Goal: Transaction & Acquisition: Purchase product/service

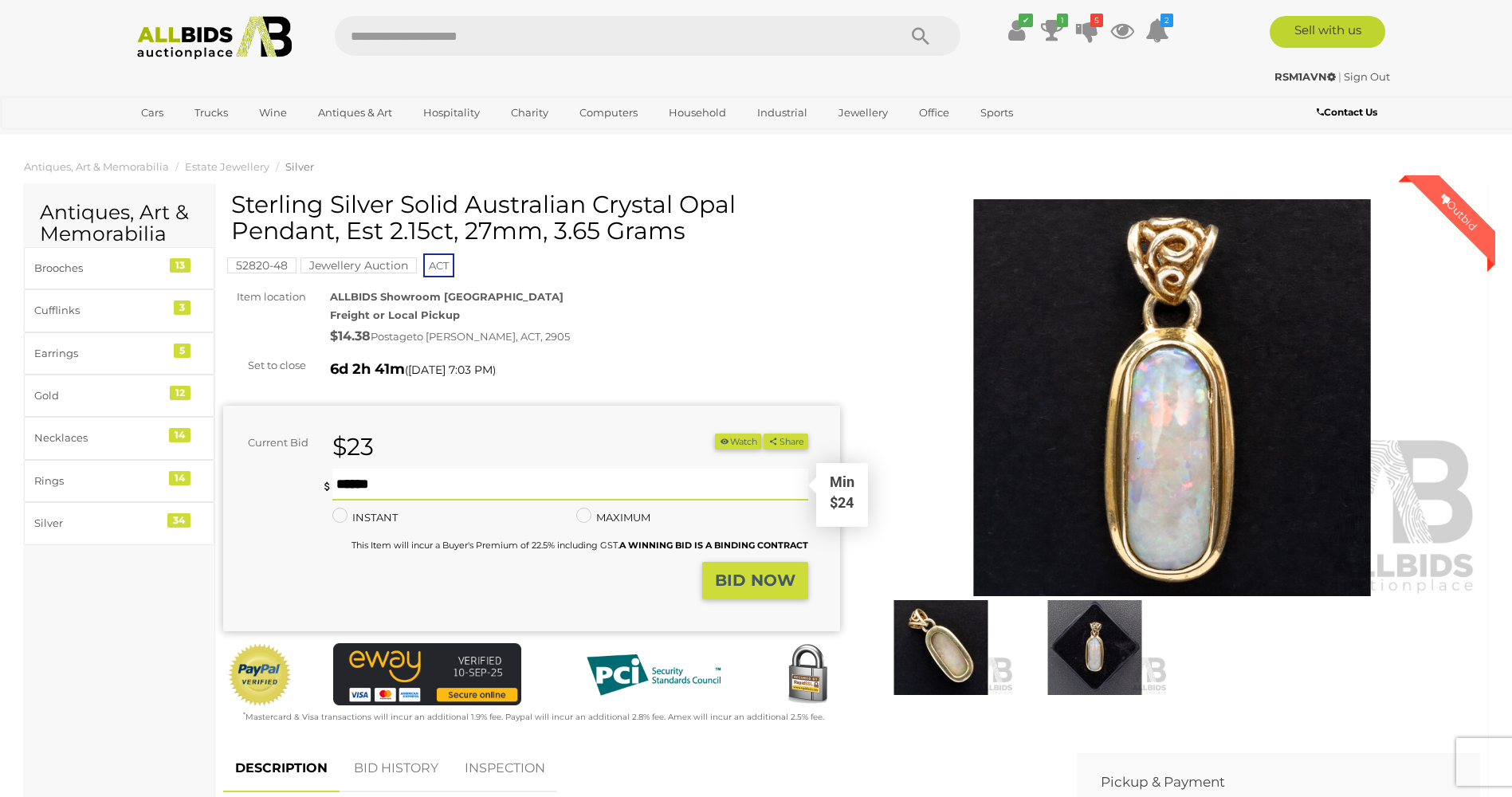
click at [342, 472] on input "text" at bounding box center [570, 485] width 475 height 32
type input "**"
click at [745, 571] on strong "BID NOW" at bounding box center [755, 580] width 81 height 19
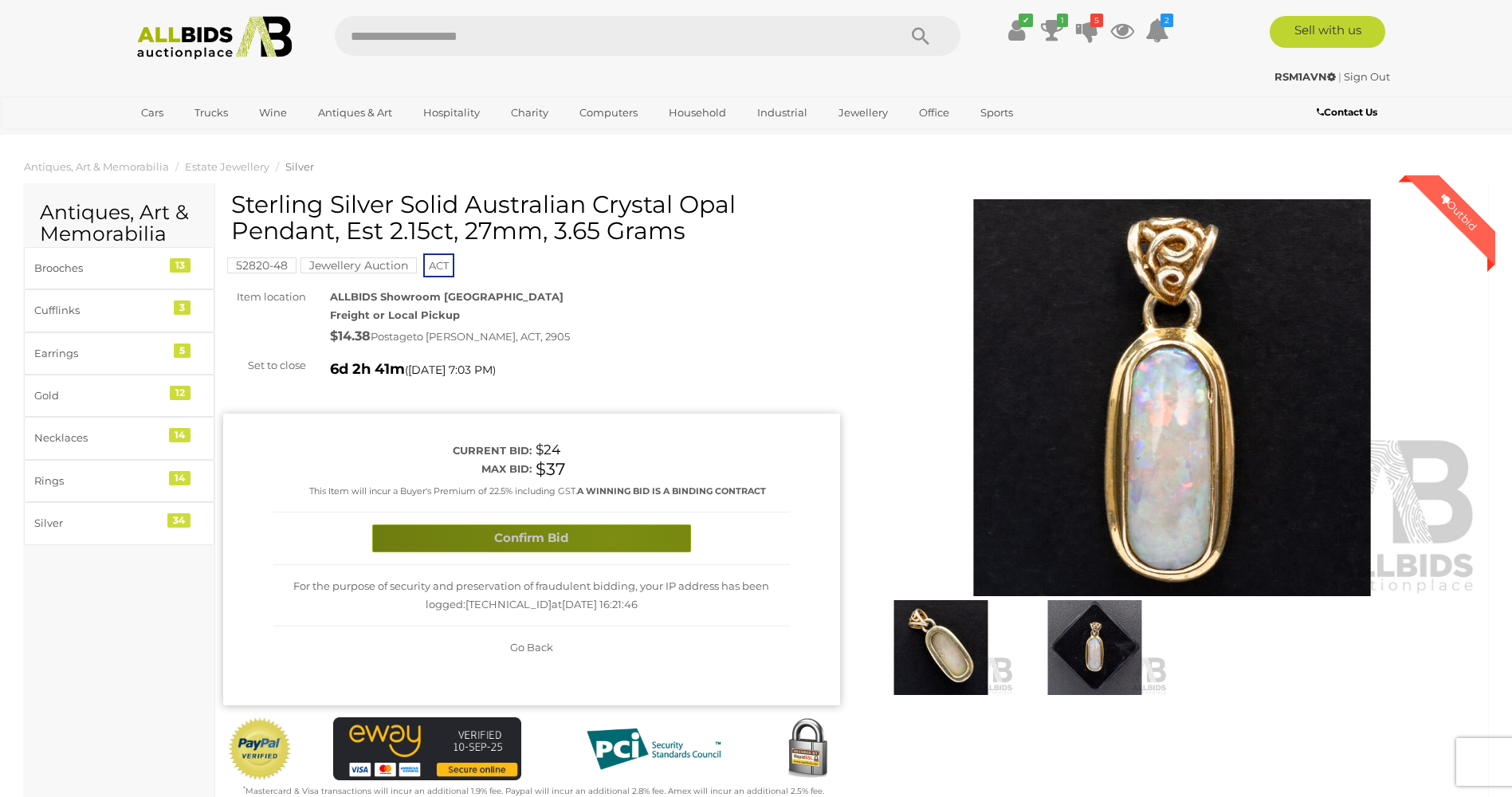
click at [612, 543] on button "Confirm Bid" at bounding box center [532, 538] width 319 height 28
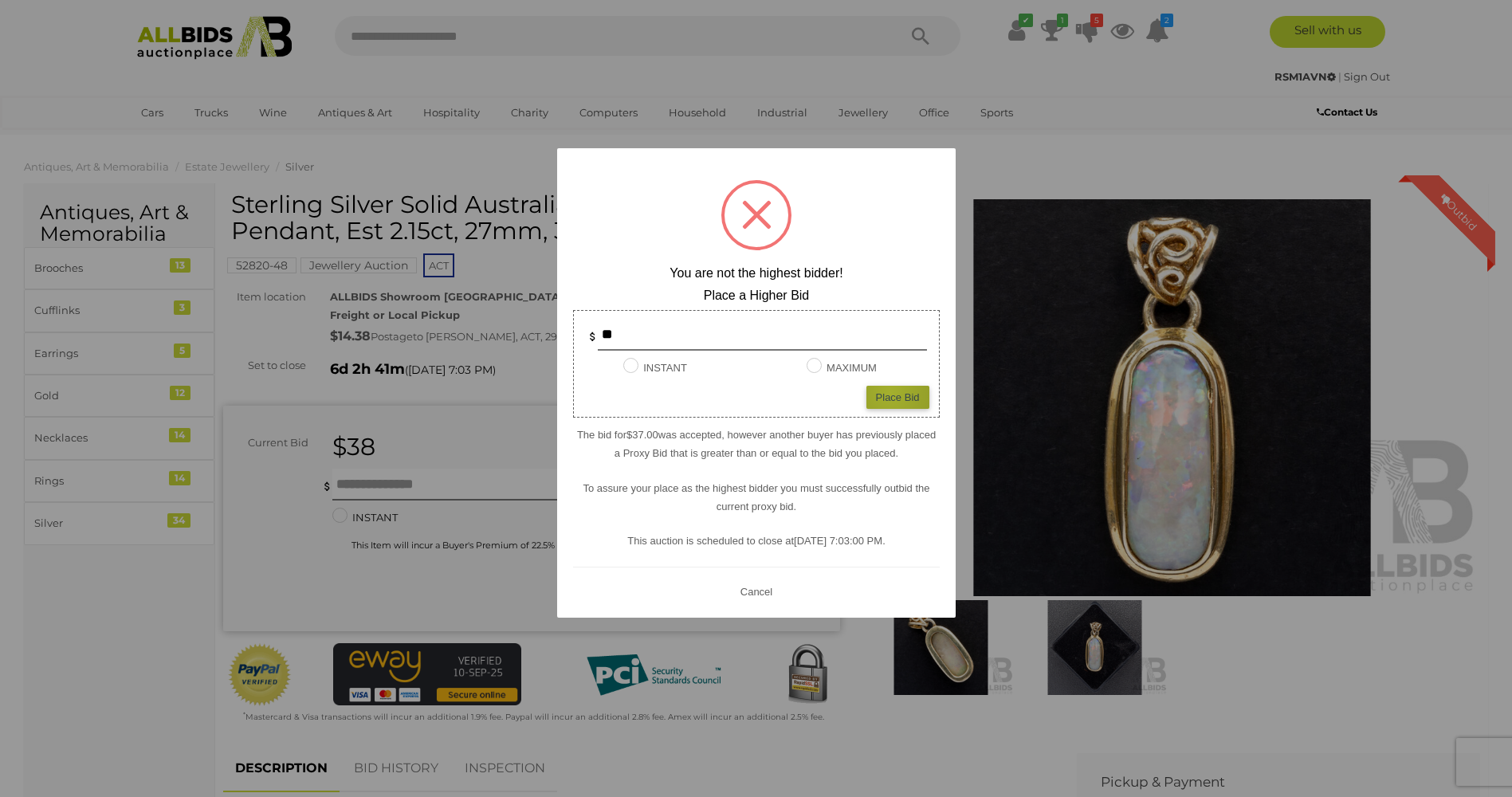
click at [891, 393] on div "Place Bid" at bounding box center [898, 397] width 63 height 23
type input "**"
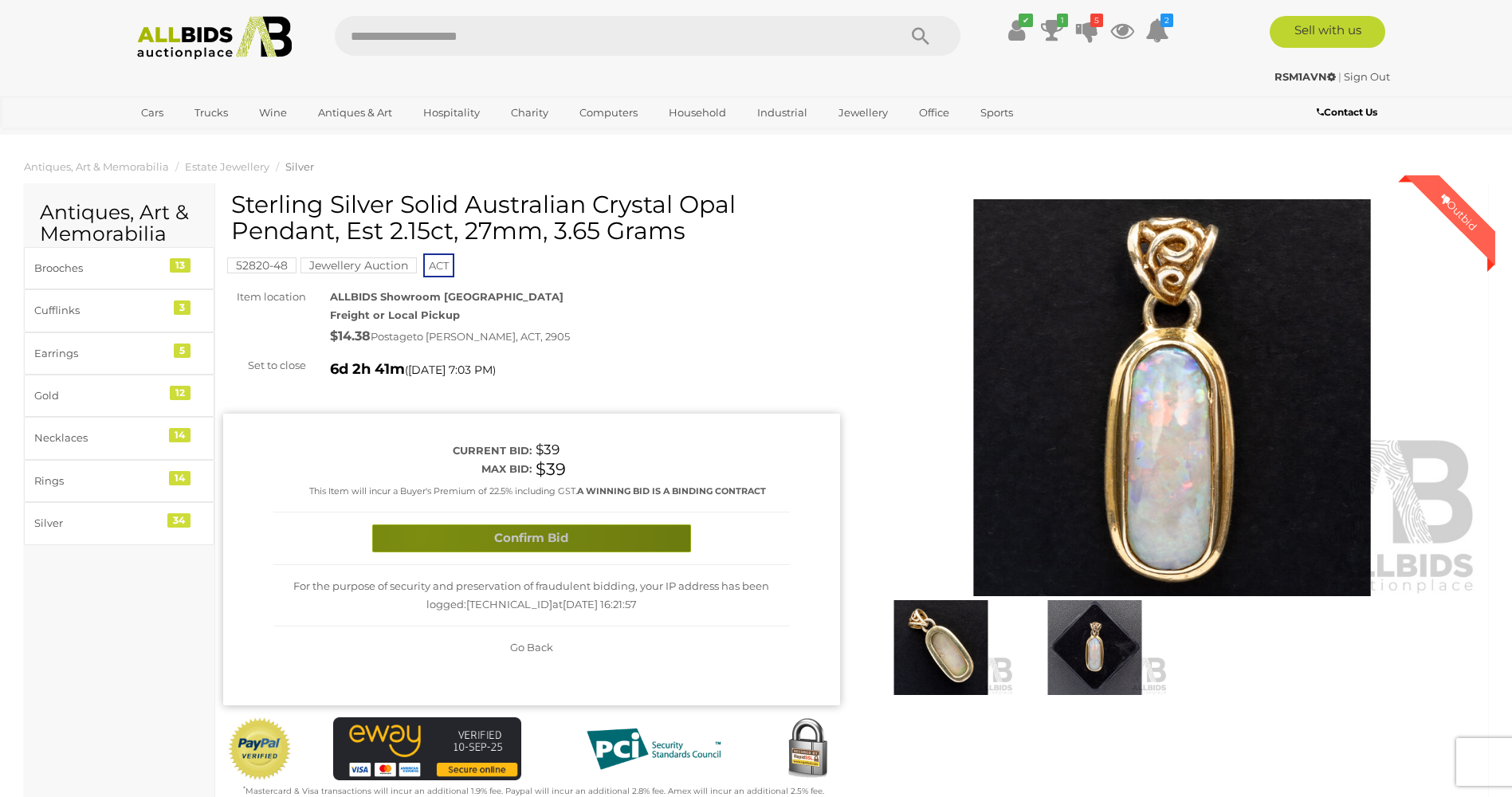
click at [423, 535] on button "Confirm Bid" at bounding box center [532, 538] width 319 height 28
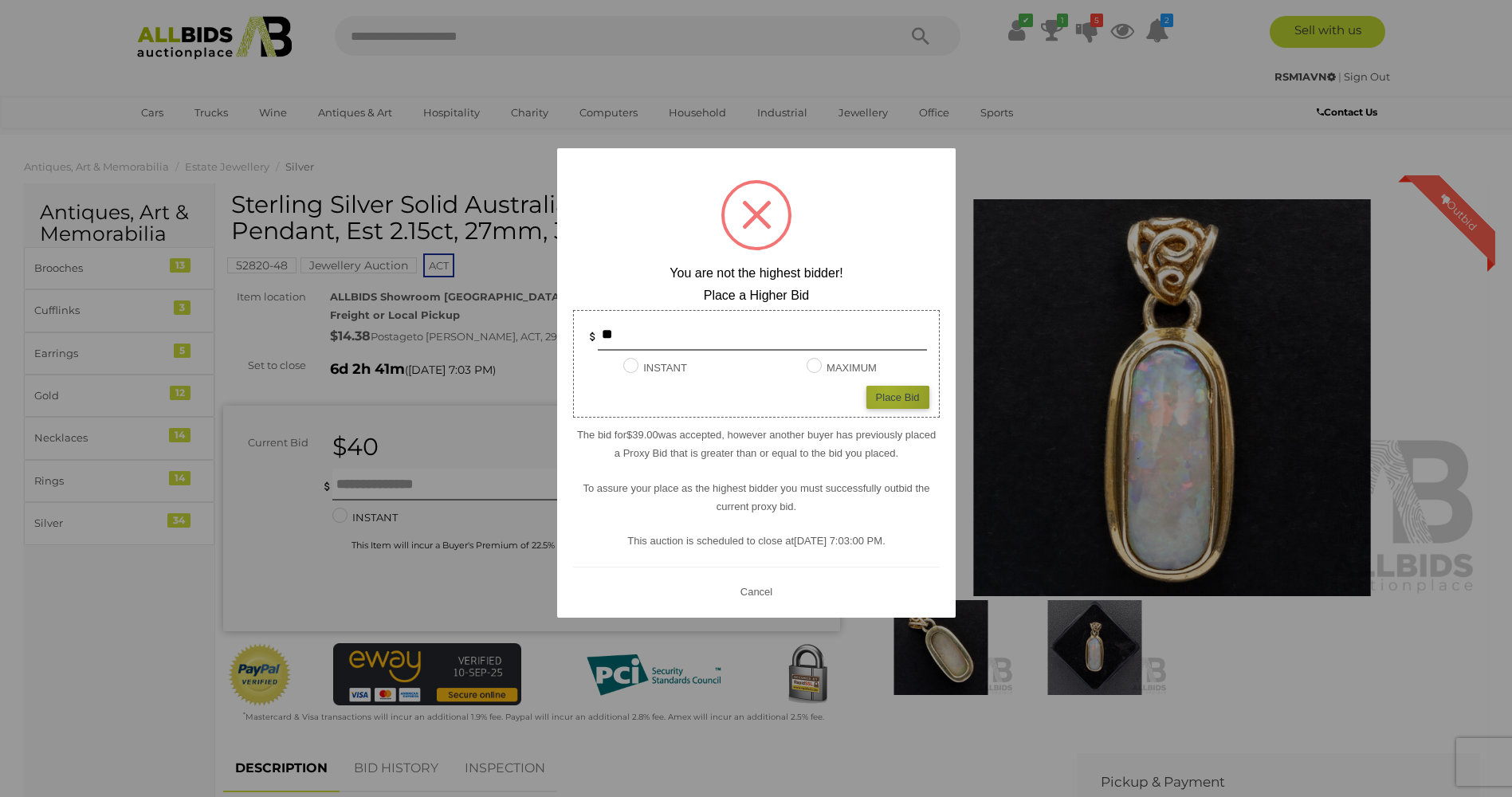
click at [887, 391] on div "Place Bid" at bounding box center [898, 397] width 63 height 23
type input "**"
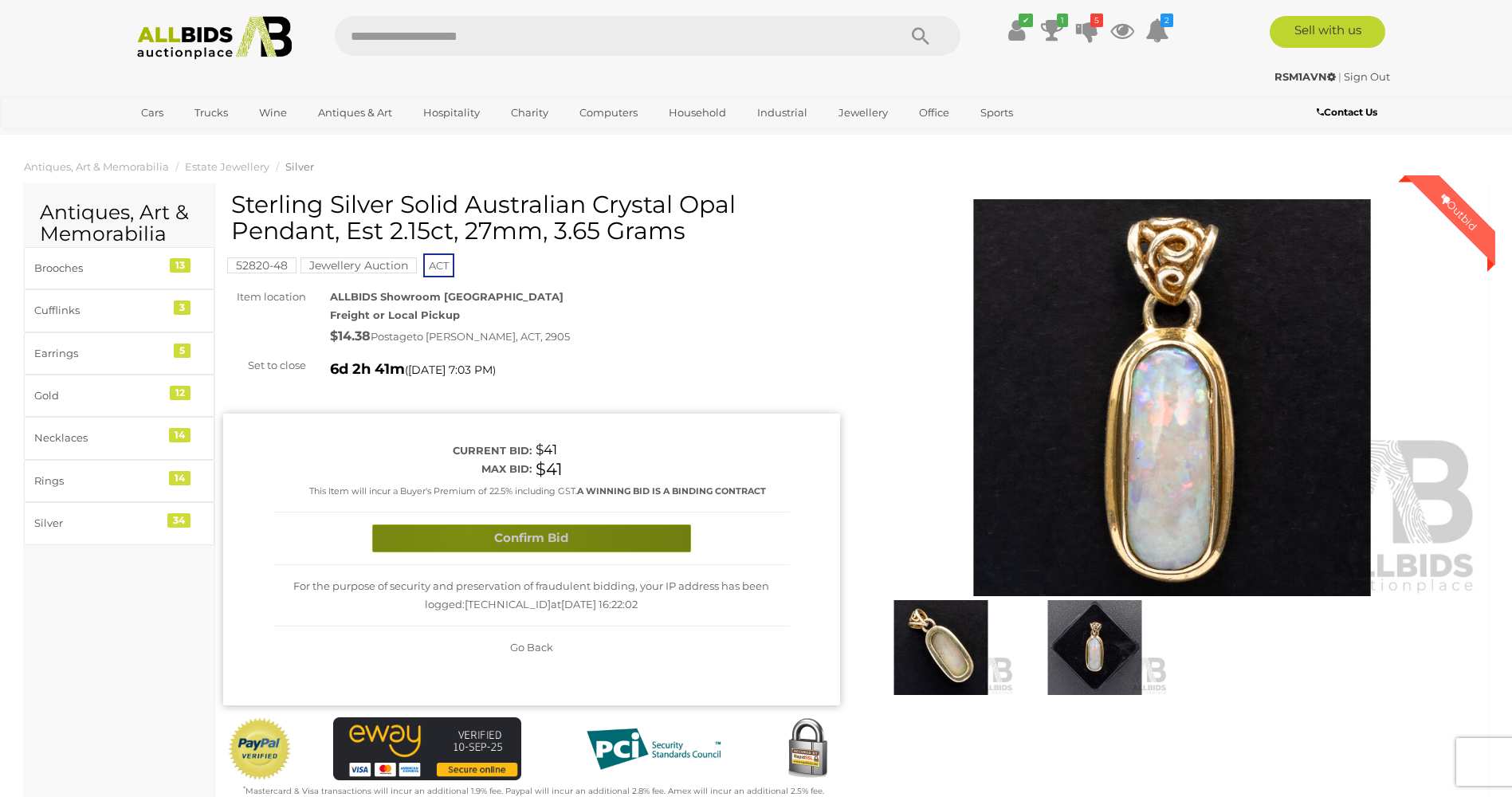
click at [467, 531] on button "Confirm Bid" at bounding box center [532, 538] width 319 height 28
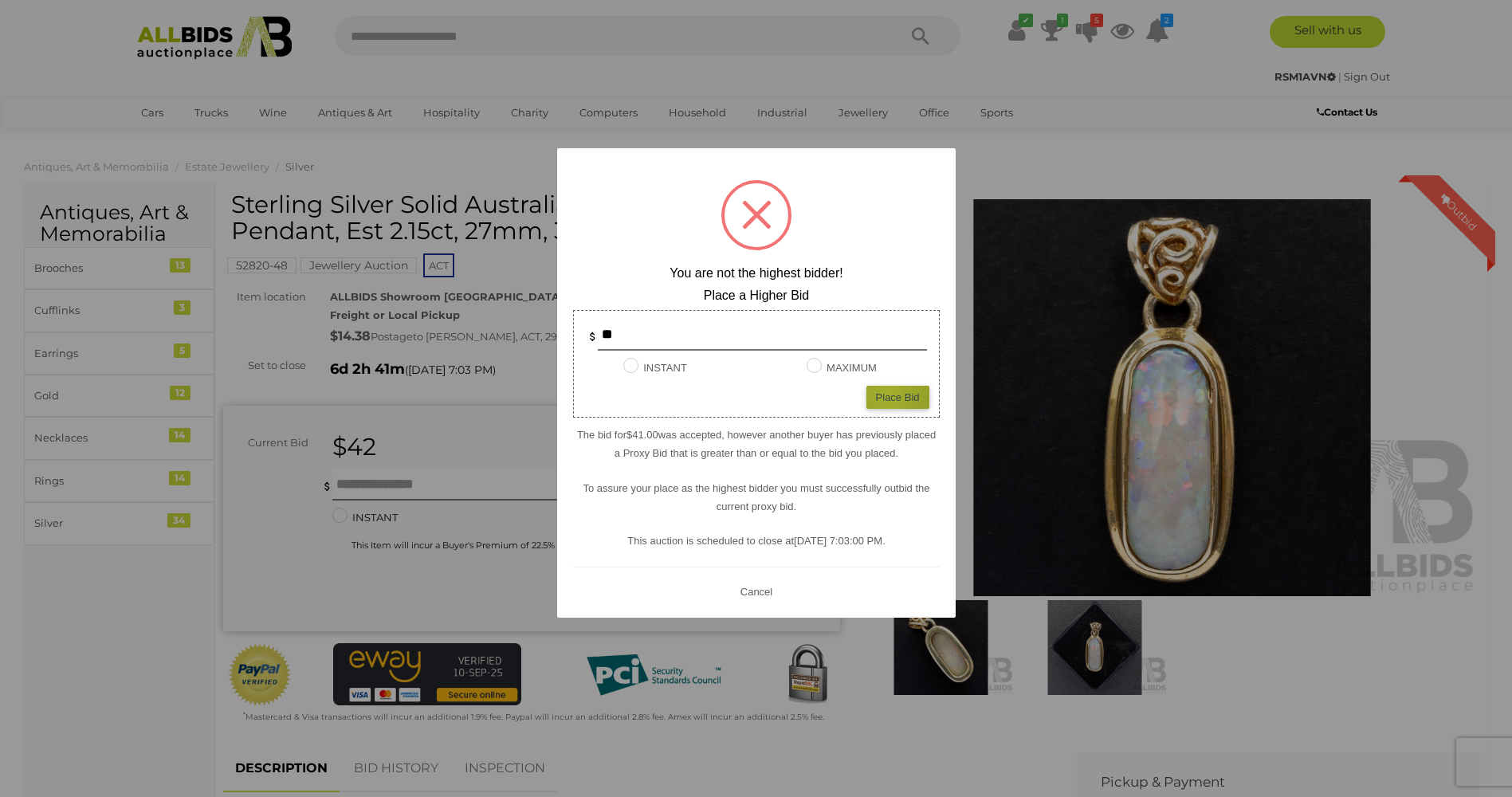
click at [889, 396] on div "Place Bid" at bounding box center [898, 397] width 63 height 23
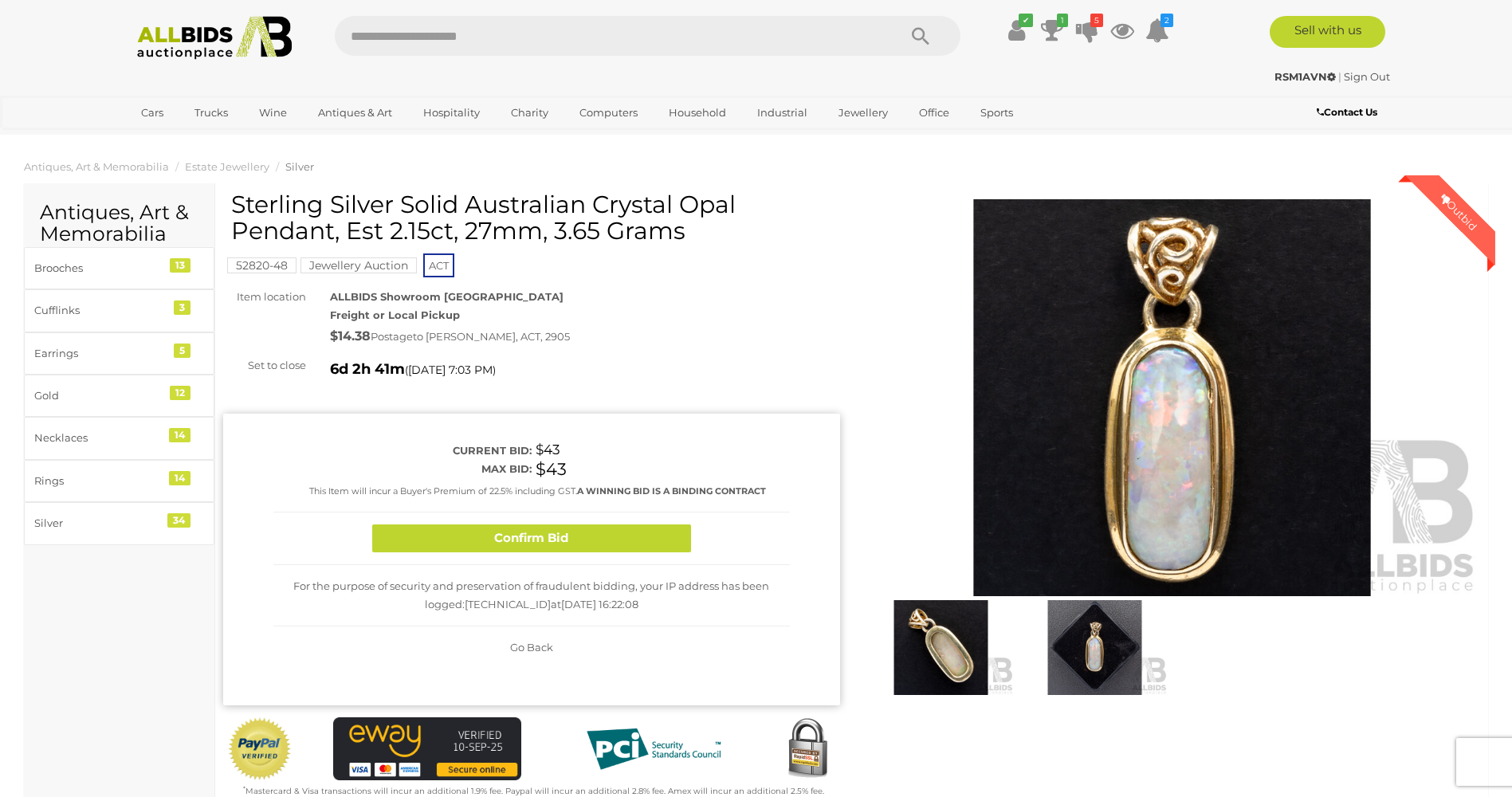
click at [522, 646] on span "Go Back" at bounding box center [532, 647] width 43 height 13
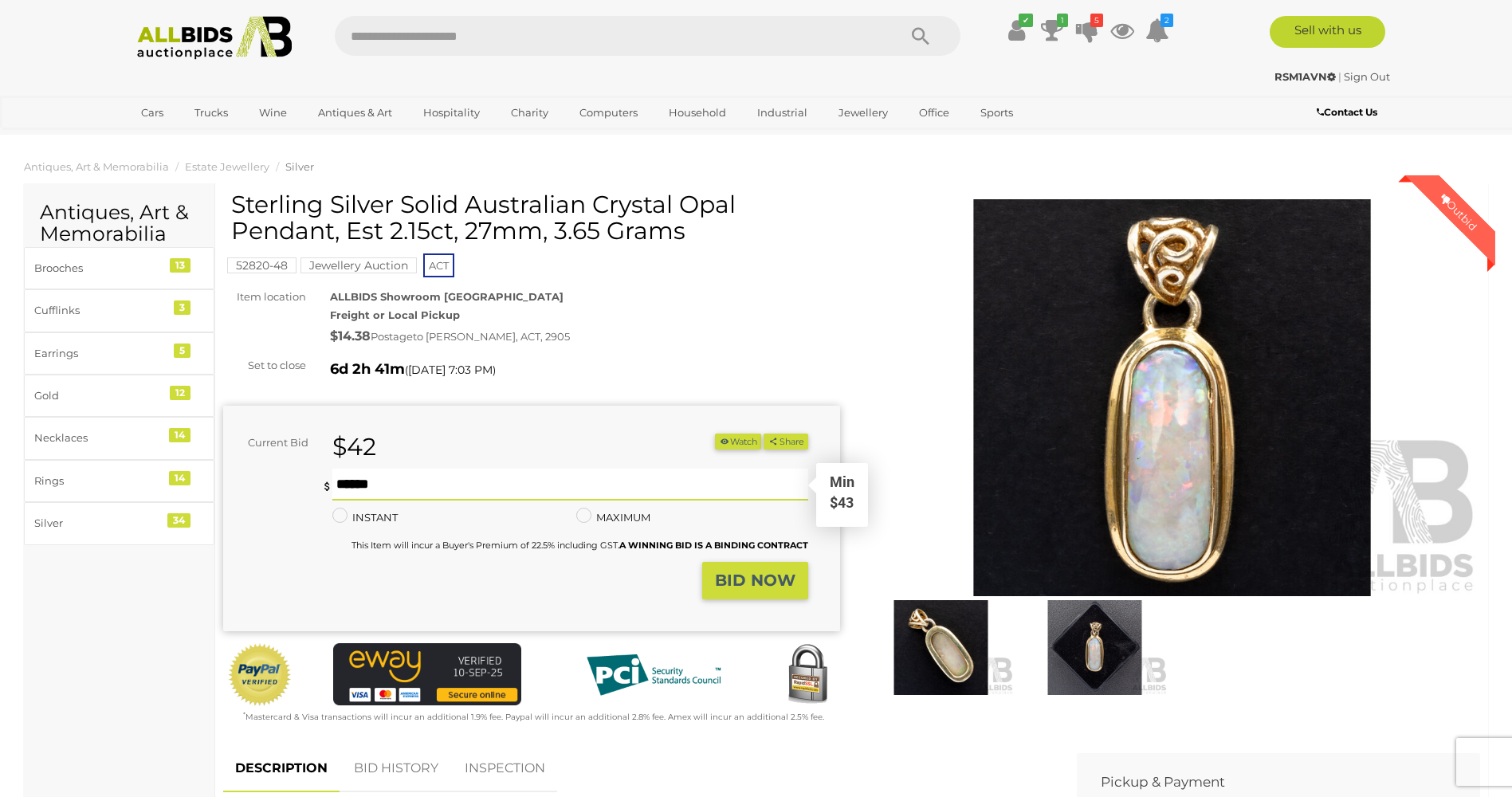
drag, startPoint x: 335, startPoint y: 481, endPoint x: 380, endPoint y: 478, distance: 45.1
click at [380, 478] on input "**" at bounding box center [570, 485] width 475 height 32
type input "**"
click at [792, 578] on strong "BID NOW" at bounding box center [755, 580] width 81 height 19
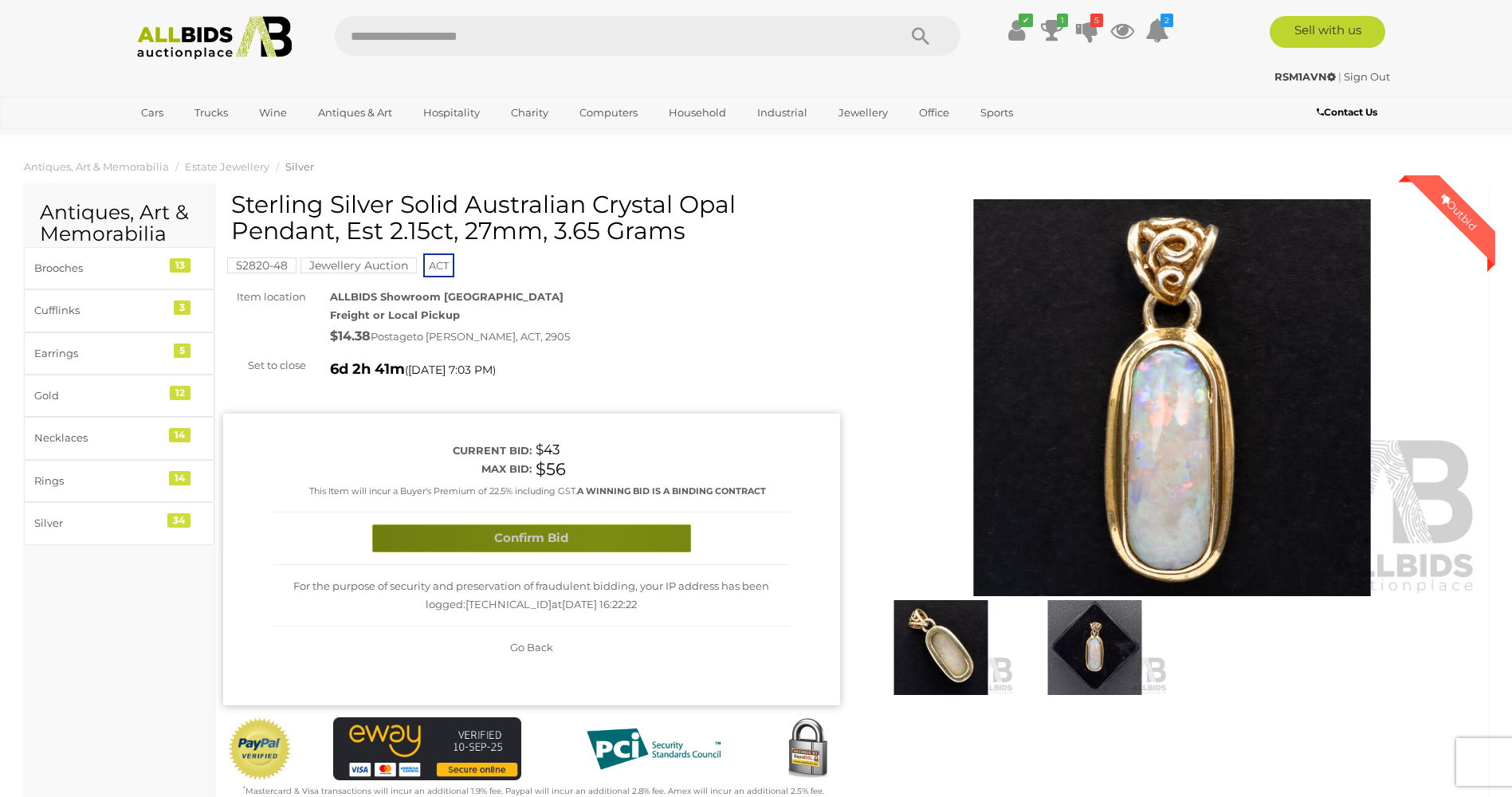
click at [601, 538] on button "Confirm Bid" at bounding box center [532, 538] width 319 height 28
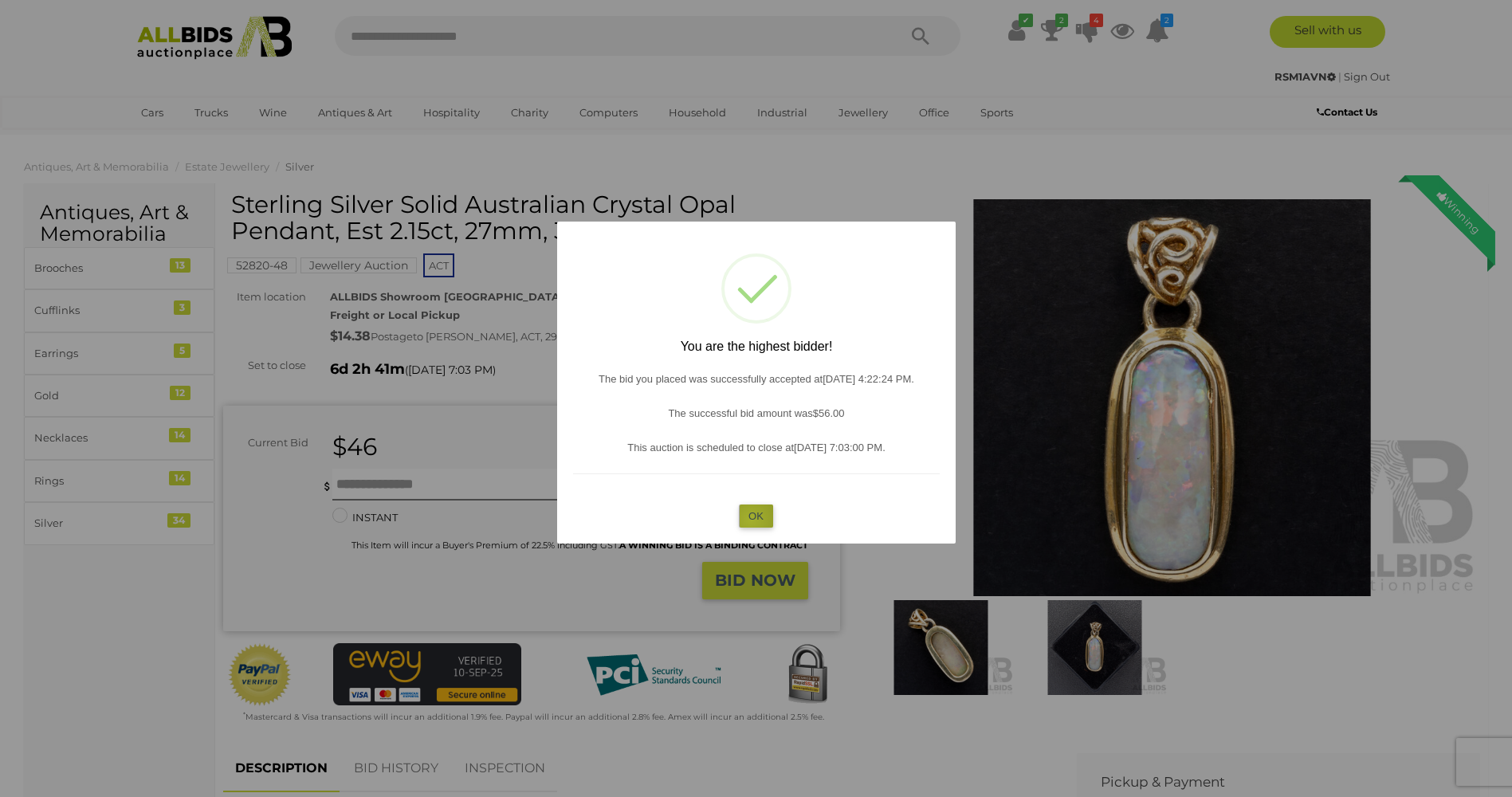
click at [751, 520] on button "OK" at bounding box center [756, 516] width 34 height 23
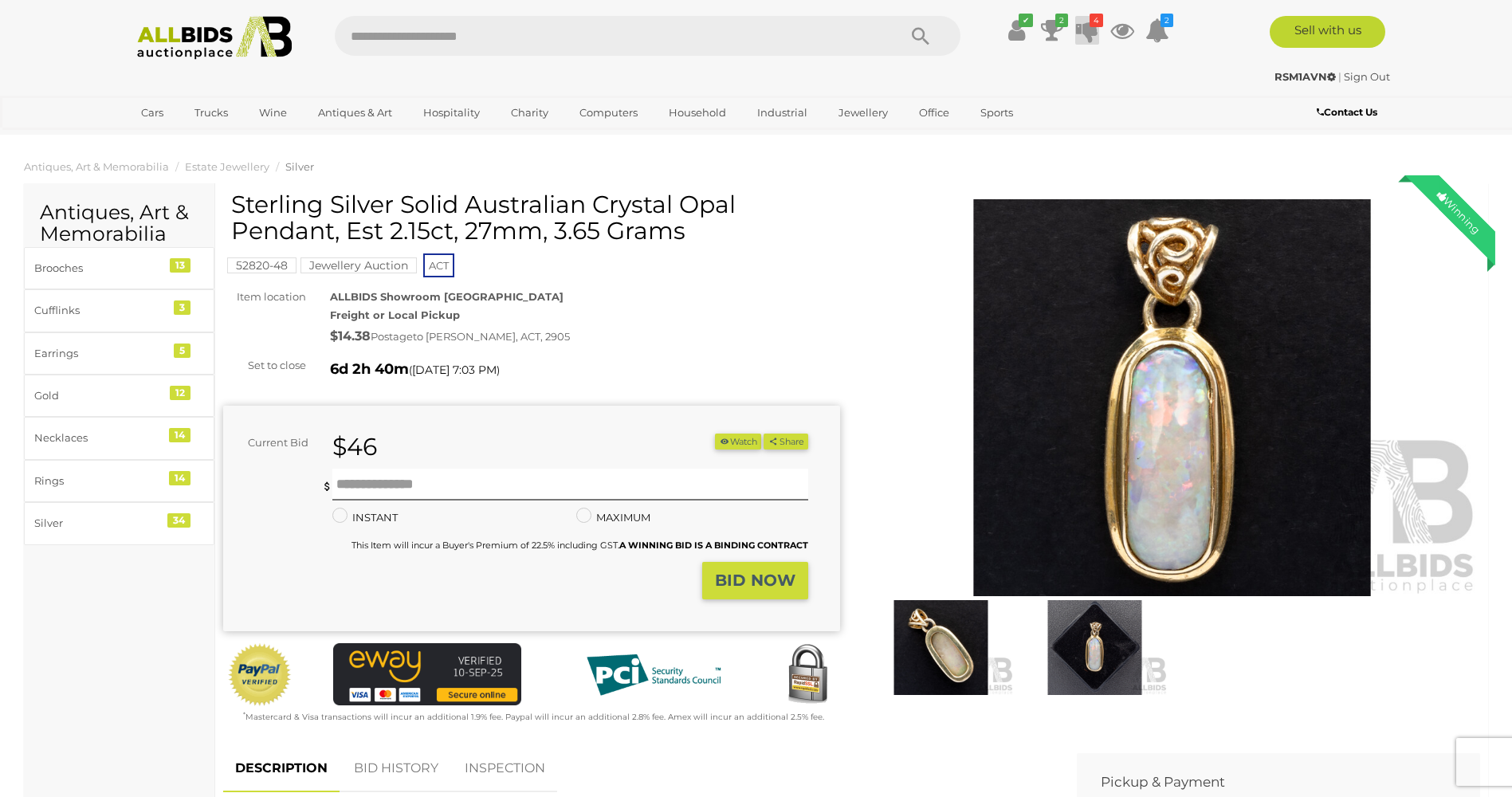
click at [1085, 29] on icon at bounding box center [1088, 30] width 22 height 29
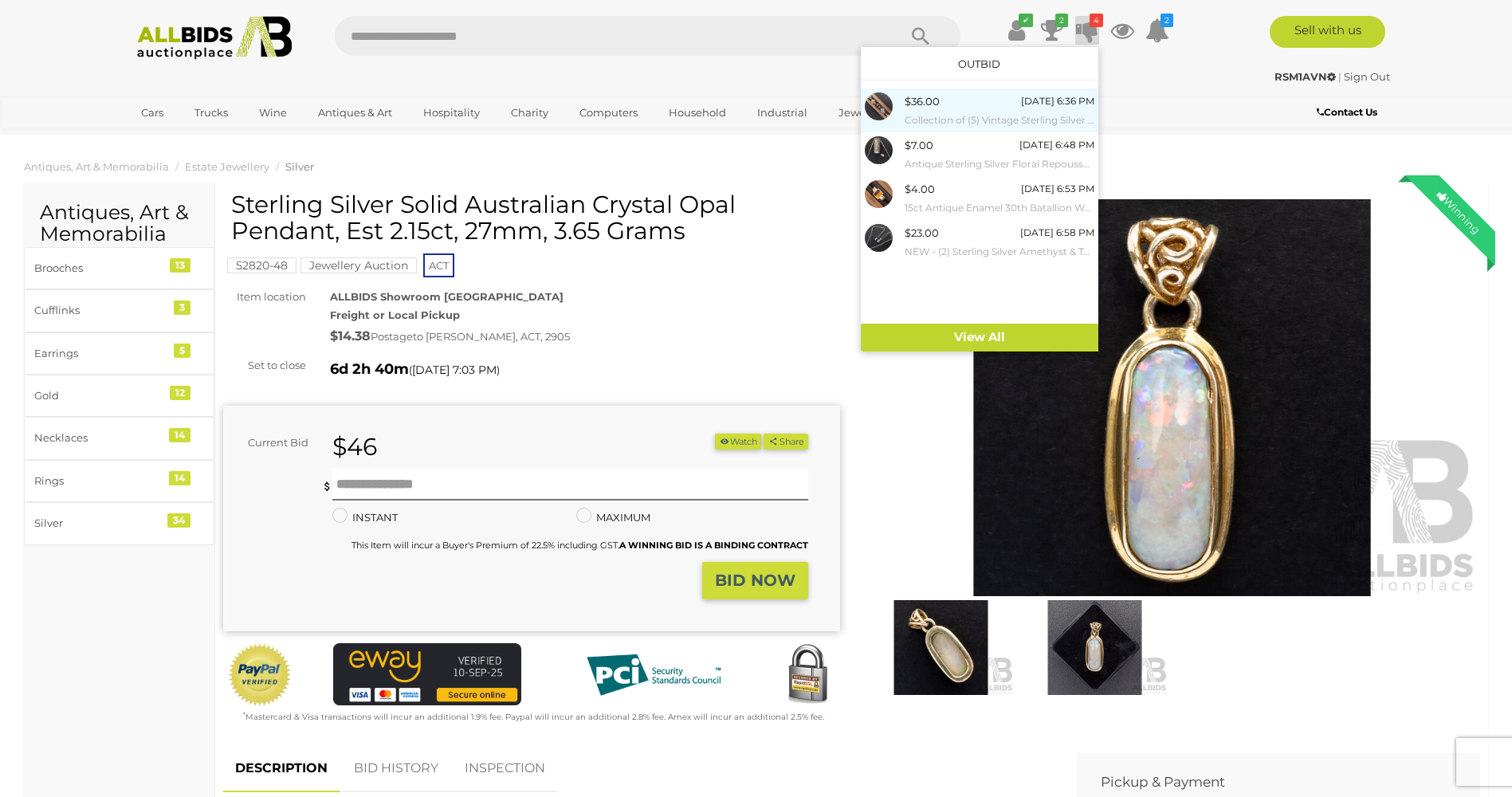
click at [942, 121] on small "Collection of (5) Vintage Sterling Silver Gemset Rings, Sizes L-P, Topaz, Perid…" at bounding box center [1000, 120] width 190 height 18
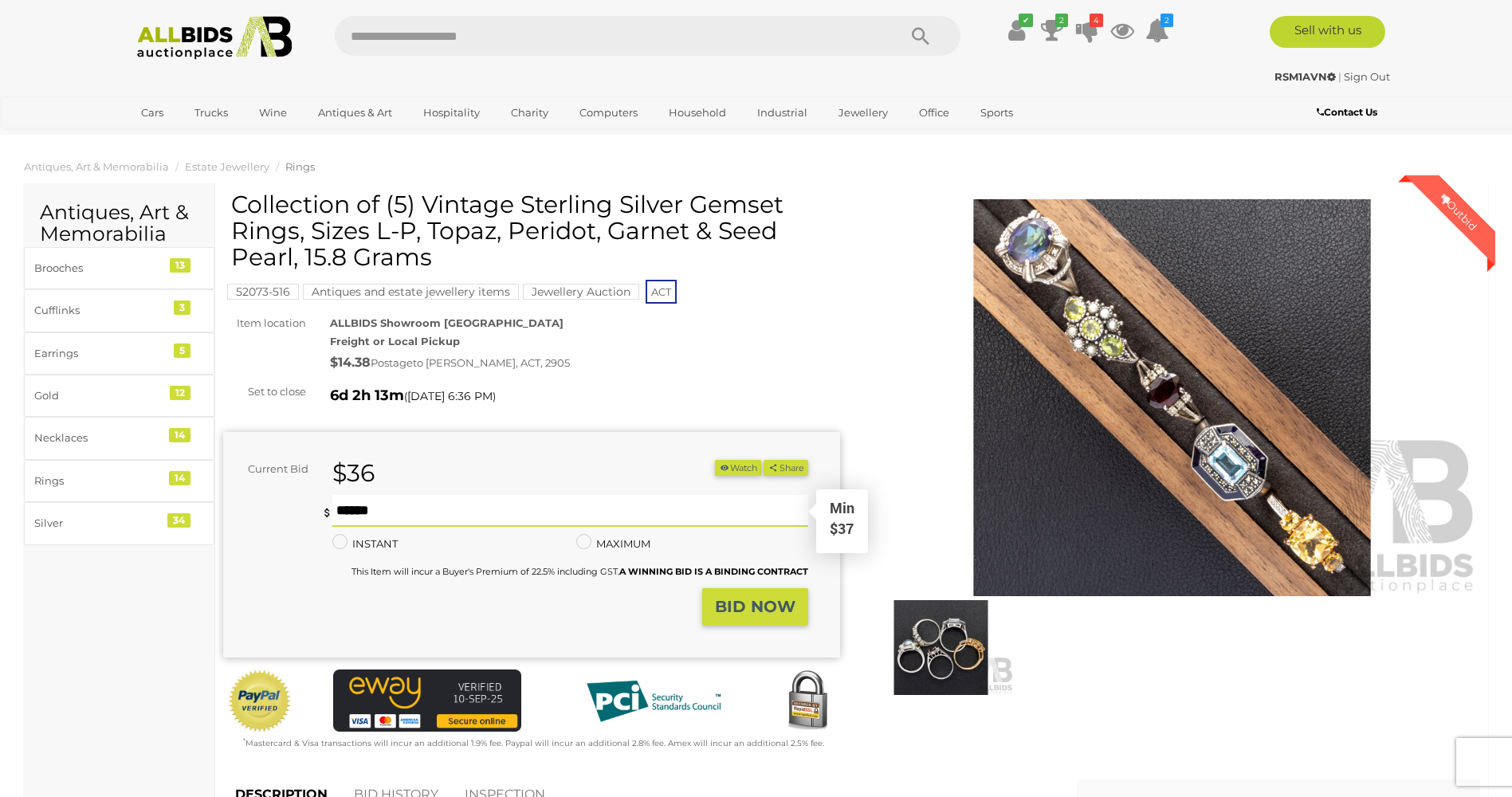
click at [336, 507] on input "text" at bounding box center [570, 511] width 475 height 32
type input "**"
click at [746, 599] on strong "BID NOW" at bounding box center [755, 607] width 81 height 19
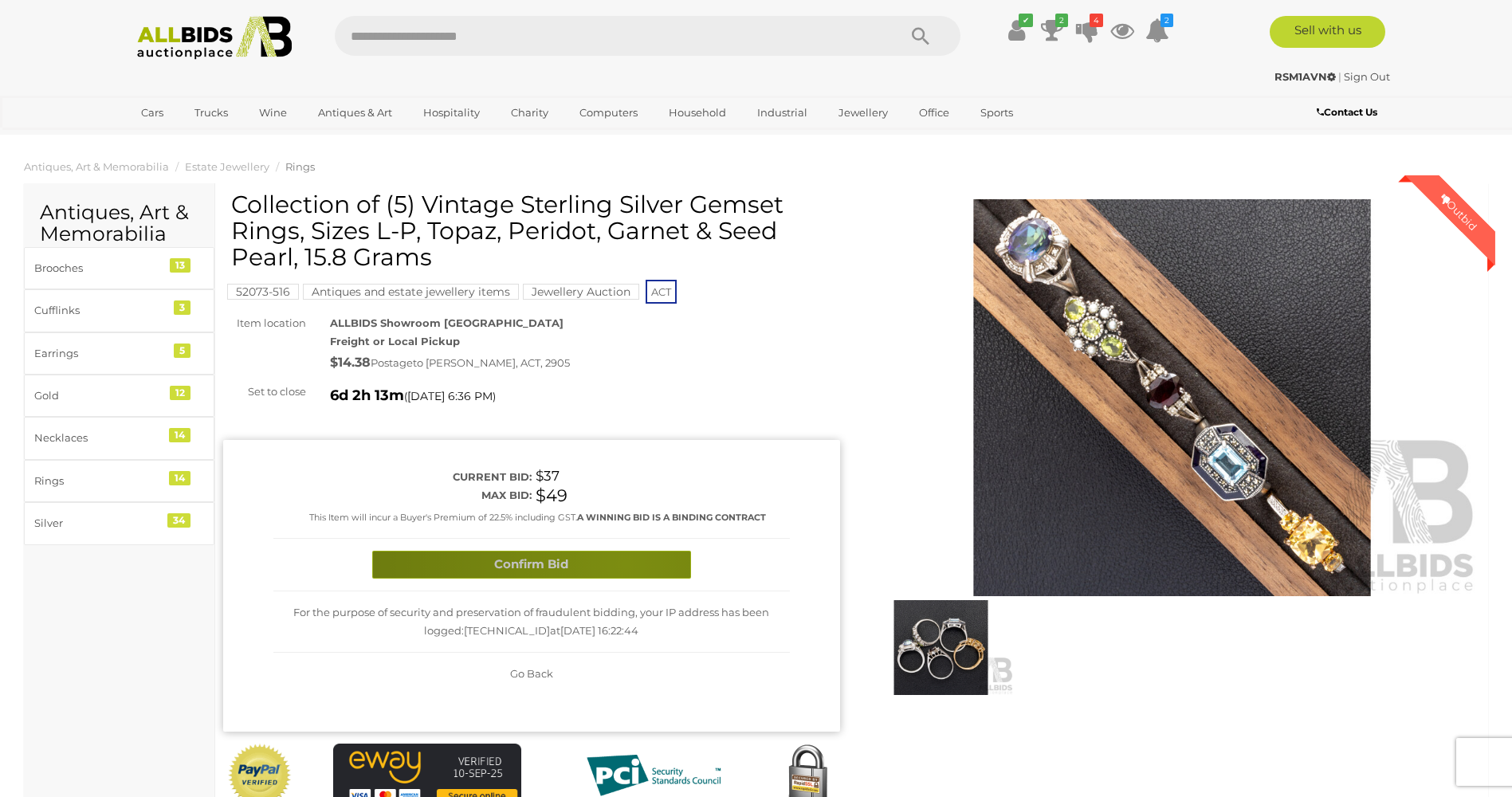
click at [625, 563] on button "Confirm Bid" at bounding box center [532, 564] width 319 height 28
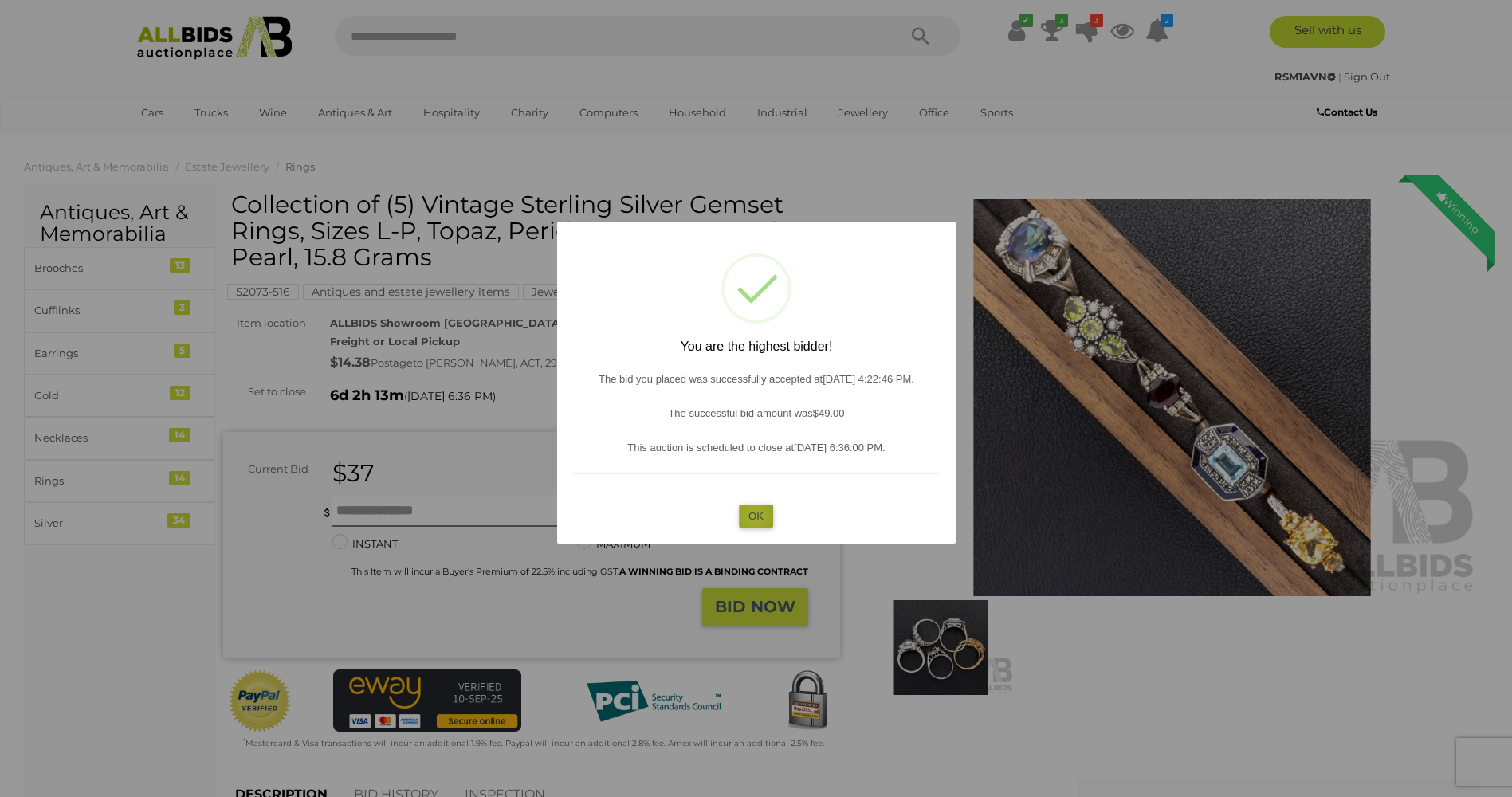
click at [755, 516] on button "OK" at bounding box center [756, 516] width 34 height 23
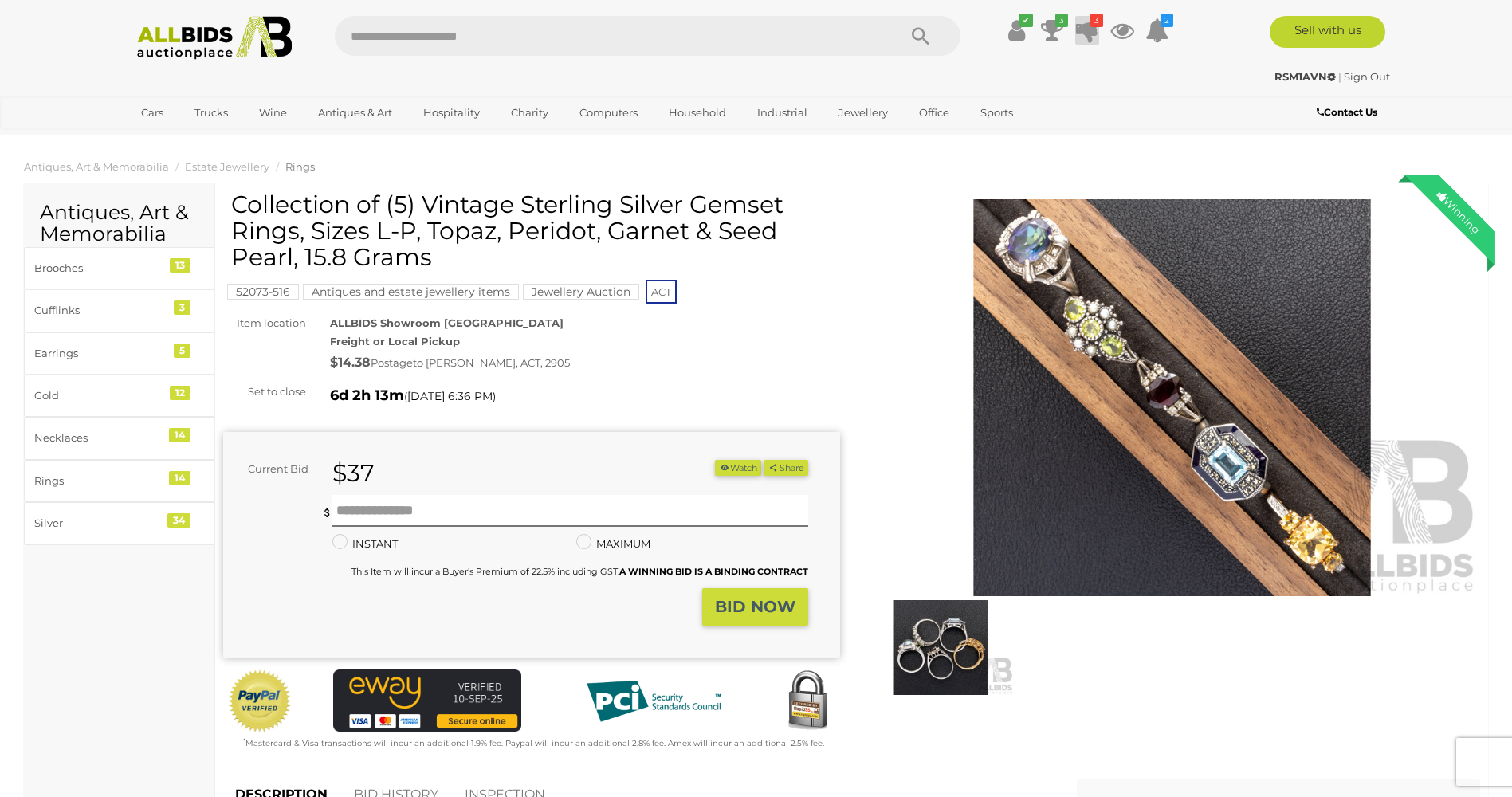
click at [1088, 29] on icon at bounding box center [1088, 30] width 22 height 29
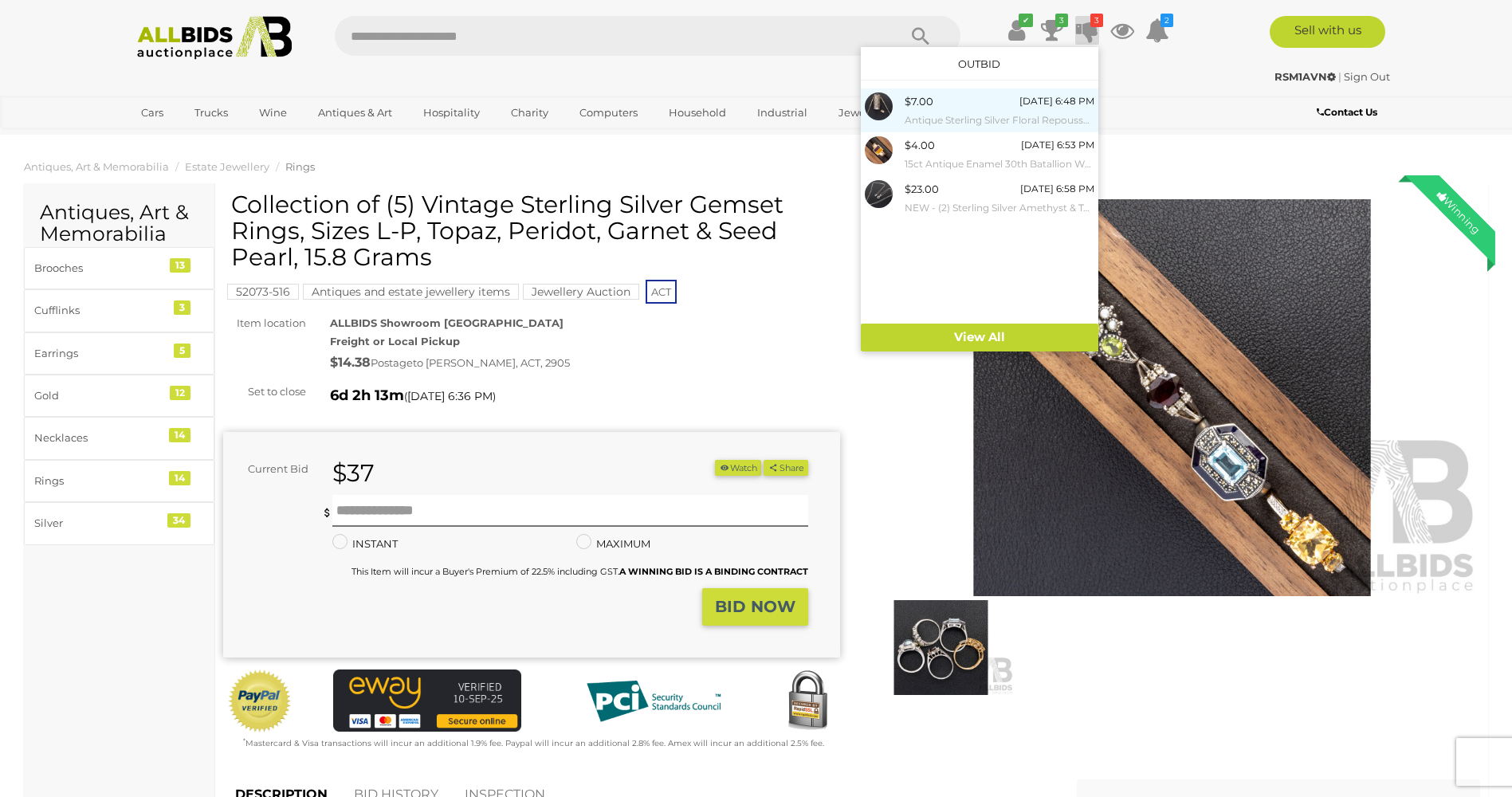
click at [922, 116] on small "Antique Sterling Silver Floral Repousse Vessel with Sterling Cotton Spool for C…" at bounding box center [1000, 120] width 190 height 18
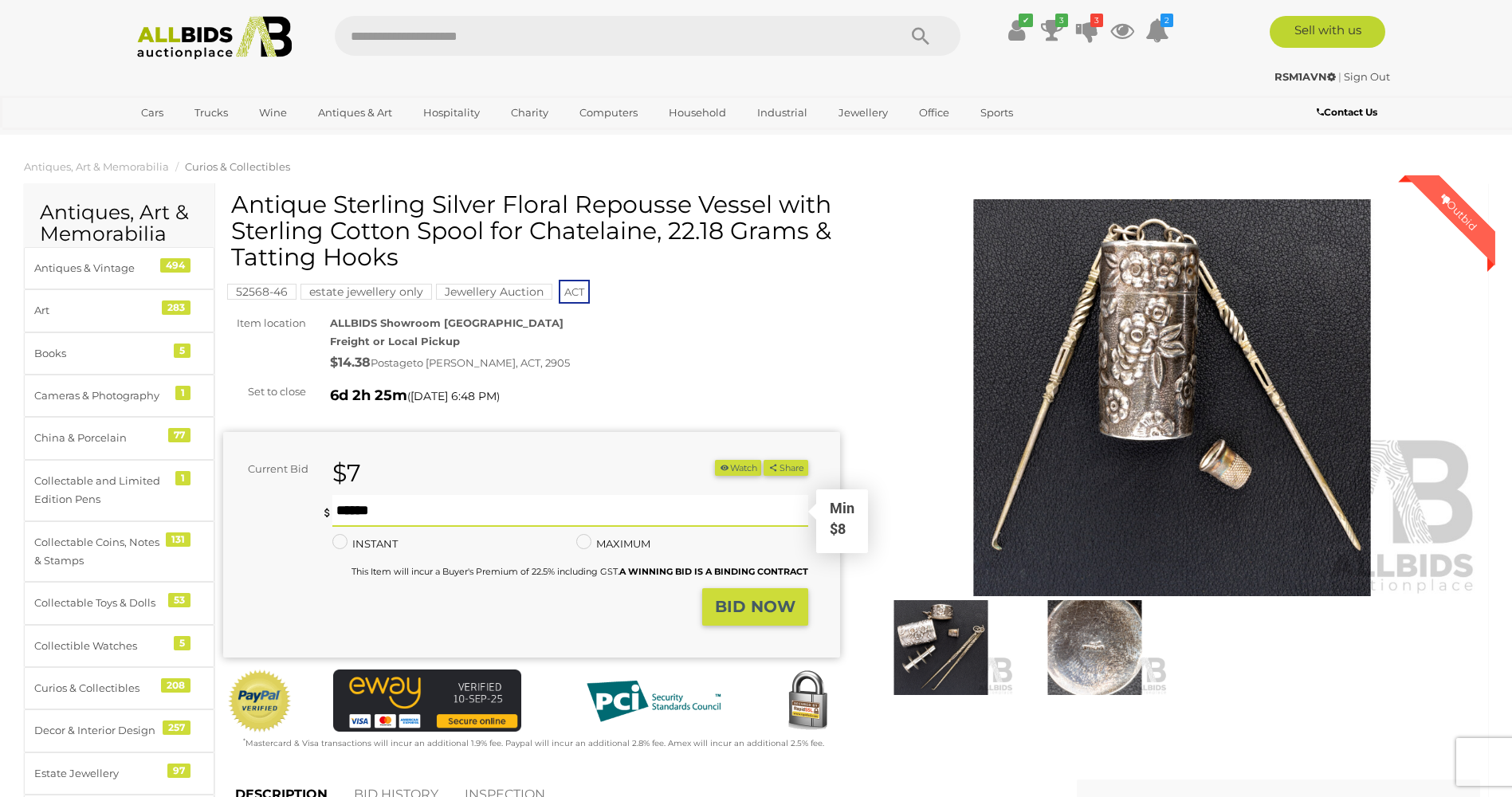
click at [347, 511] on input "text" at bounding box center [570, 511] width 475 height 32
type input "**"
drag, startPoint x: 336, startPoint y: 511, endPoint x: 361, endPoint y: 511, distance: 25.0
click at [361, 511] on input "**" at bounding box center [570, 511] width 475 height 32
type input "**"
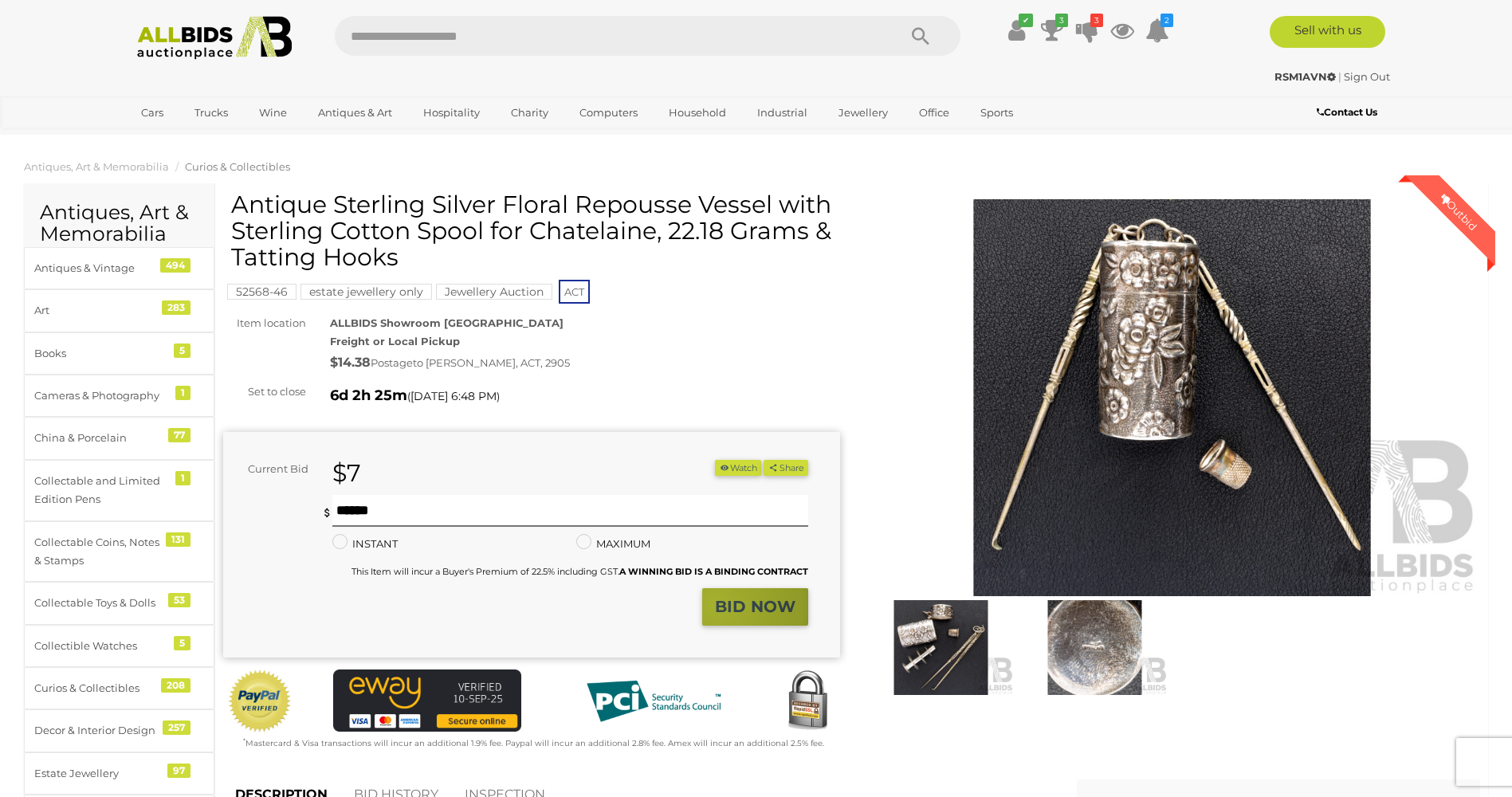
click at [715, 604] on strong "BID NOW" at bounding box center [755, 607] width 81 height 19
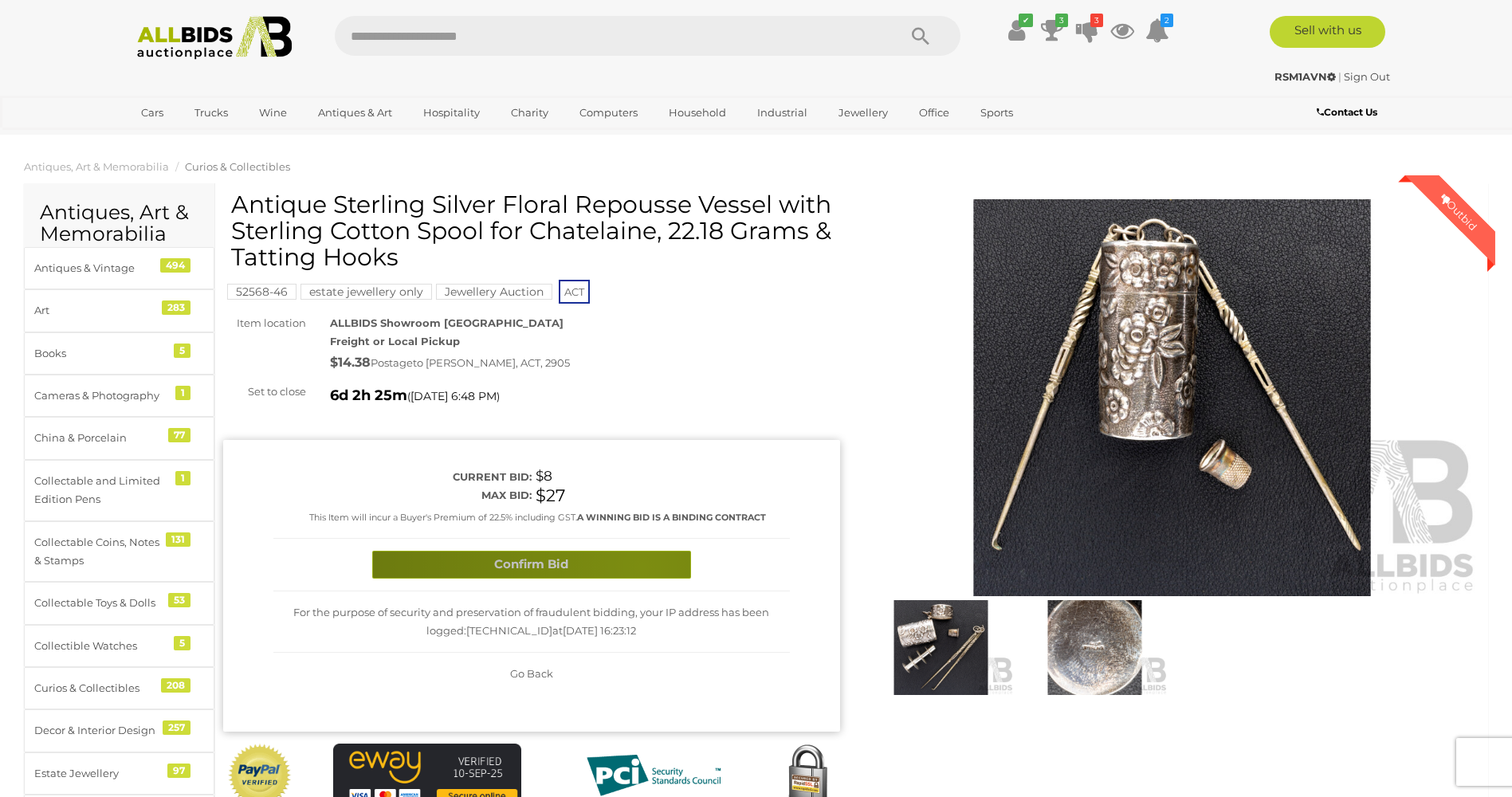
click at [641, 565] on button "Confirm Bid" at bounding box center [532, 564] width 319 height 28
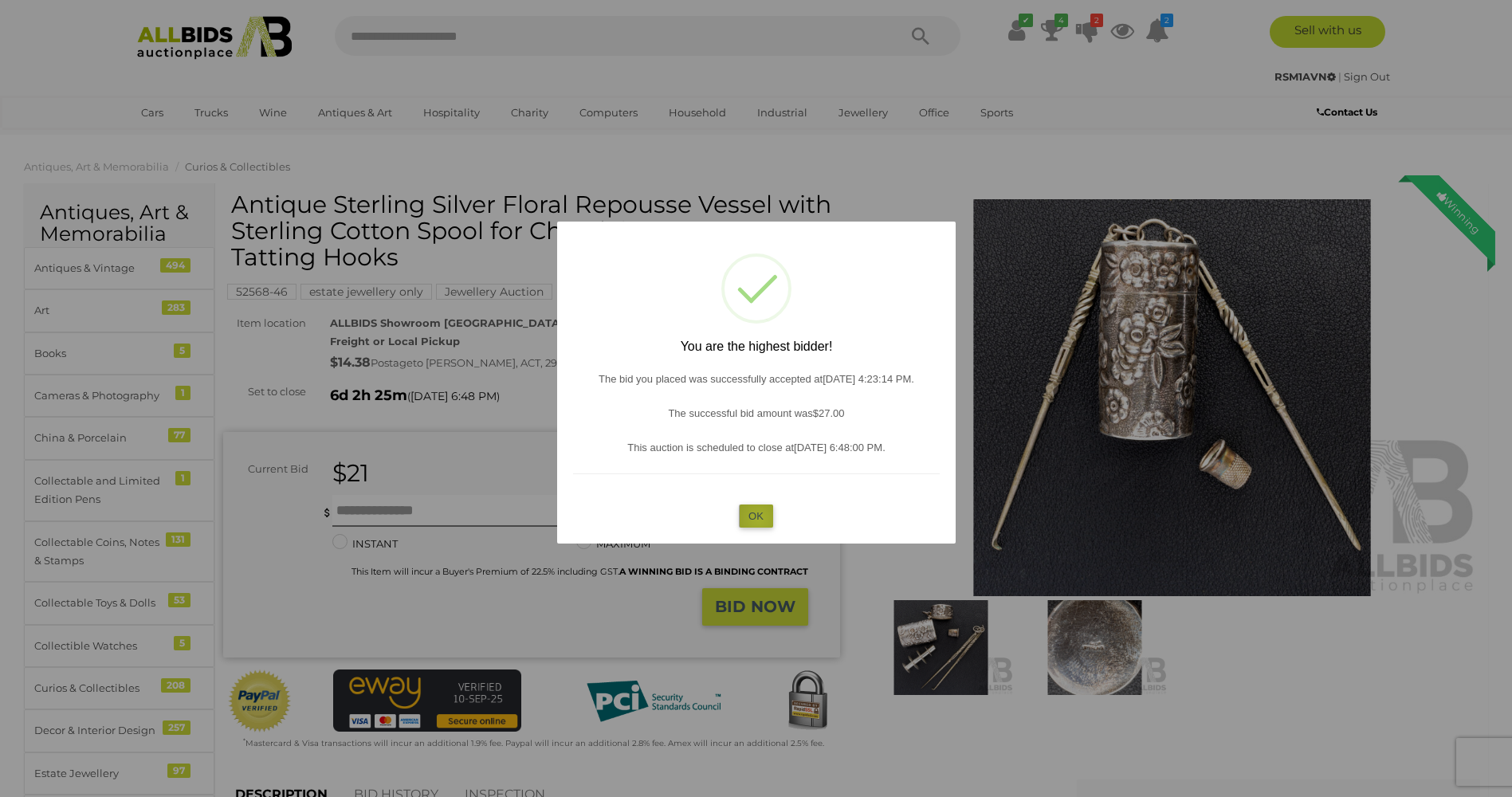
click at [759, 519] on button "OK" at bounding box center [756, 516] width 34 height 23
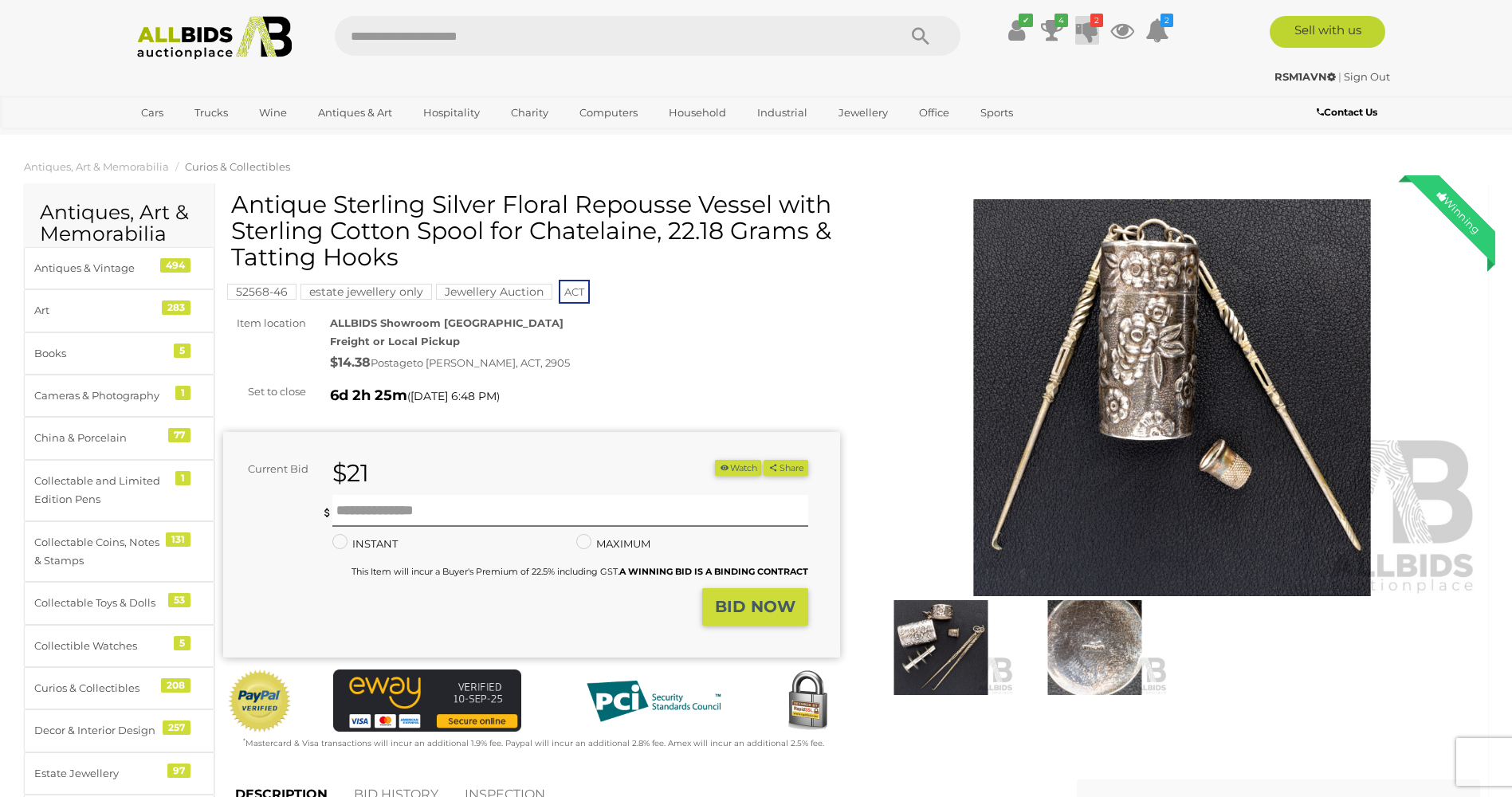
click at [1091, 25] on icon "2" at bounding box center [1097, 20] width 13 height 14
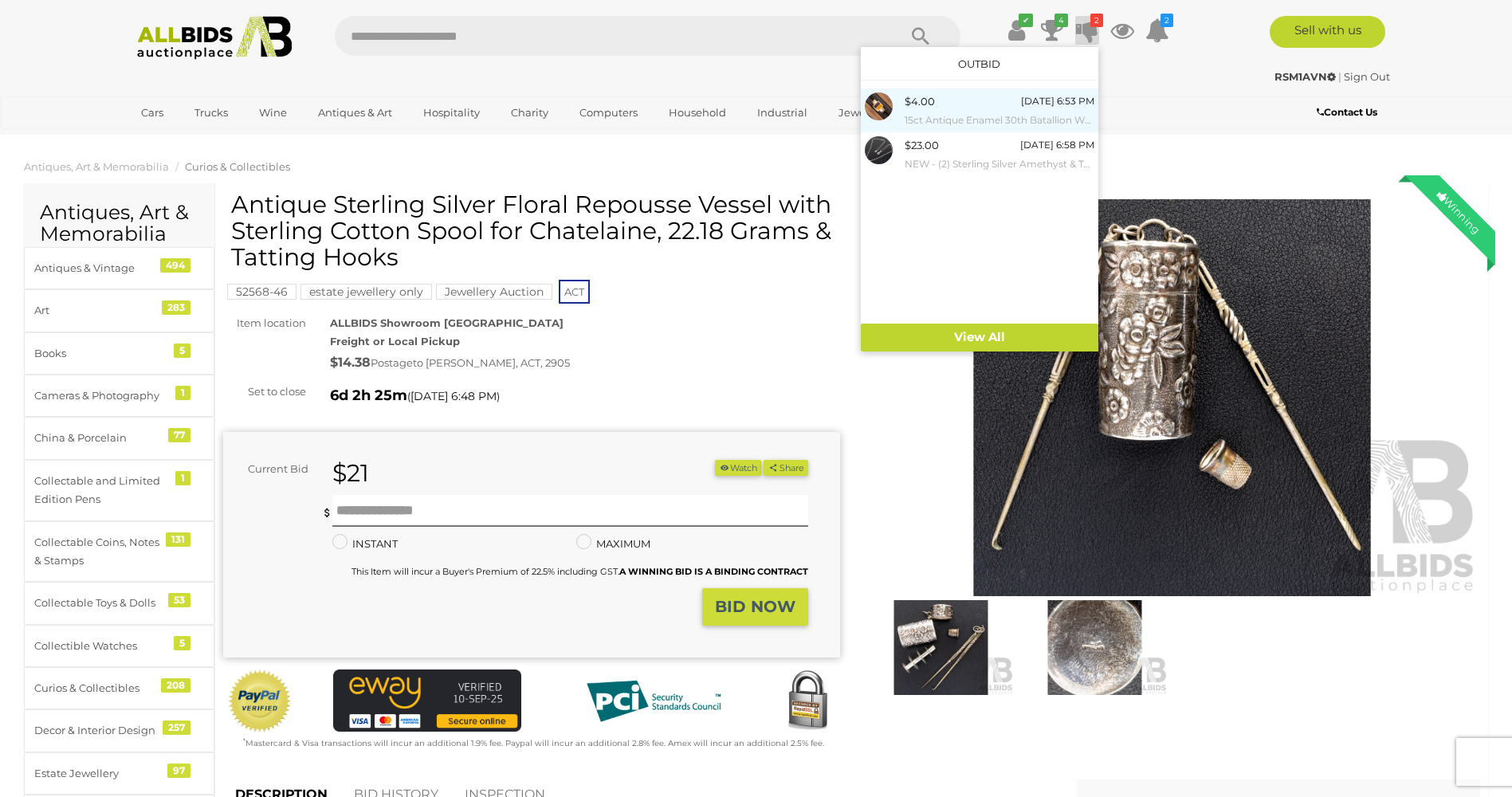
click at [910, 118] on small "15ct Antique Enamel 30th Batallion WWI Colour Patch Sweetheart Ring, Size J, 2.…" at bounding box center [1000, 120] width 190 height 18
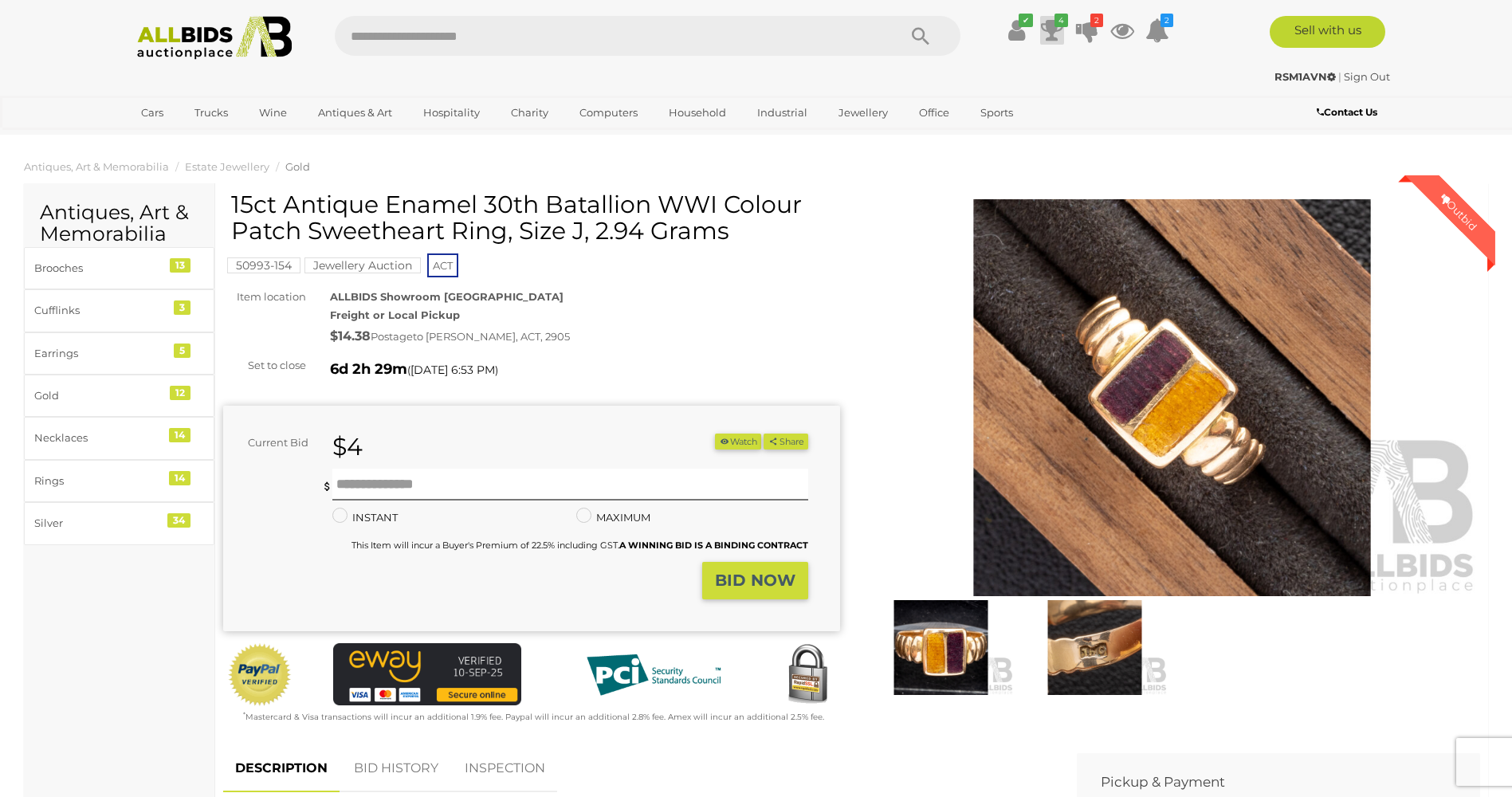
click at [1048, 29] on icon at bounding box center [1053, 30] width 22 height 29
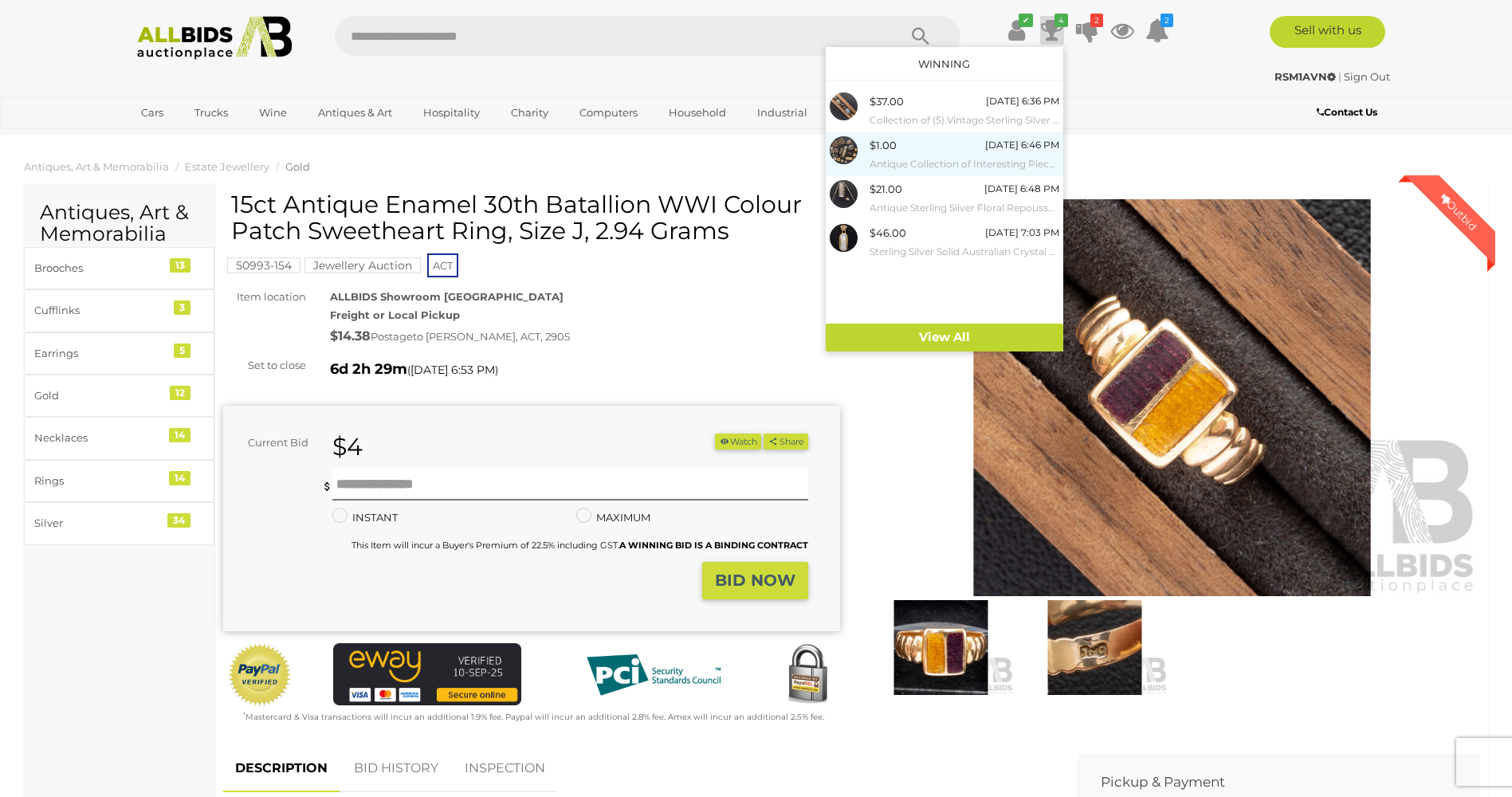
click at [887, 150] on div "$1.00" at bounding box center [884, 145] width 27 height 18
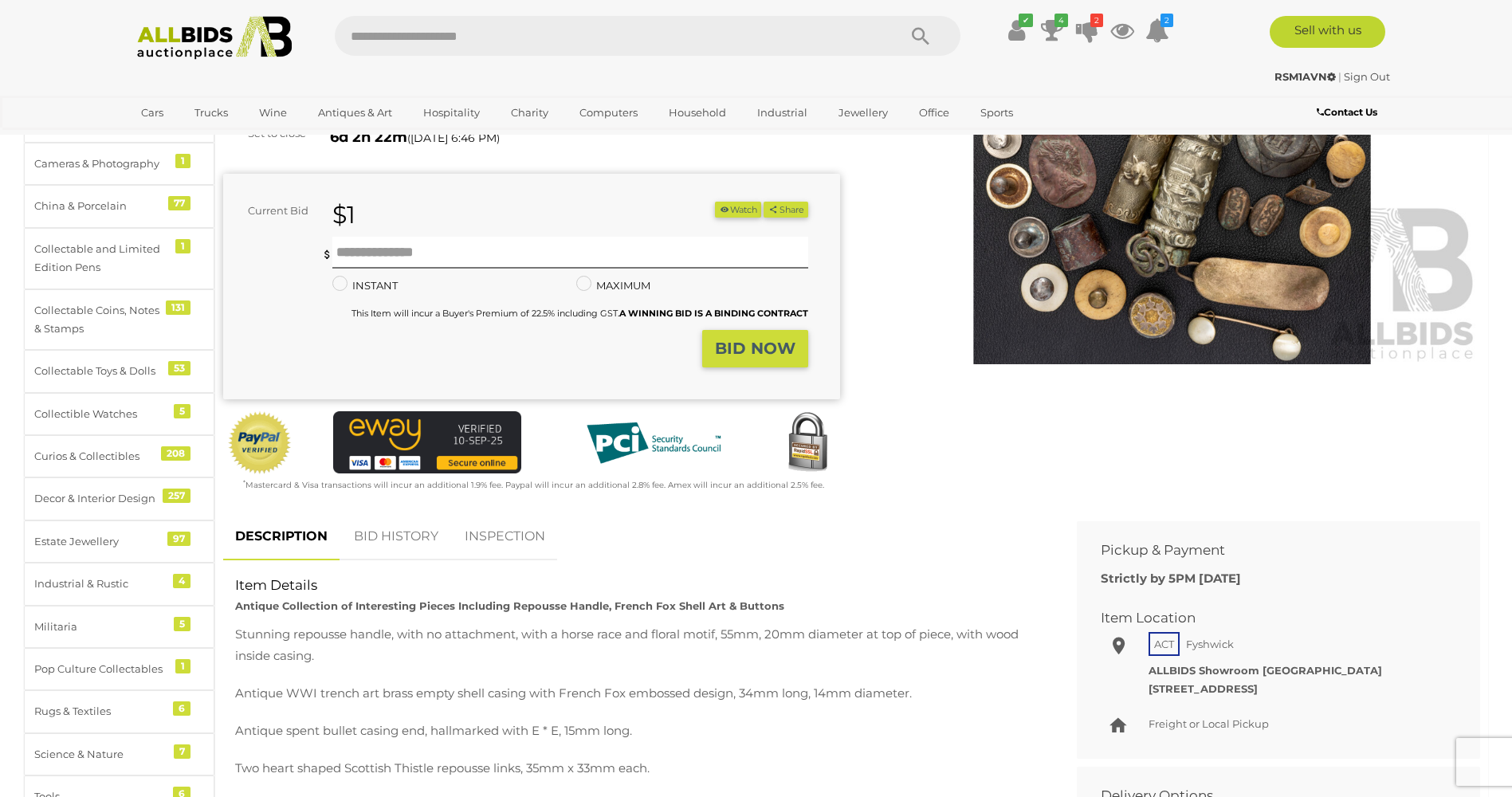
scroll to position [239, 0]
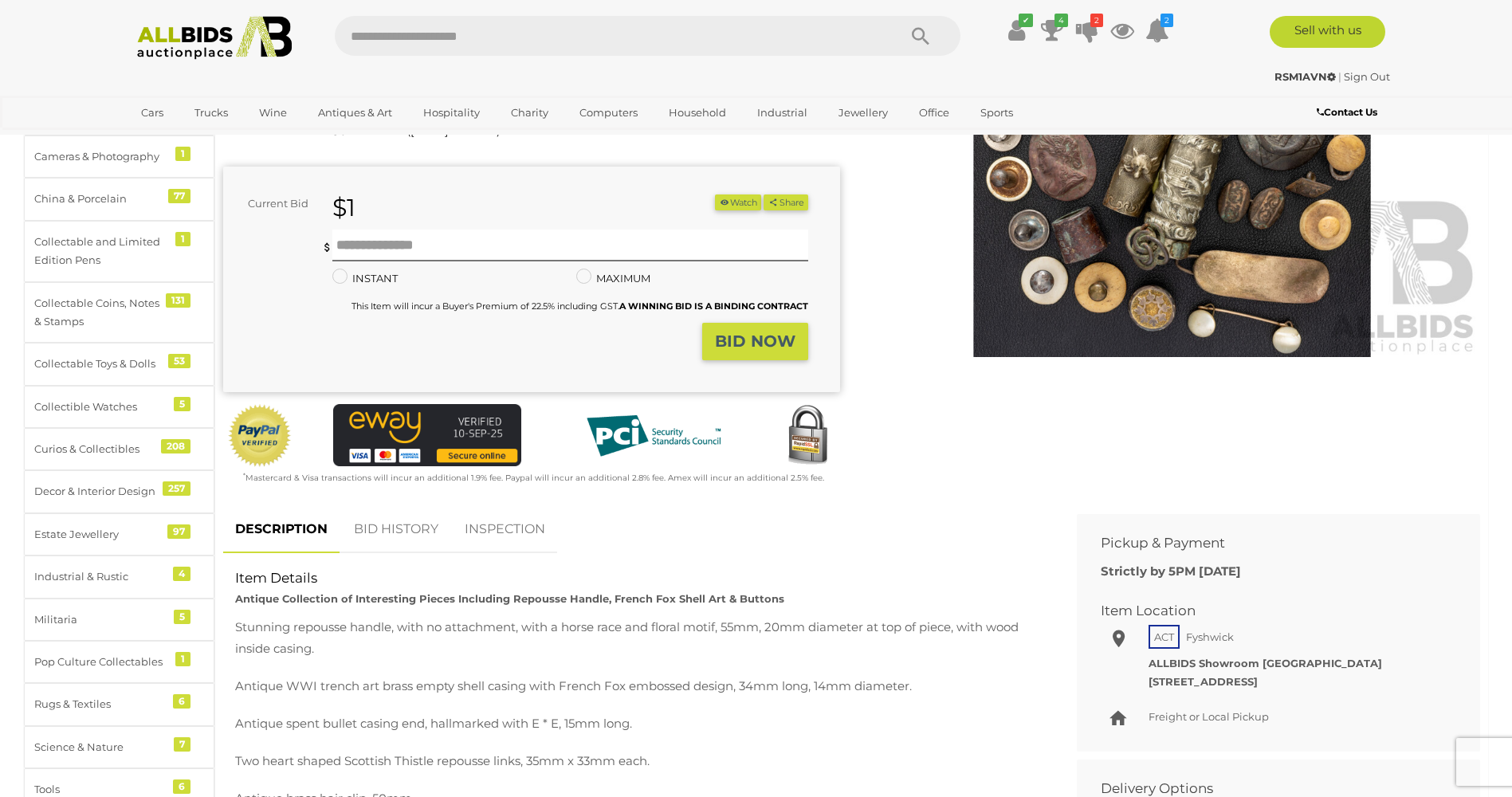
click at [402, 523] on link "BID HISTORY" at bounding box center [396, 529] width 108 height 47
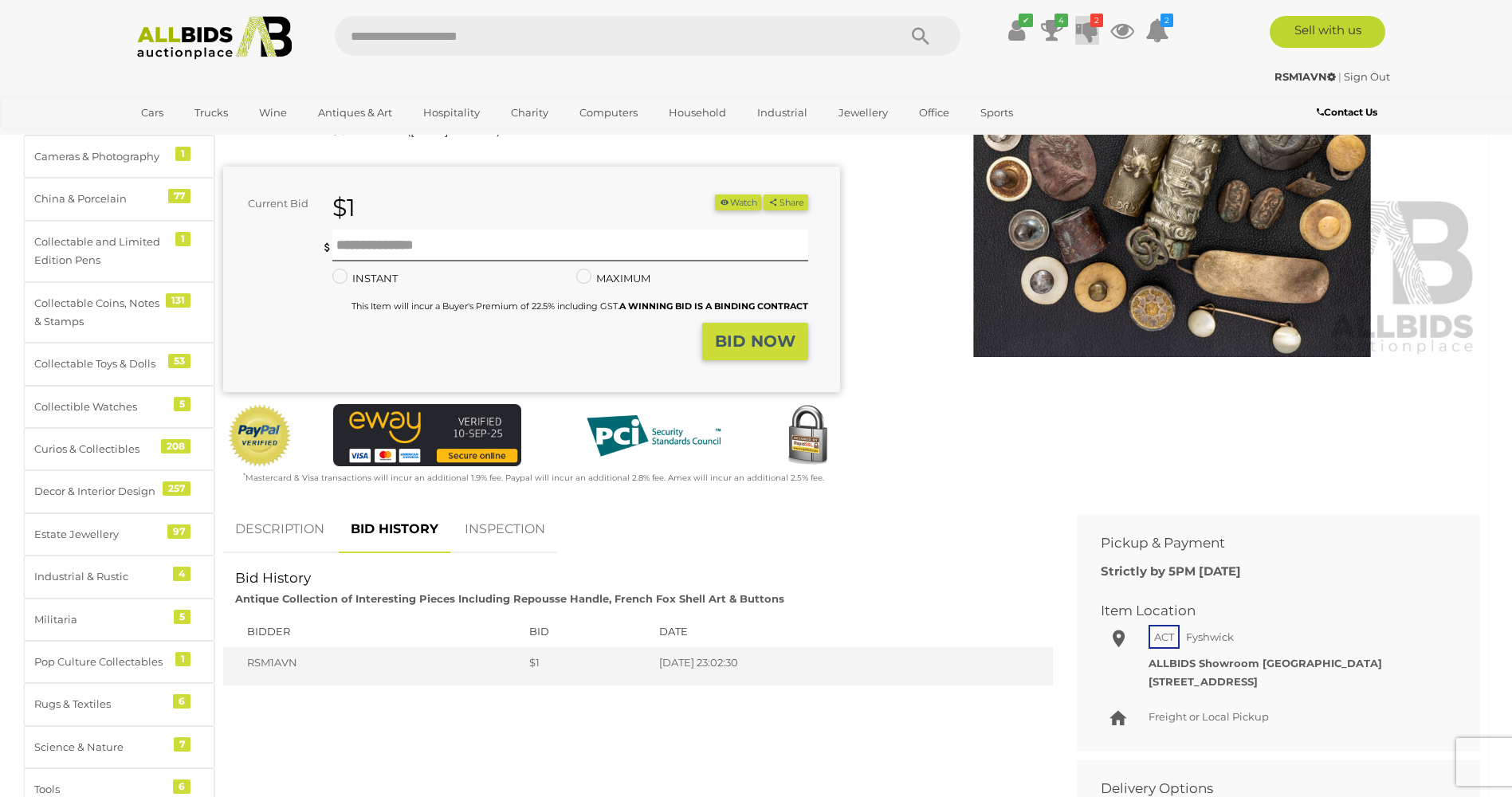
click at [1088, 29] on icon at bounding box center [1088, 30] width 22 height 29
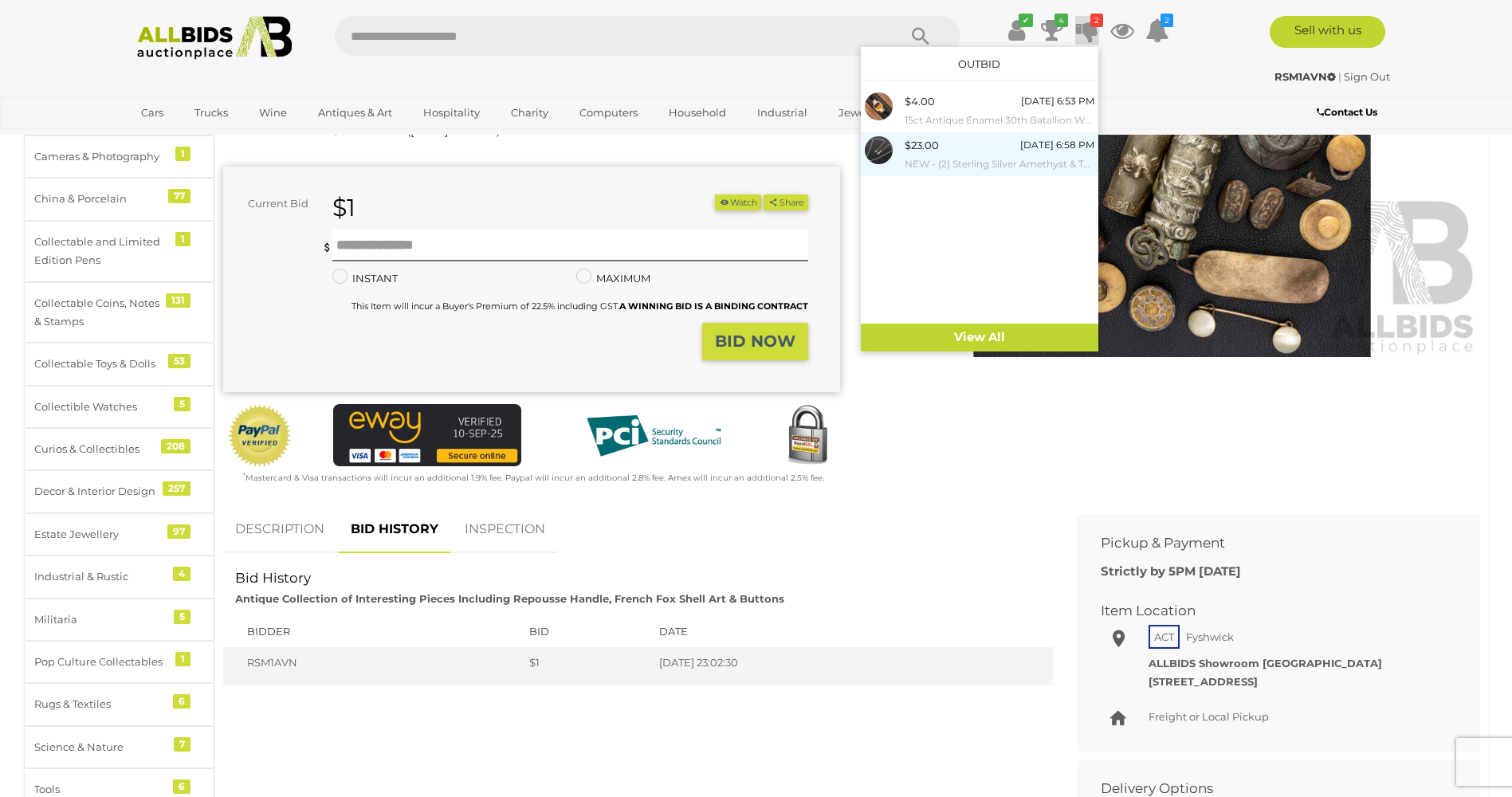
click at [925, 147] on div "$23.00" at bounding box center [922, 145] width 34 height 18
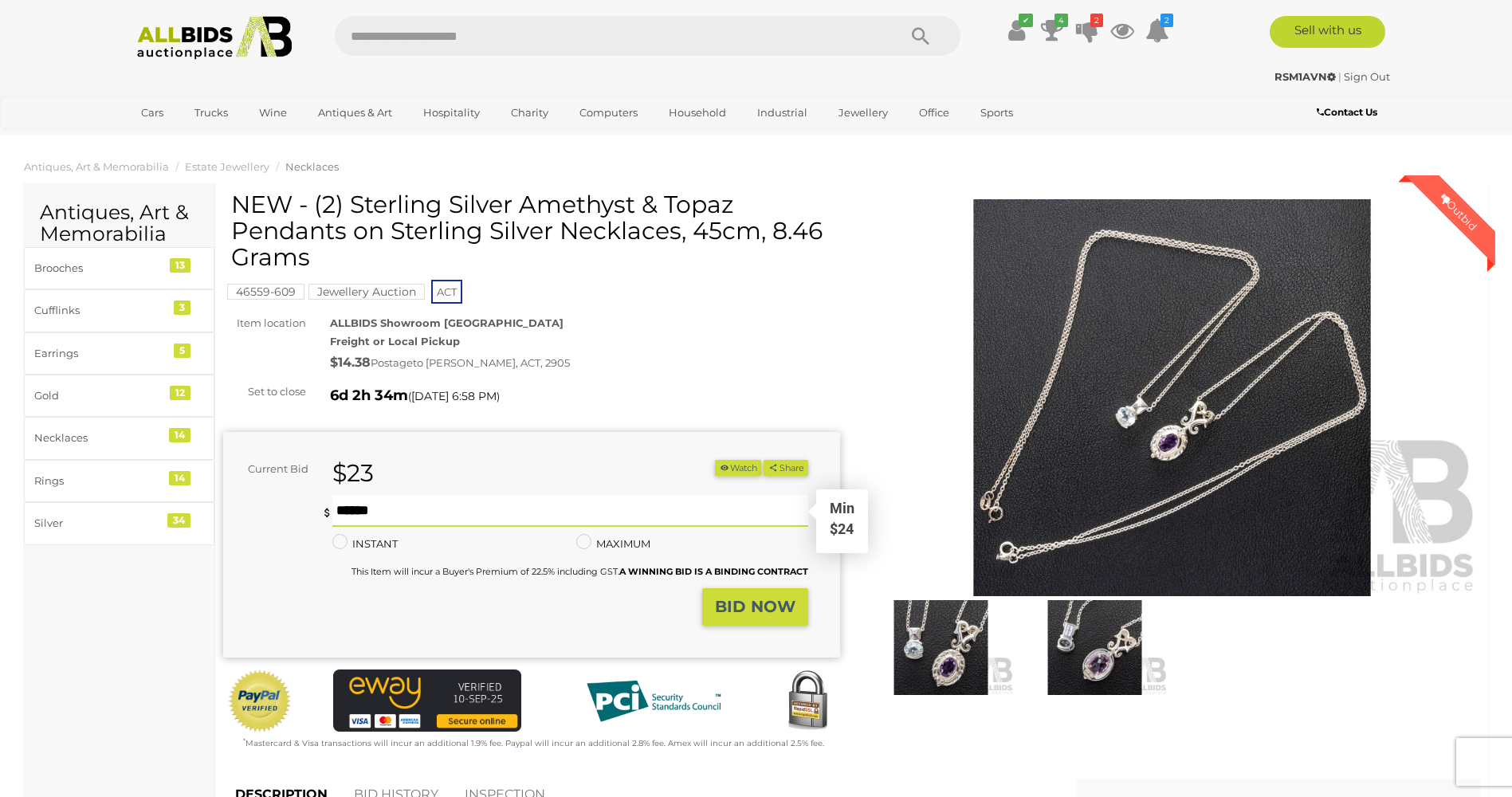
click at [351, 507] on input "text" at bounding box center [570, 511] width 475 height 32
type input "**"
click at [742, 603] on strong "BID NOW" at bounding box center [755, 607] width 81 height 19
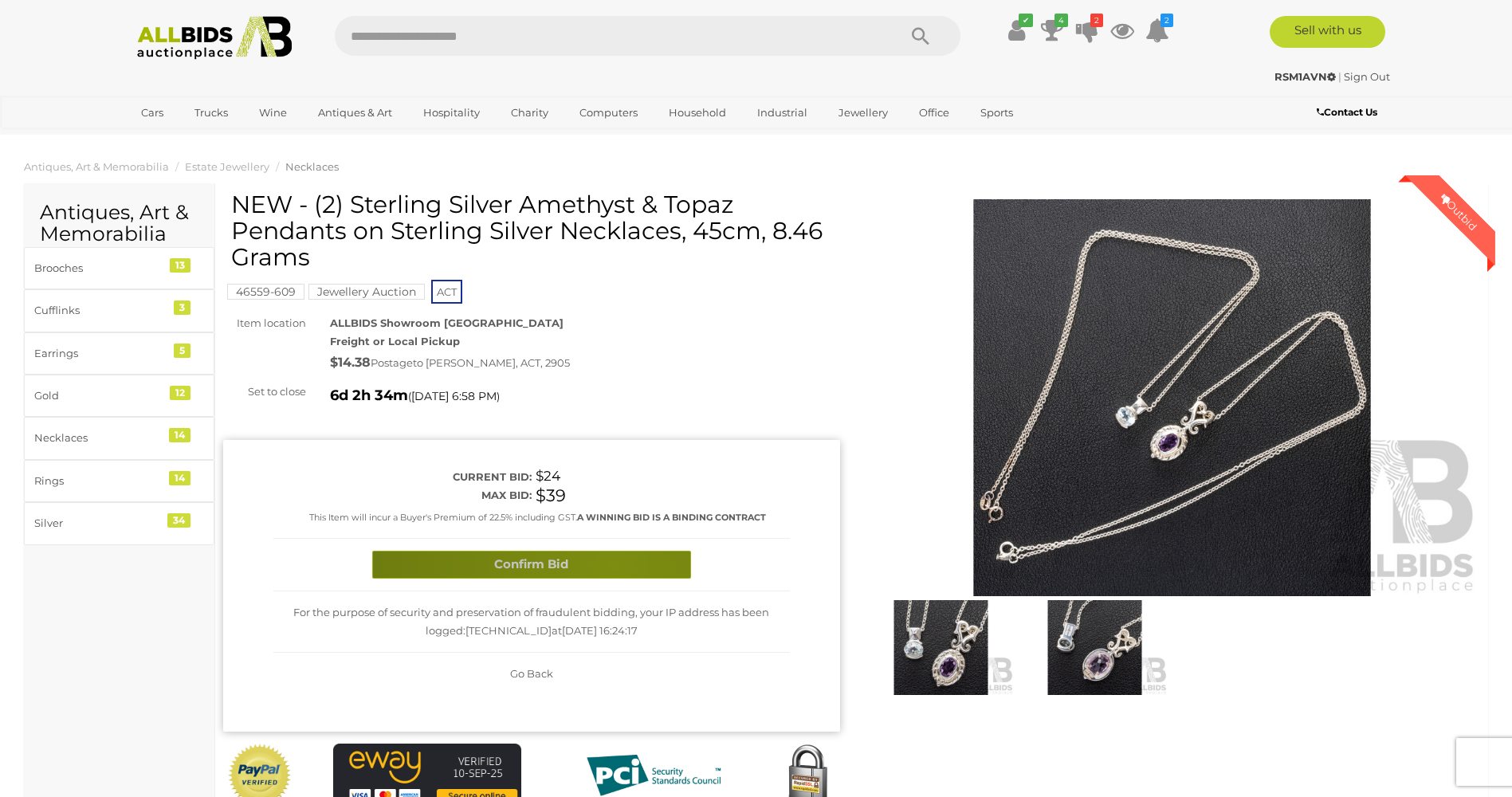
click at [613, 565] on button "Confirm Bid" at bounding box center [532, 564] width 319 height 28
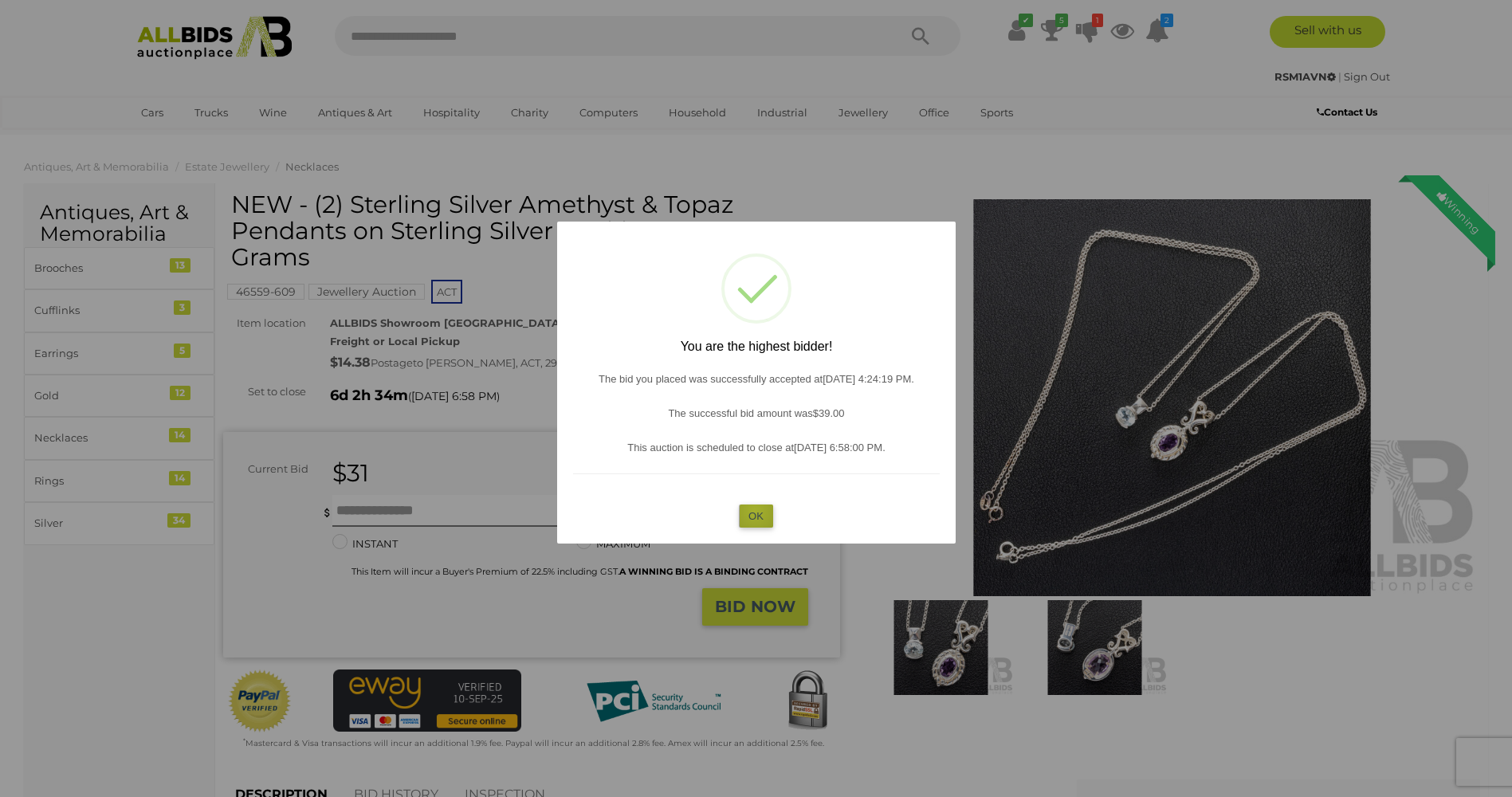
click at [755, 511] on button "OK" at bounding box center [756, 516] width 34 height 23
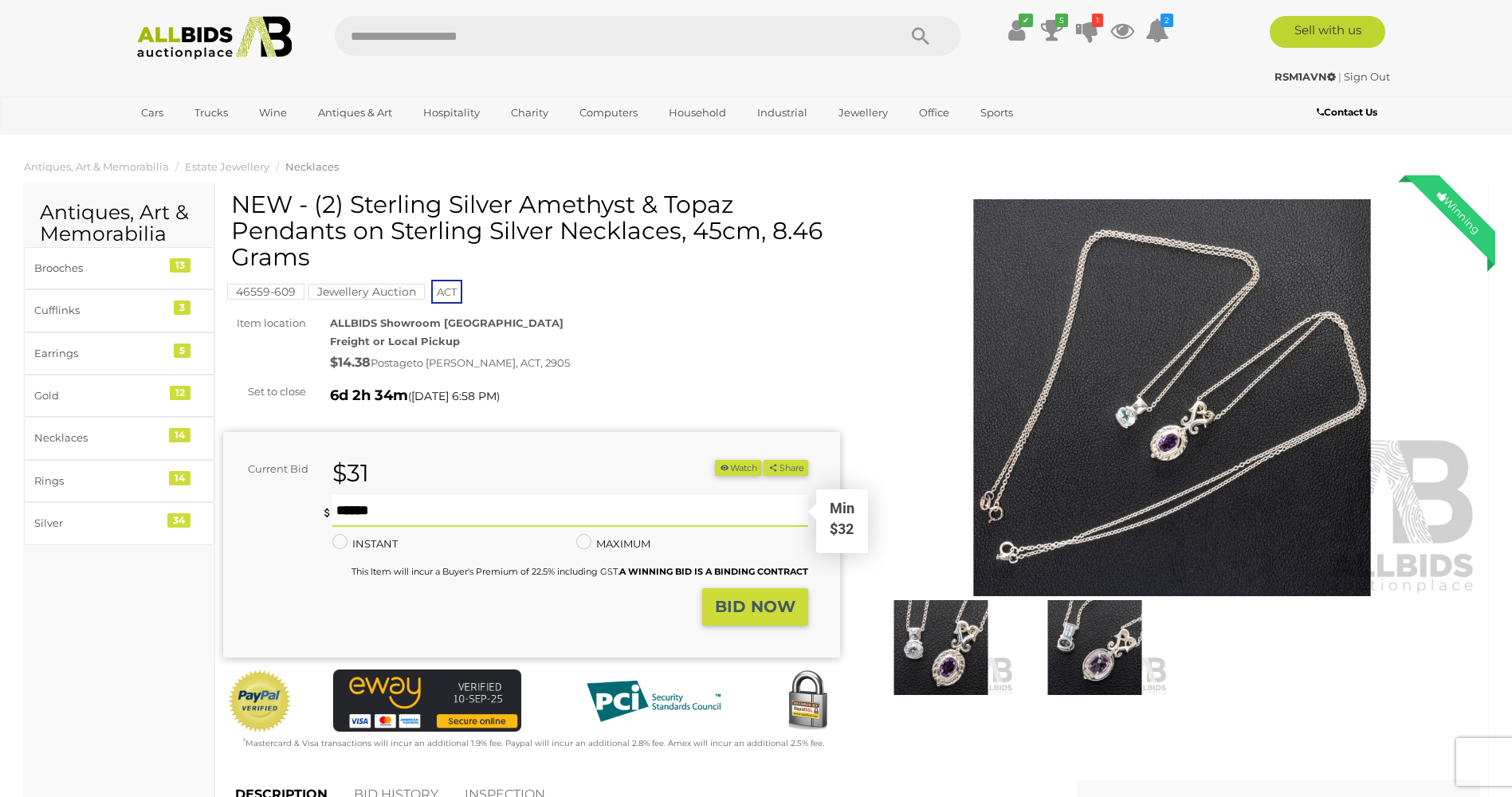
click at [344, 504] on input "text" at bounding box center [570, 511] width 475 height 32
type input "**"
click at [752, 599] on strong "BID NOW" at bounding box center [755, 607] width 81 height 19
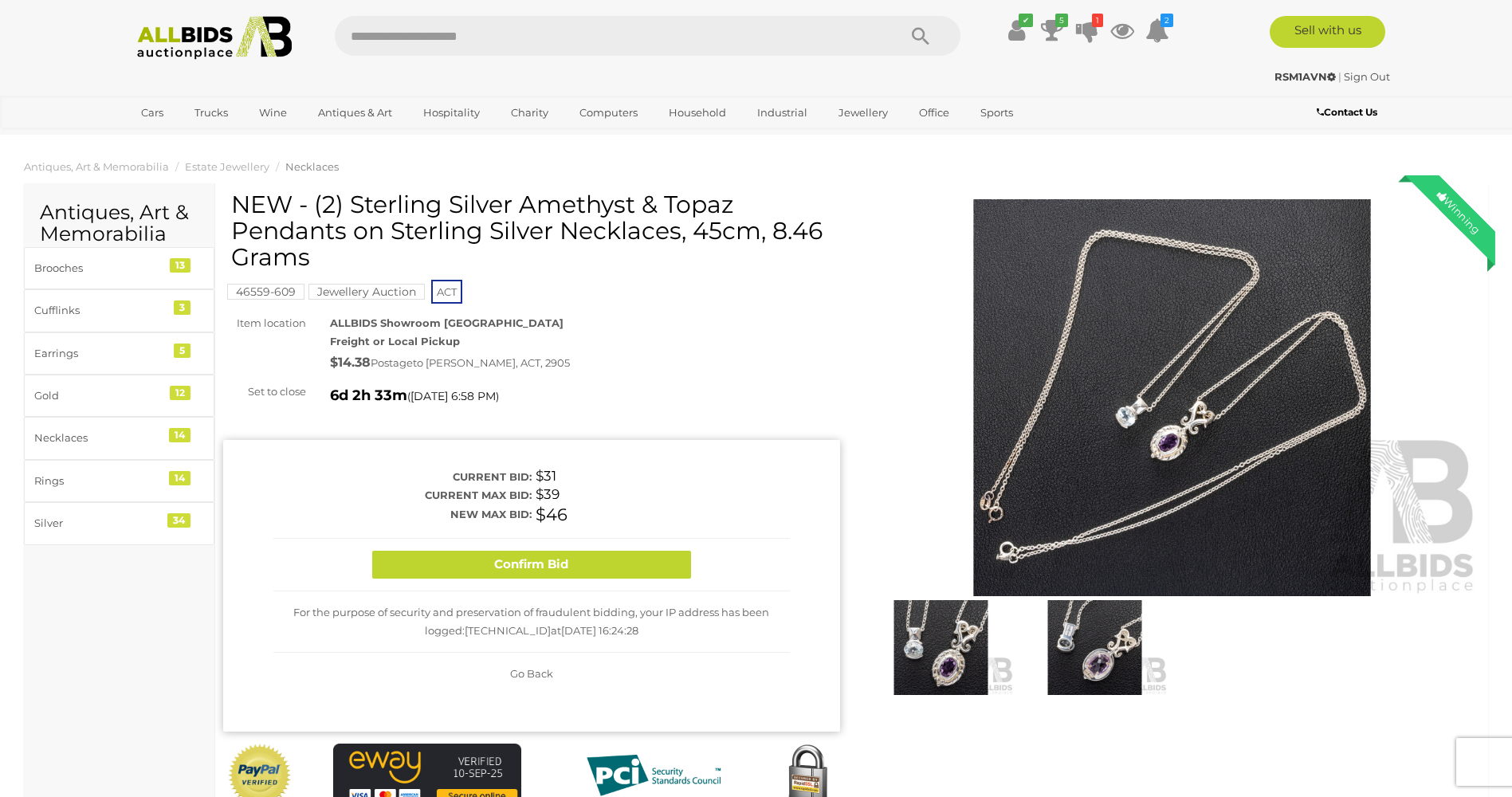
click at [524, 673] on span "Go Back" at bounding box center [532, 673] width 43 height 13
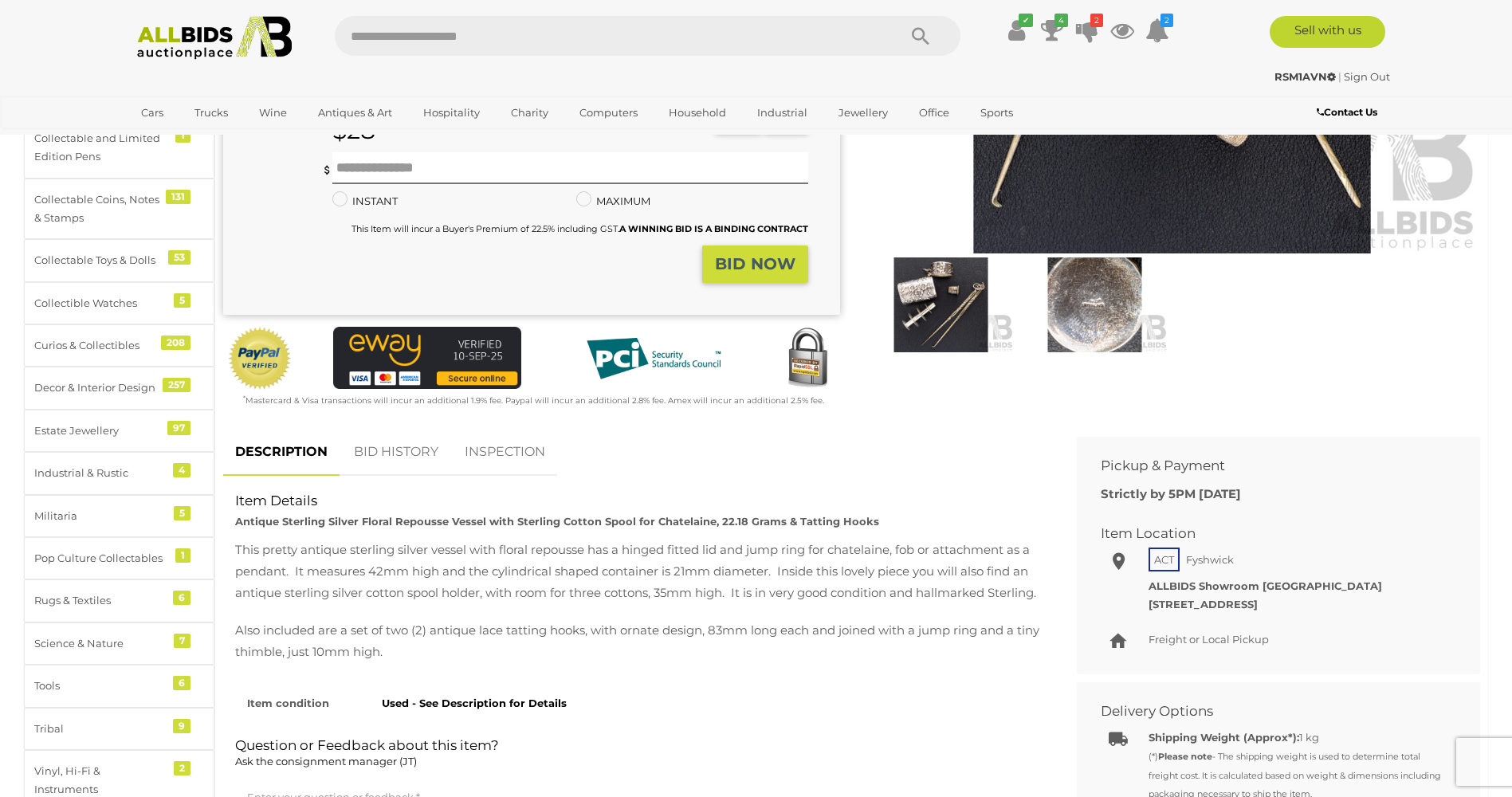
scroll to position [478, 0]
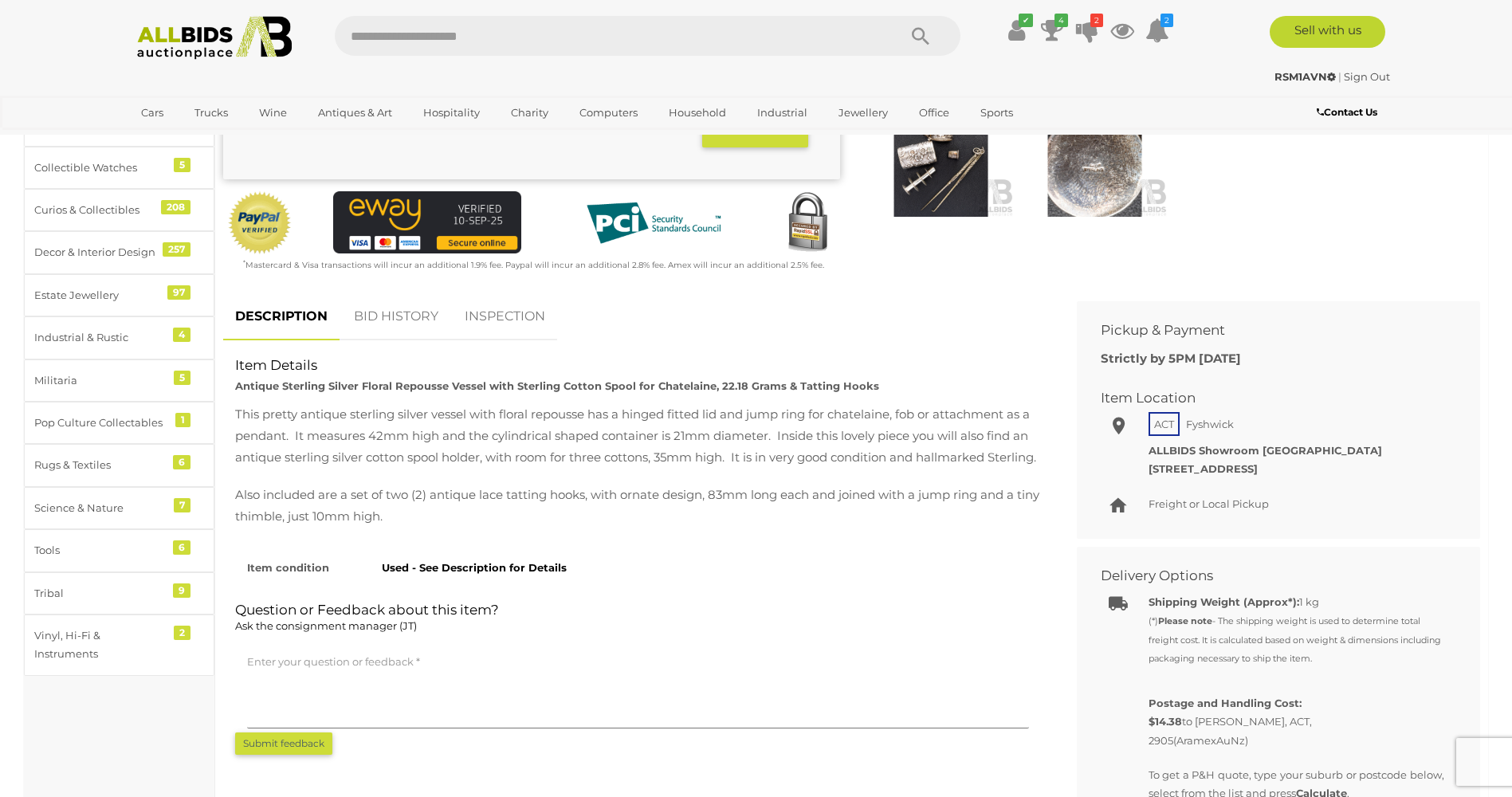
click at [402, 316] on link "BID HISTORY" at bounding box center [396, 316] width 108 height 47
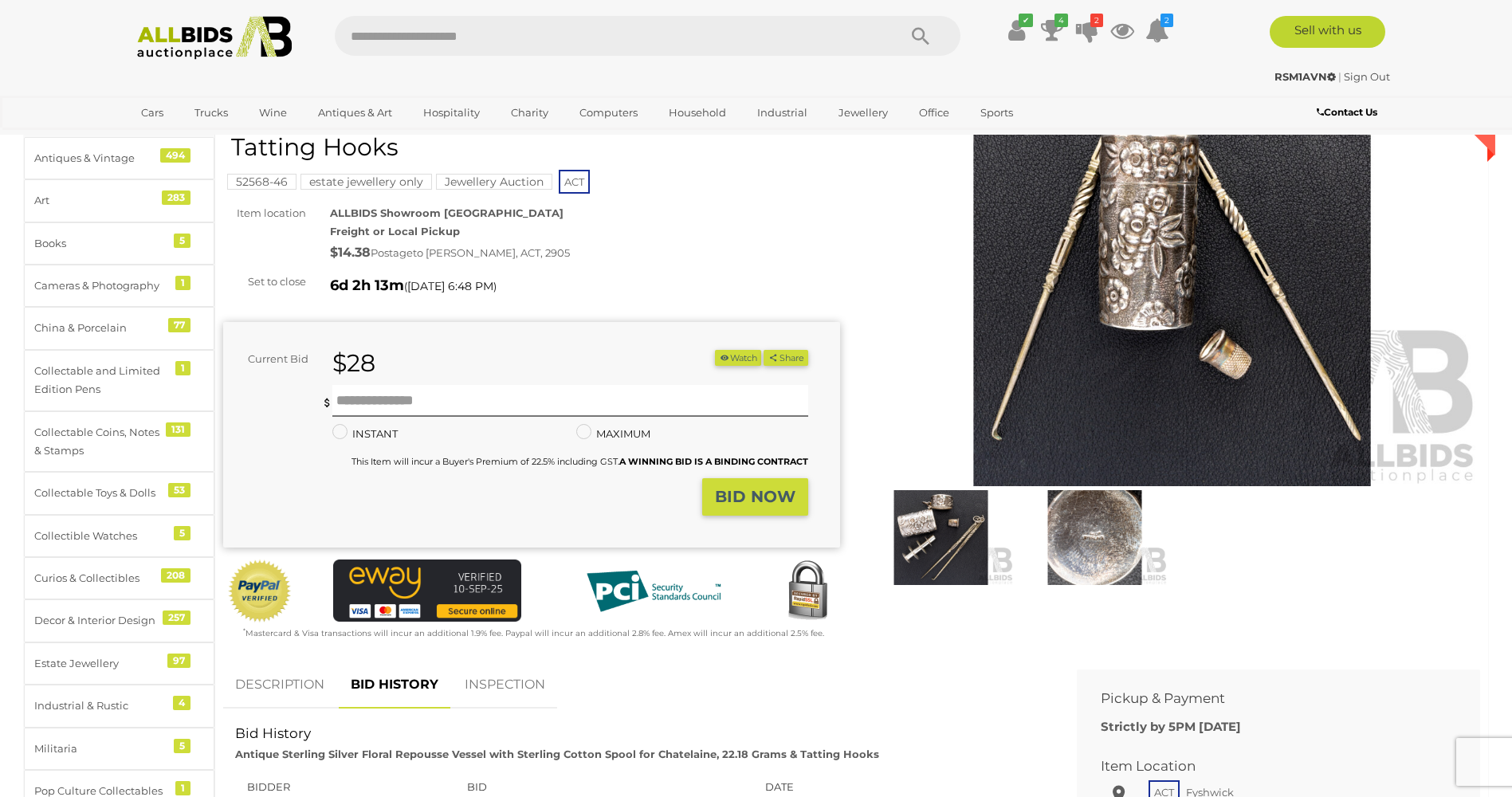
scroll to position [80, 0]
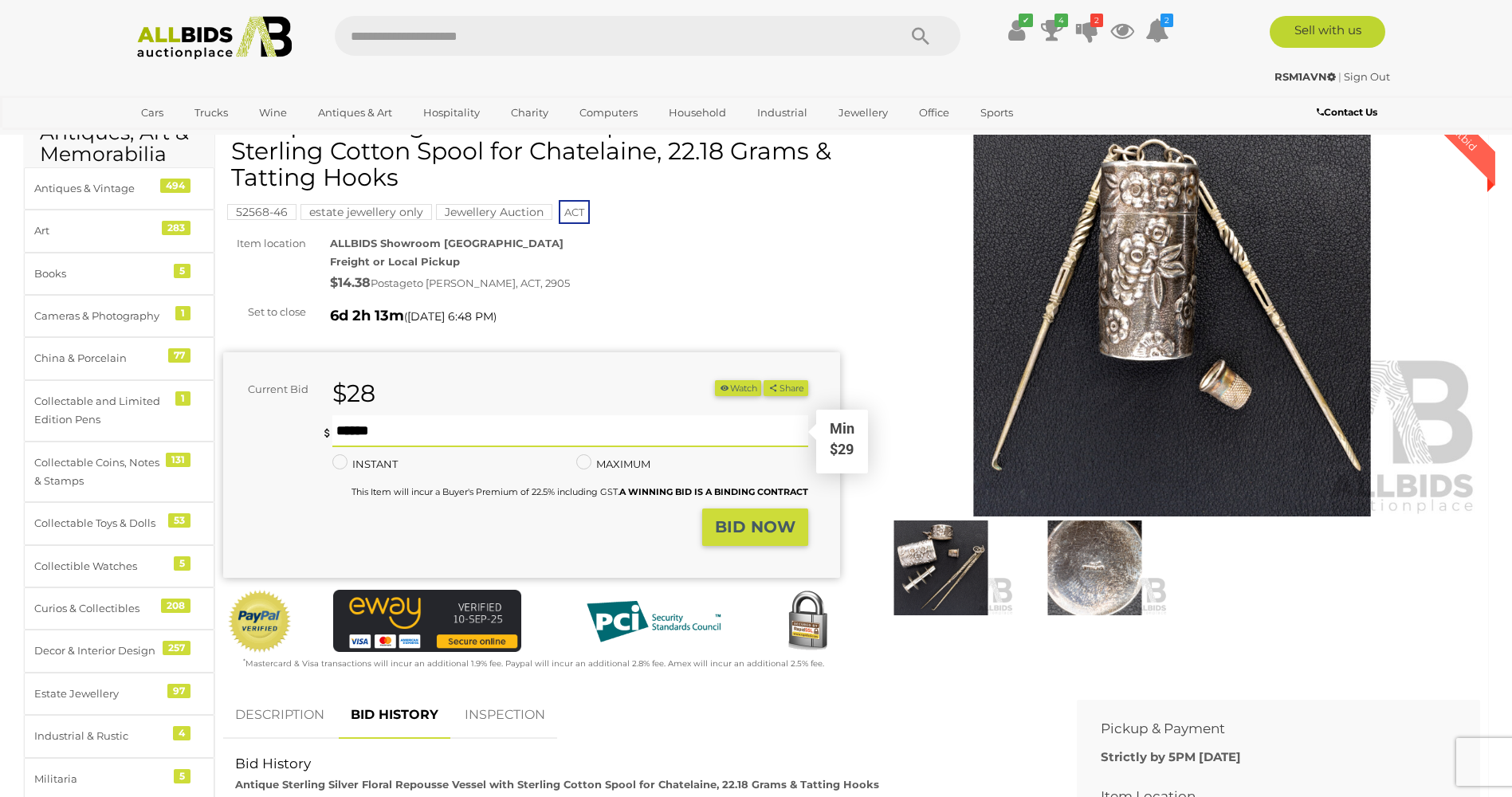
click at [345, 422] on input "text" at bounding box center [570, 431] width 475 height 32
type input "**"
click at [770, 521] on strong "BID NOW" at bounding box center [755, 527] width 81 height 19
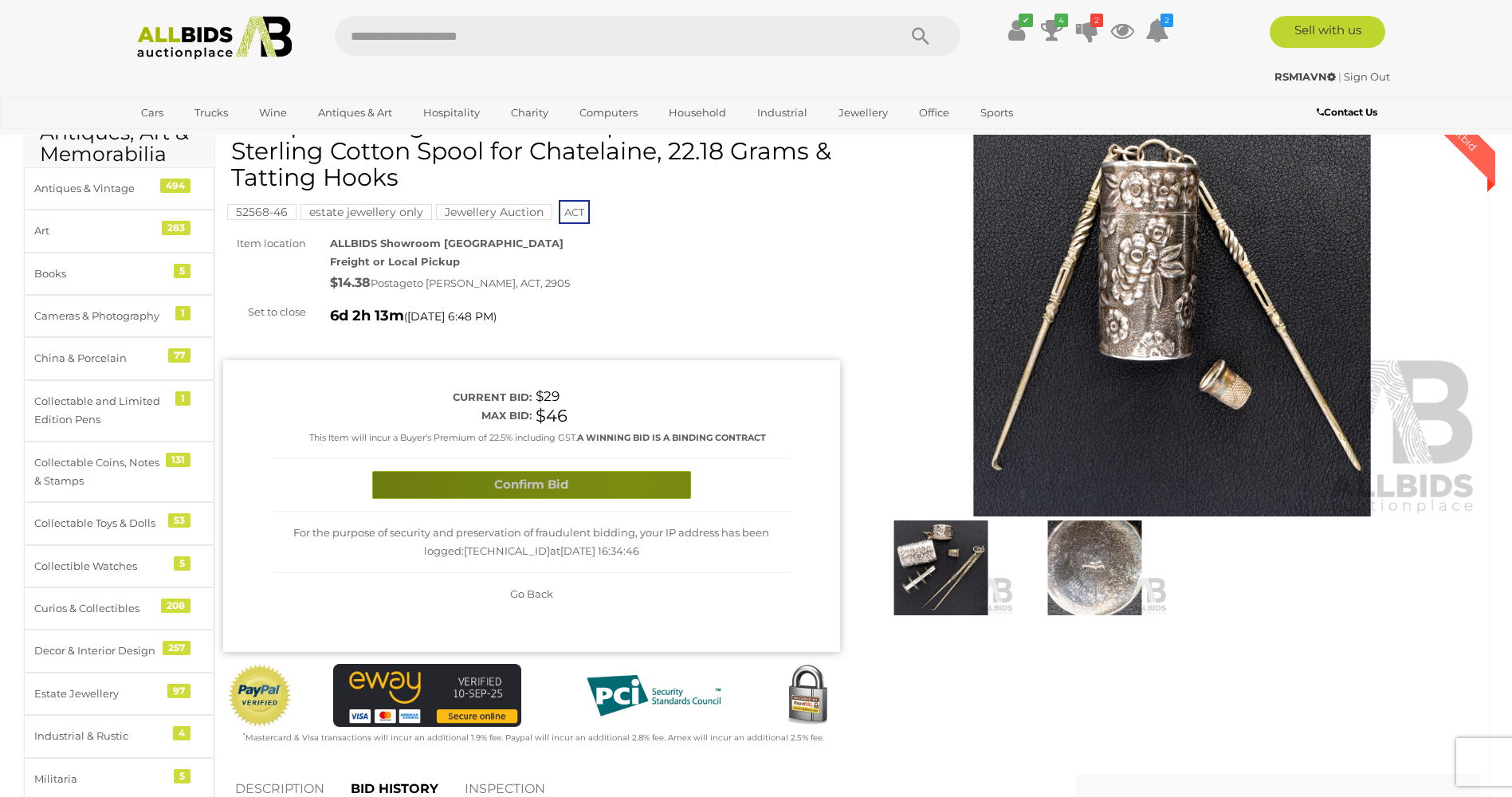
click at [629, 481] on button "Confirm Bid" at bounding box center [532, 485] width 319 height 28
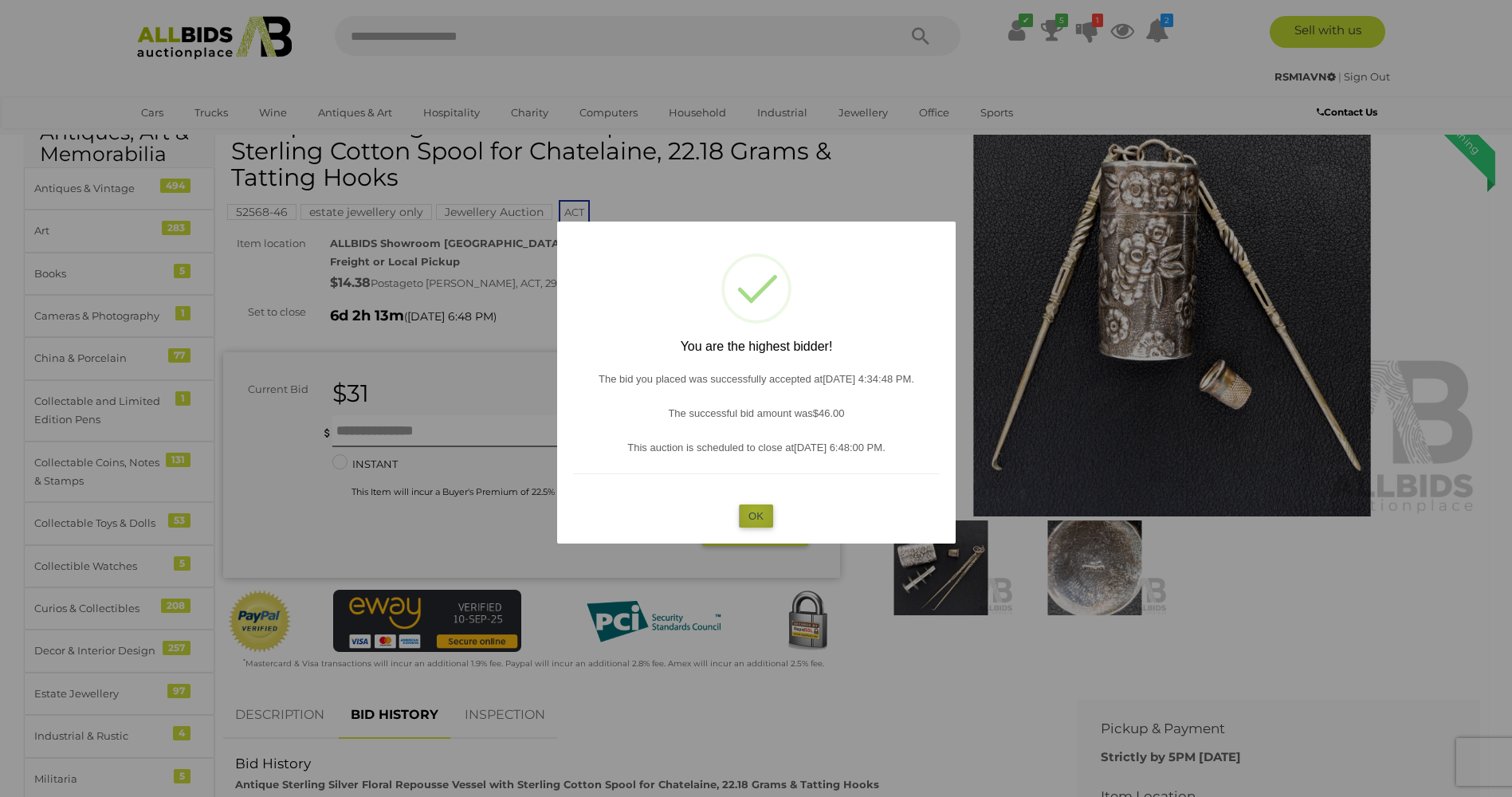
click at [756, 512] on button "OK" at bounding box center [756, 516] width 34 height 23
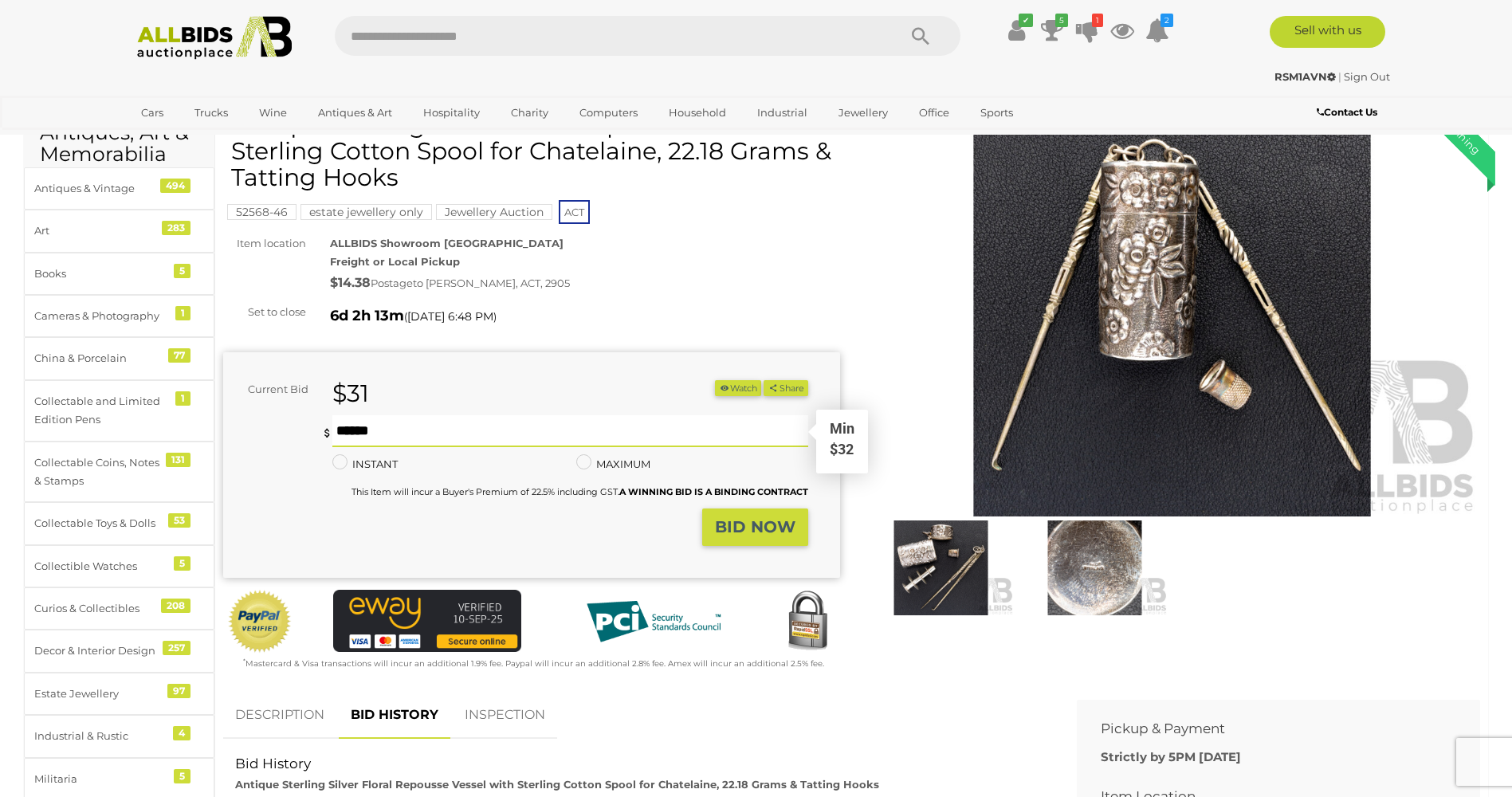
click at [348, 429] on input "text" at bounding box center [570, 431] width 475 height 32
type input "**"
click at [770, 524] on strong "BID NOW" at bounding box center [755, 527] width 81 height 19
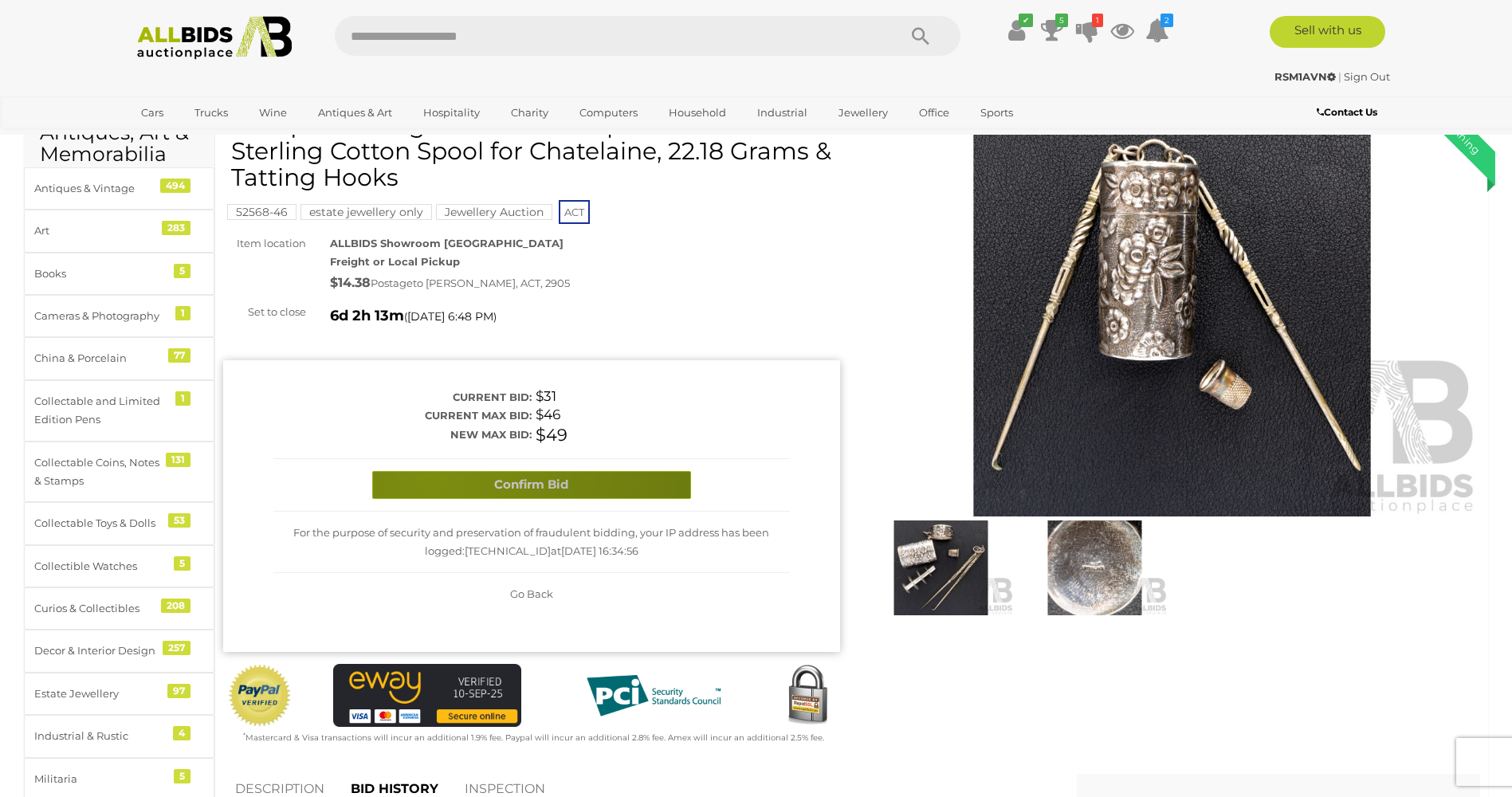
click at [431, 473] on button "Confirm Bid" at bounding box center [532, 485] width 319 height 28
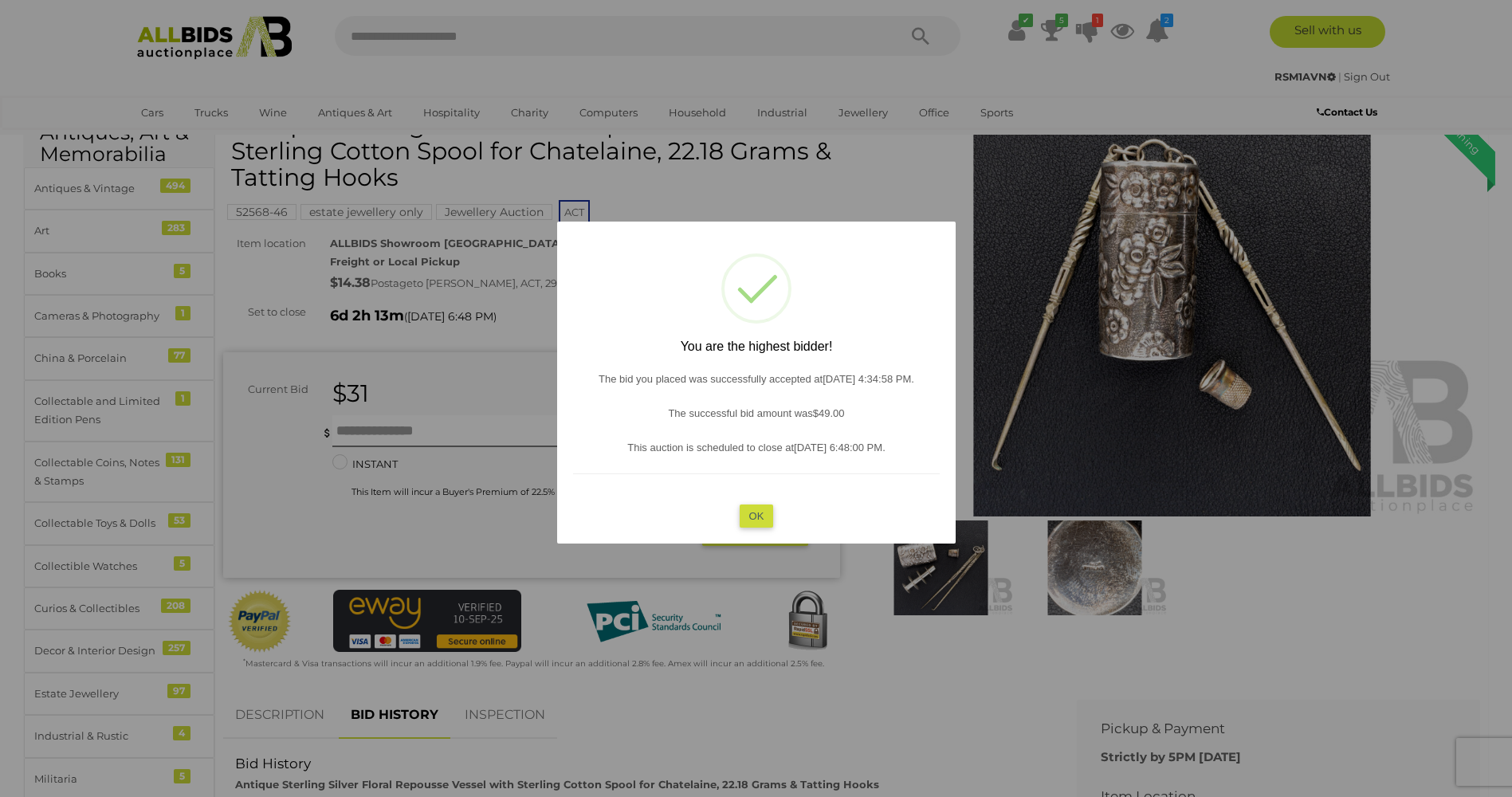
click at [342, 419] on div at bounding box center [756, 398] width 1512 height 797
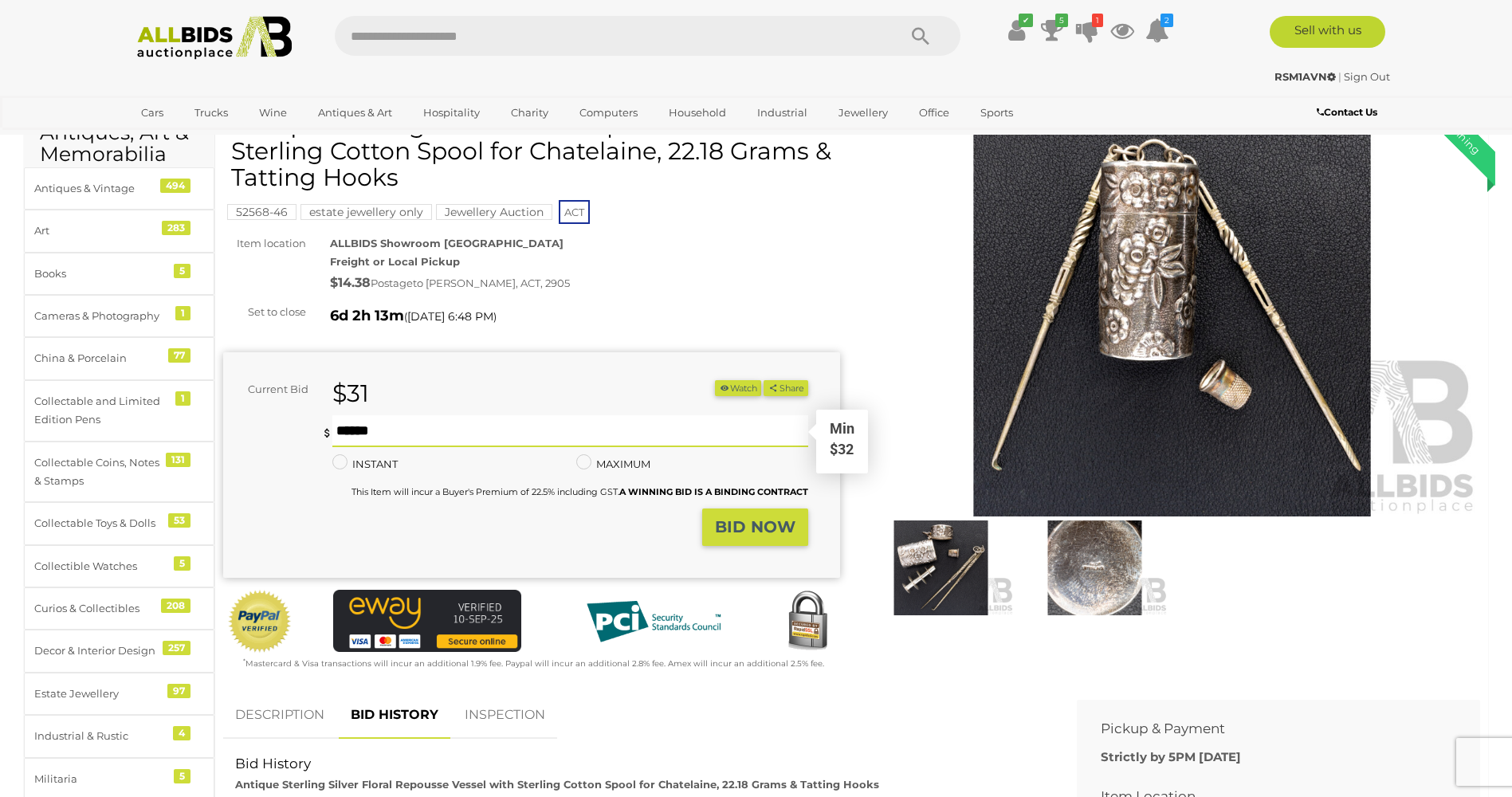
click at [342, 421] on input "text" at bounding box center [570, 431] width 475 height 32
type input "**"
click at [759, 509] on button "BID NOW" at bounding box center [755, 527] width 106 height 37
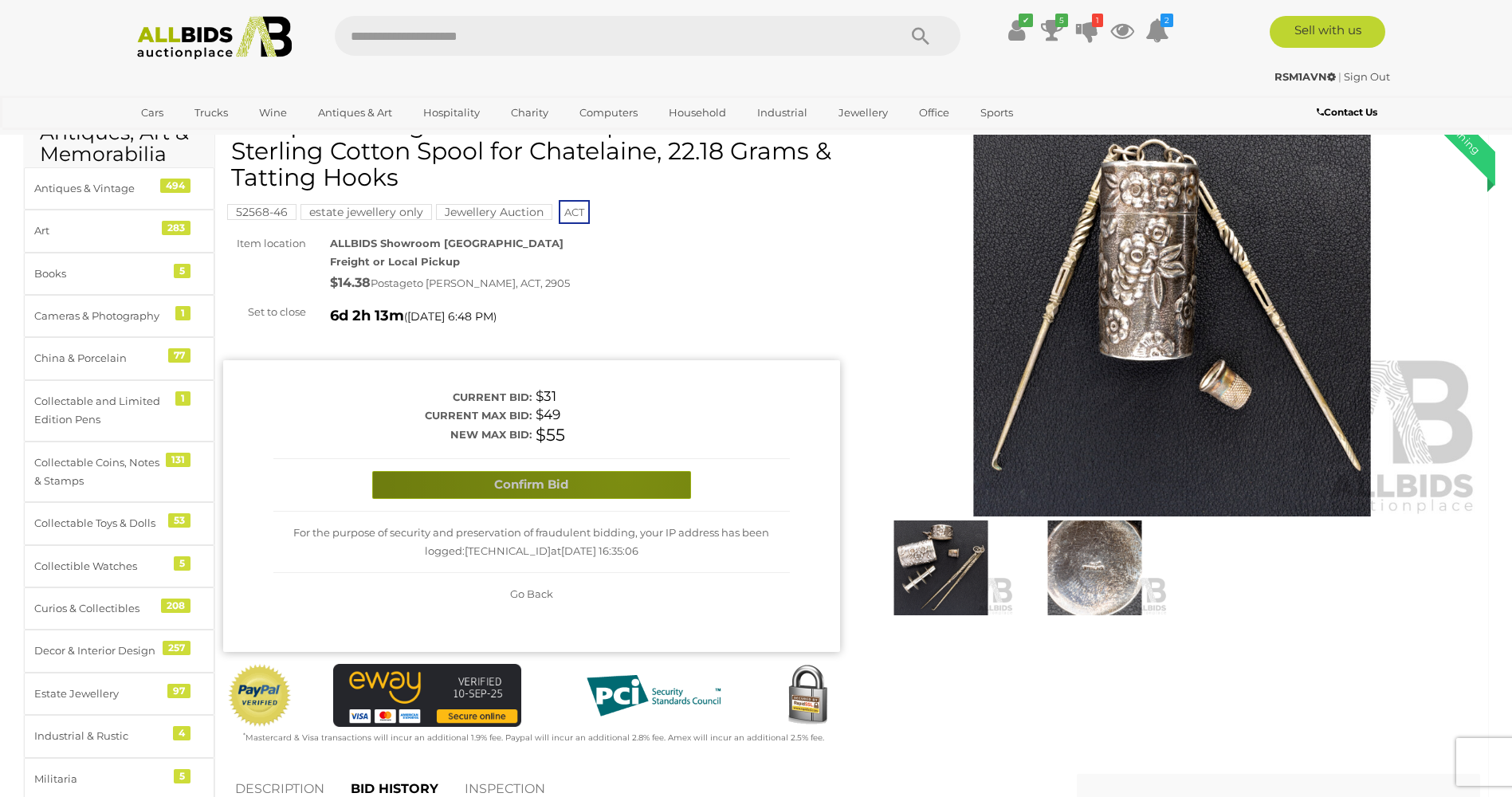
click at [624, 477] on button "Confirm Bid" at bounding box center [532, 485] width 319 height 28
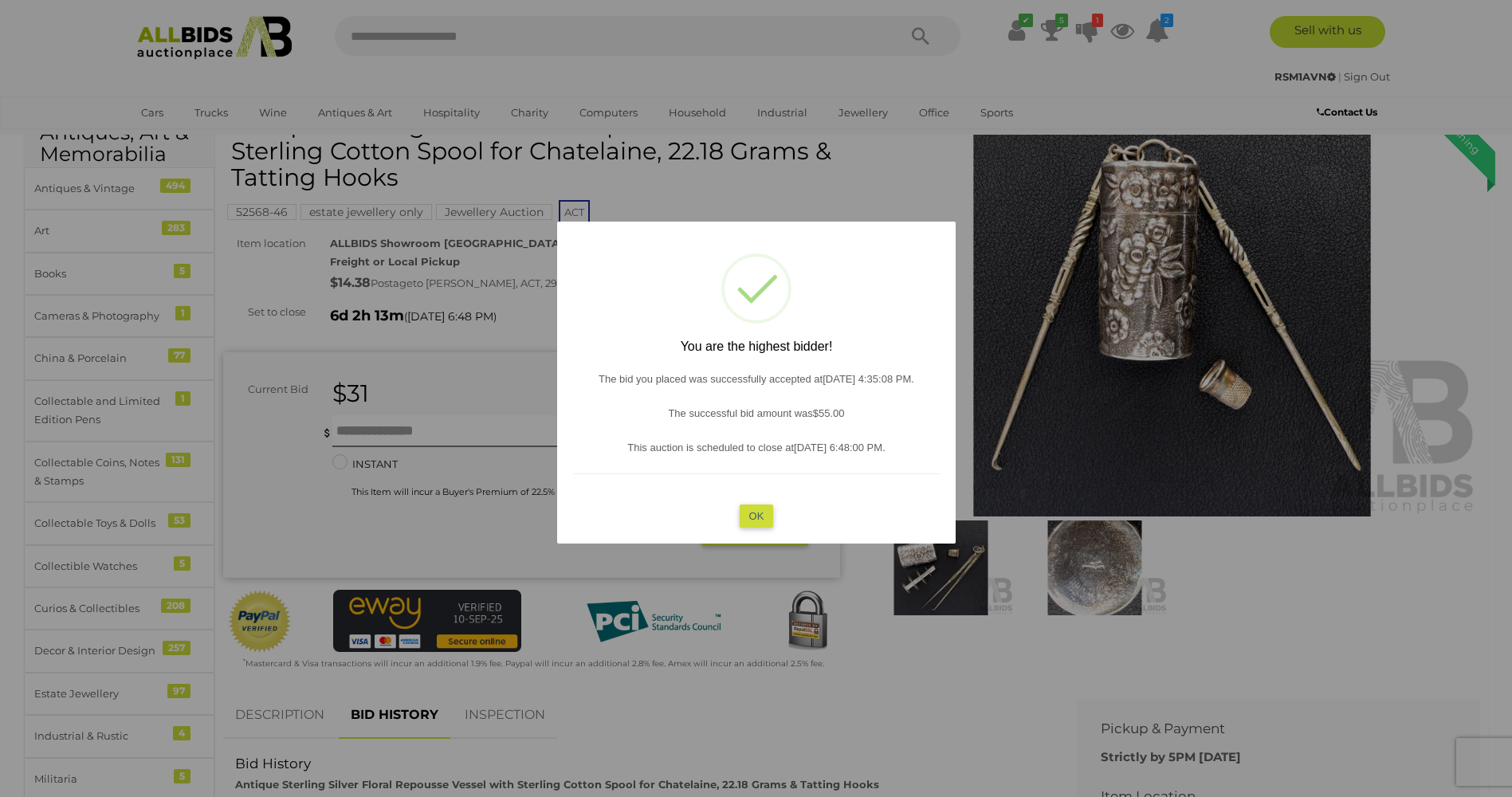
click at [752, 517] on button "OK" at bounding box center [756, 516] width 34 height 23
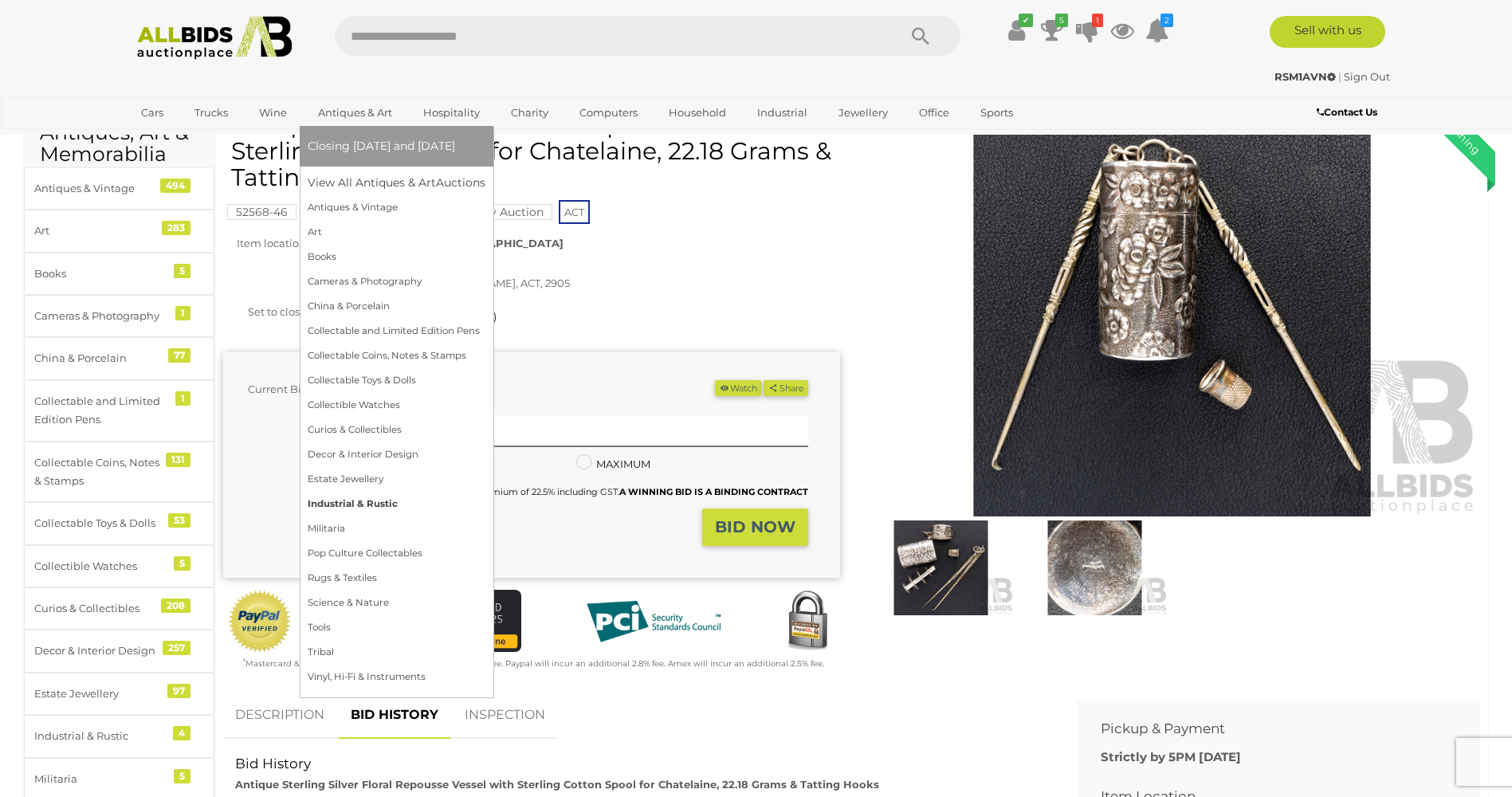
click at [339, 506] on link "Industrial & Rustic" at bounding box center [396, 504] width 178 height 25
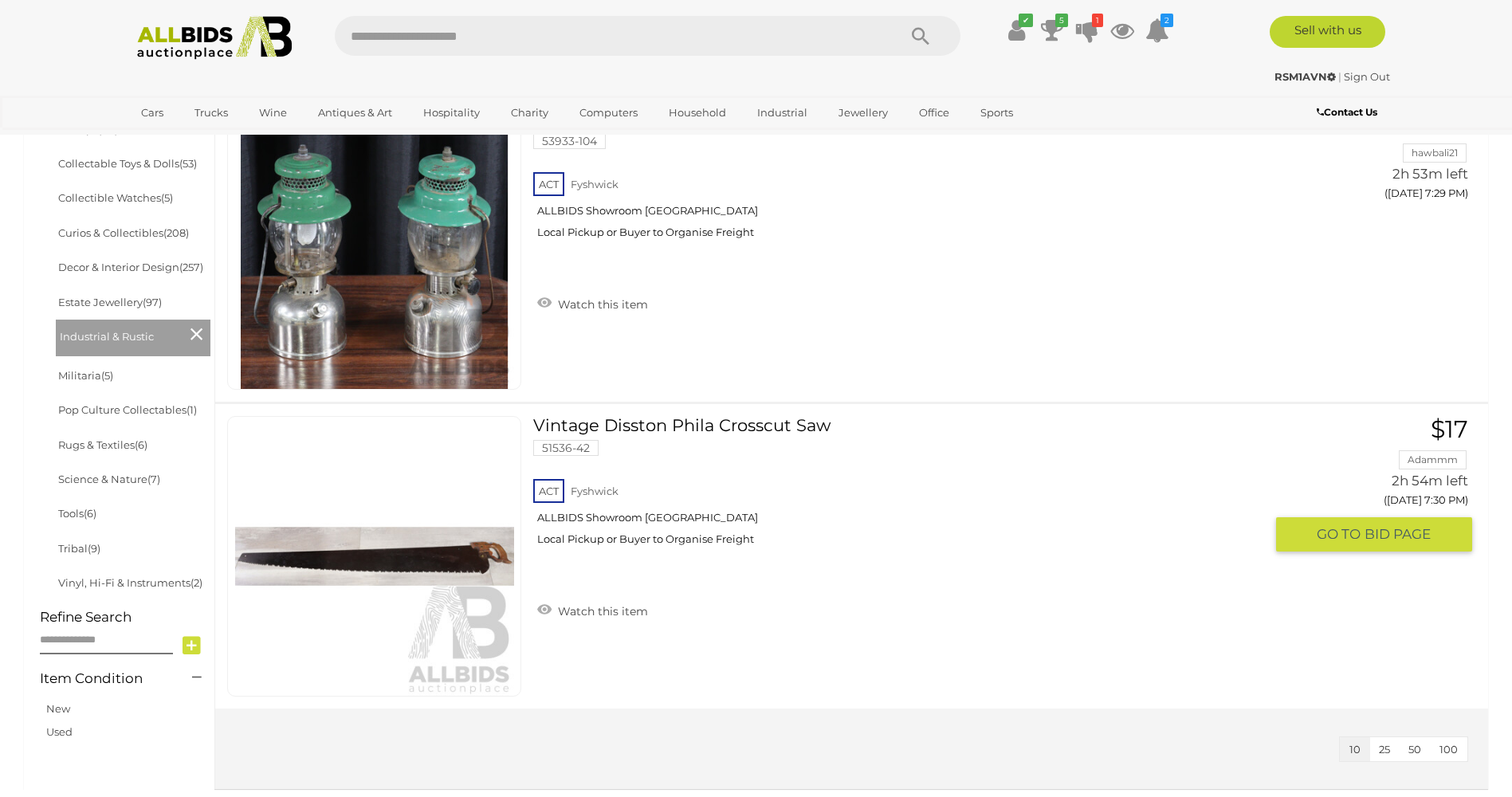
scroll to position [717, 0]
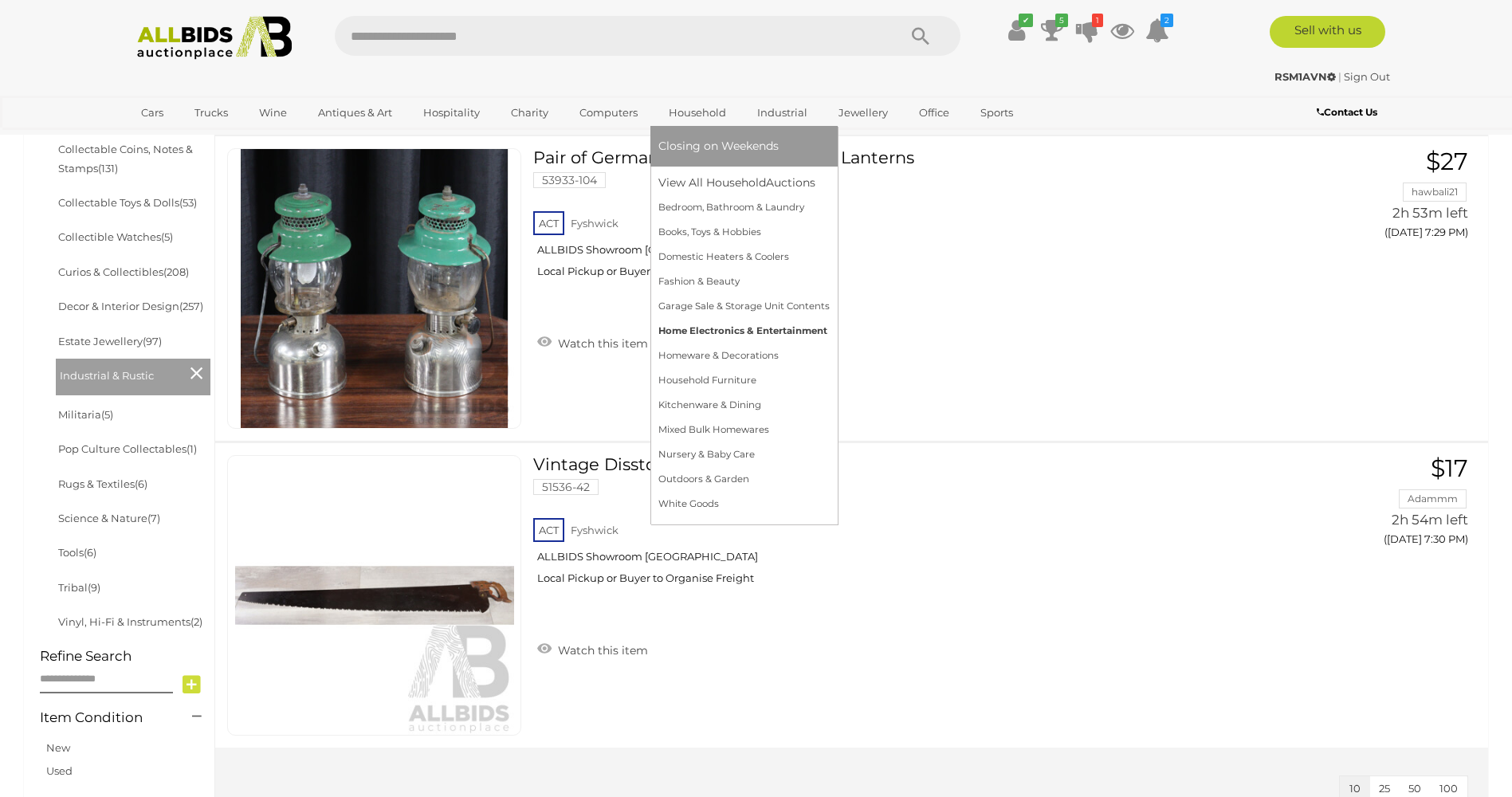
click at [706, 328] on link "Home Electronics & Entertainment" at bounding box center [744, 331] width 171 height 25
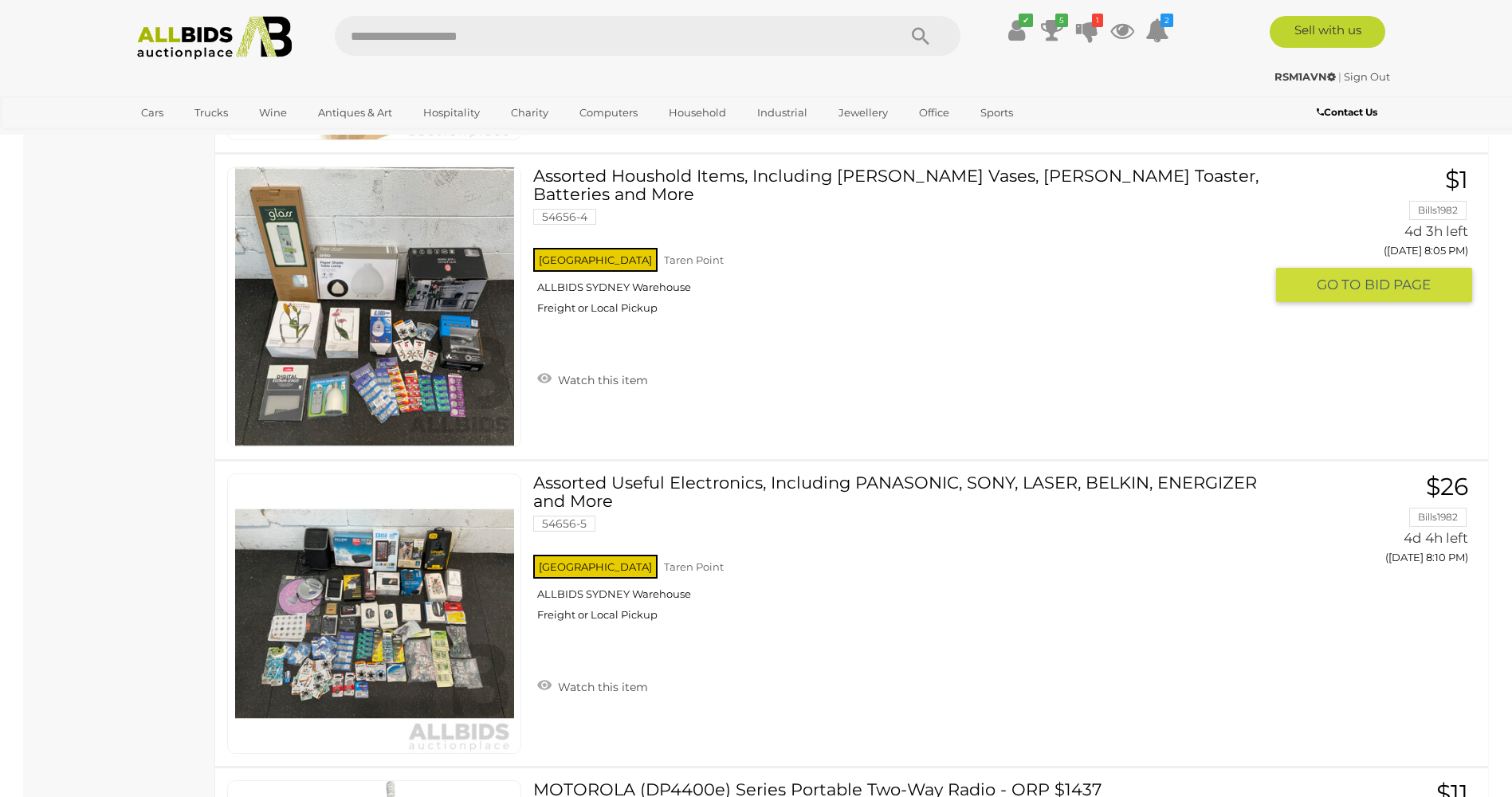
scroll to position [2629, 0]
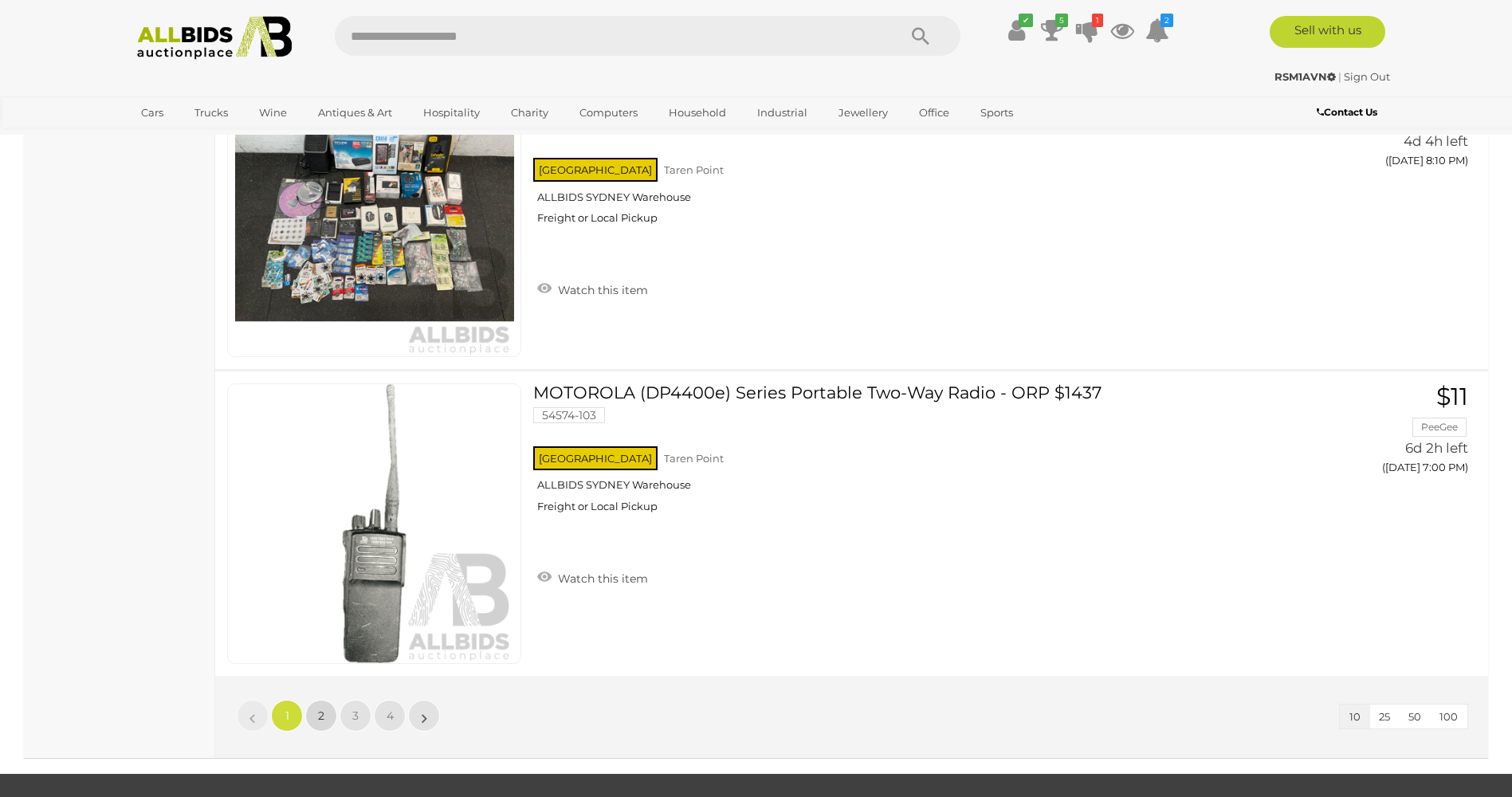
click at [323, 713] on span "2" at bounding box center [321, 716] width 6 height 14
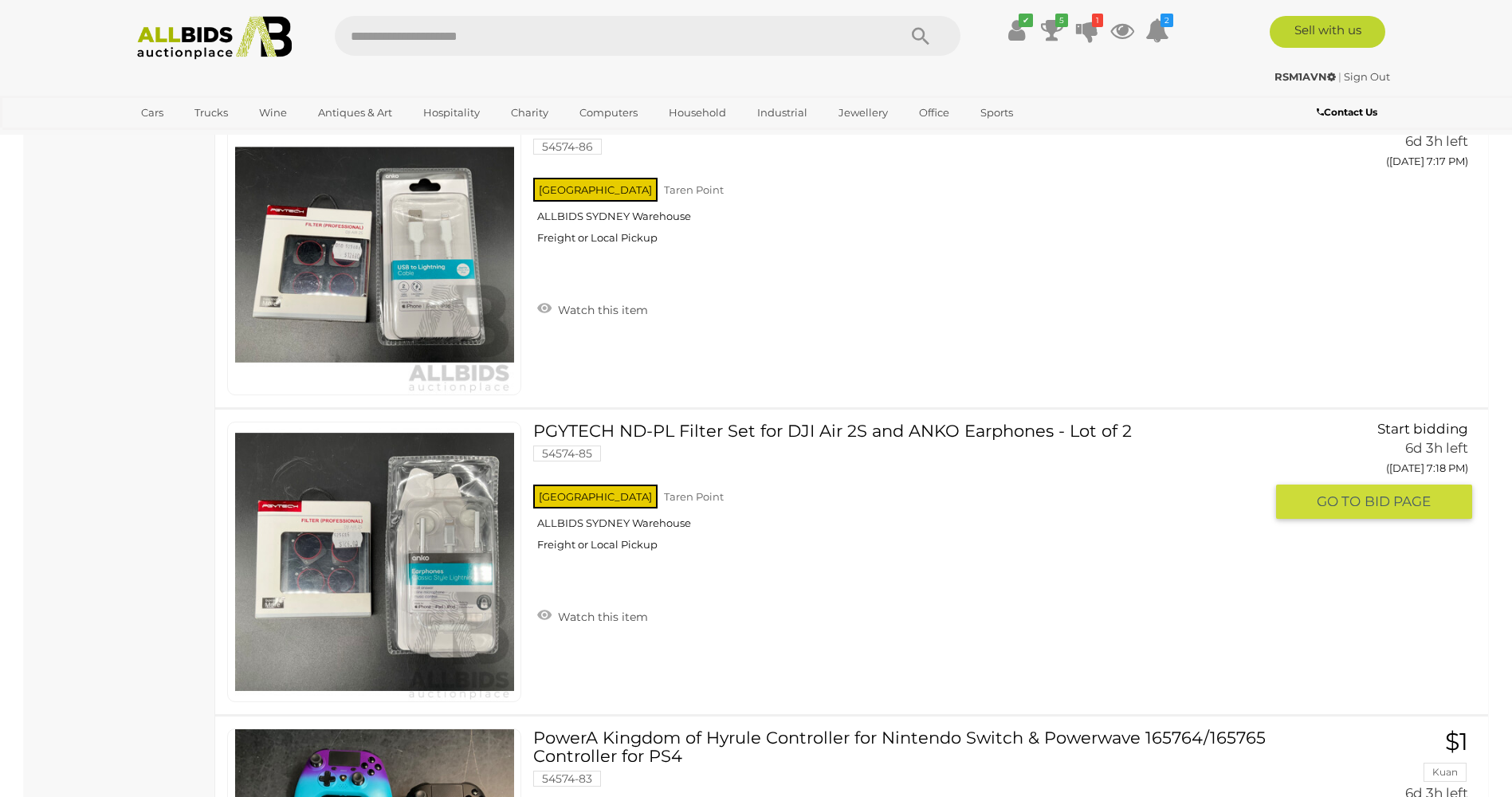
scroll to position [2707, 0]
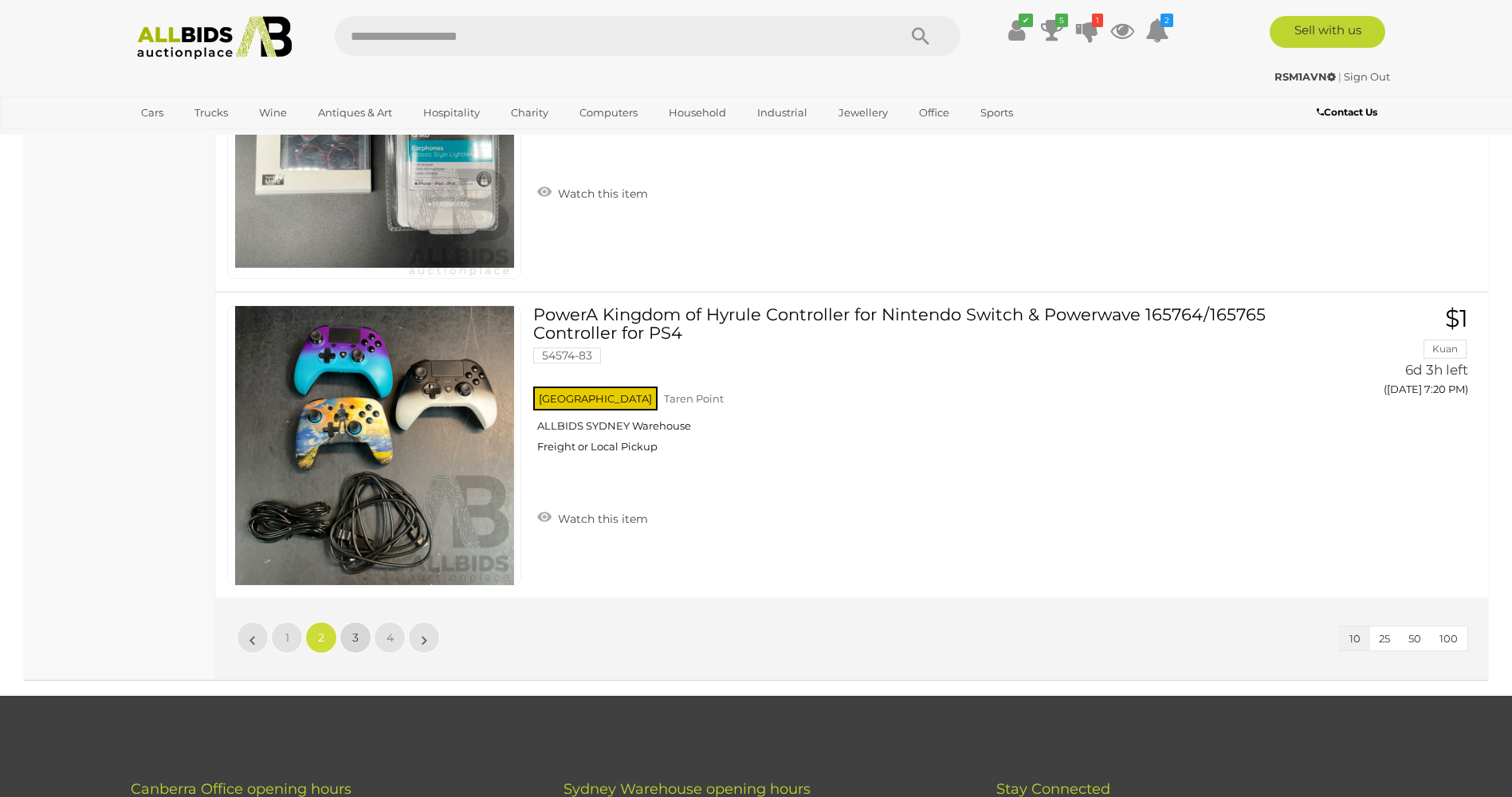
click at [355, 638] on span "3" at bounding box center [356, 638] width 6 height 14
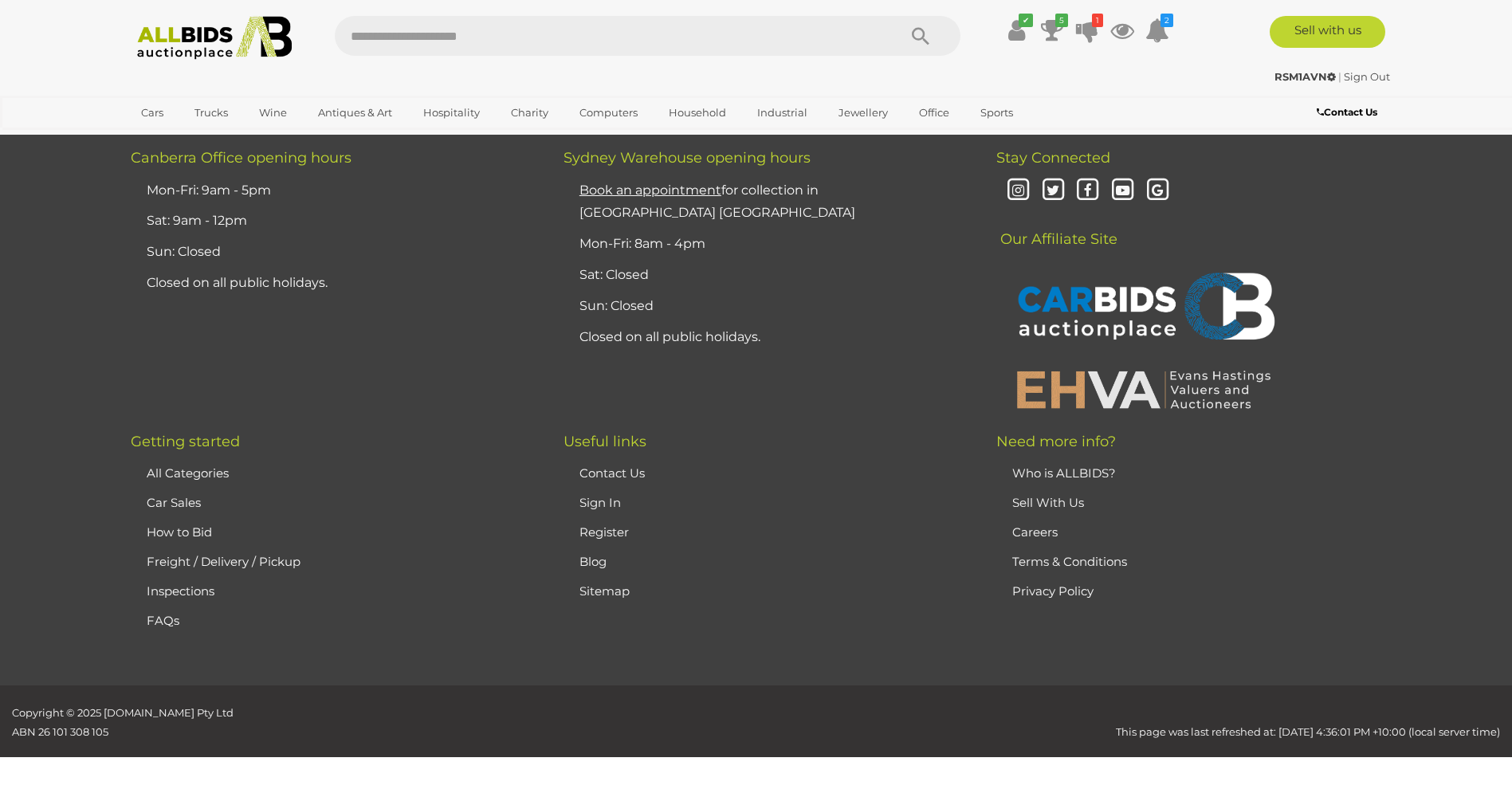
scroll to position [78, 0]
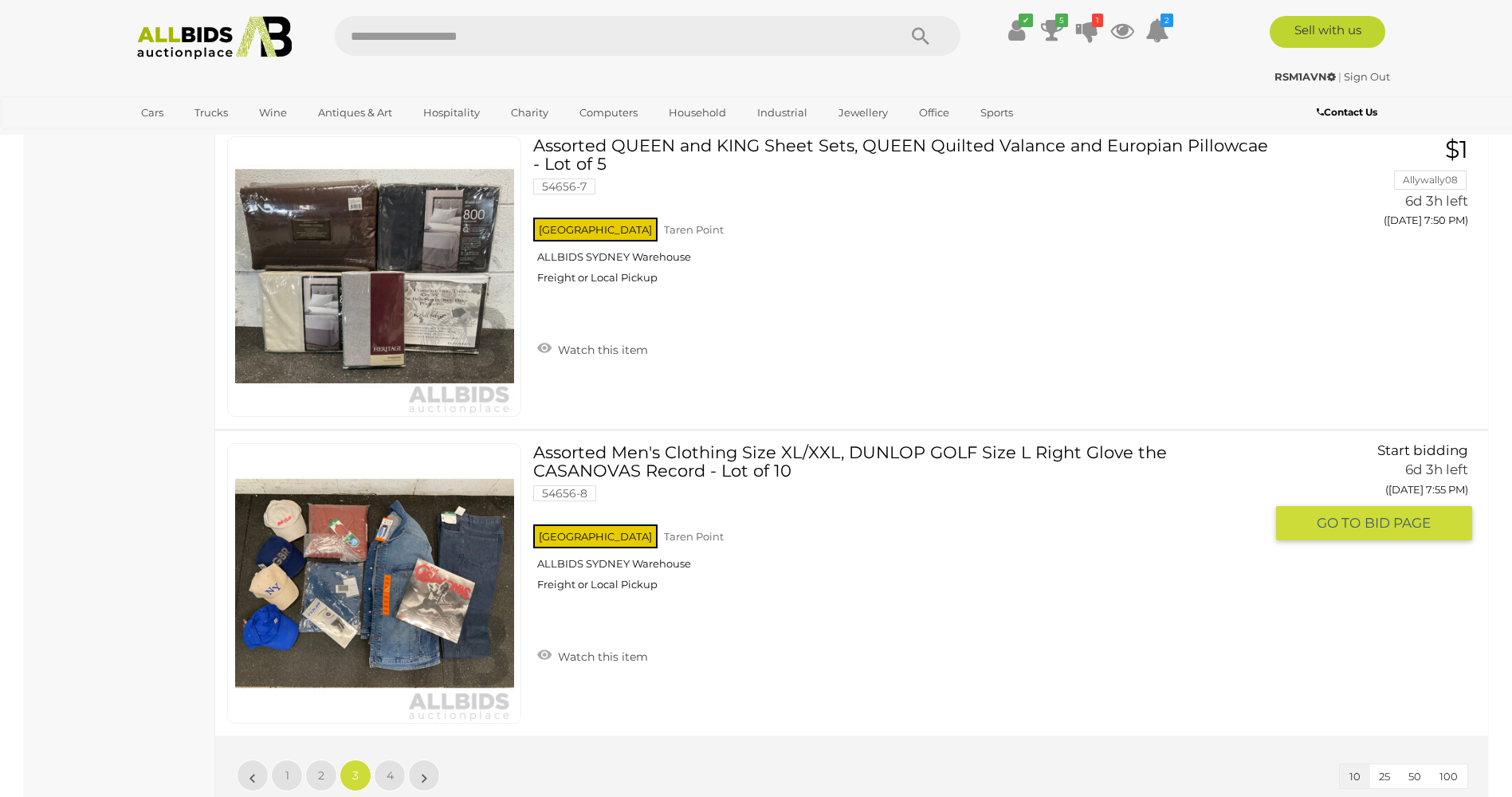
scroll to position [2947, 0]
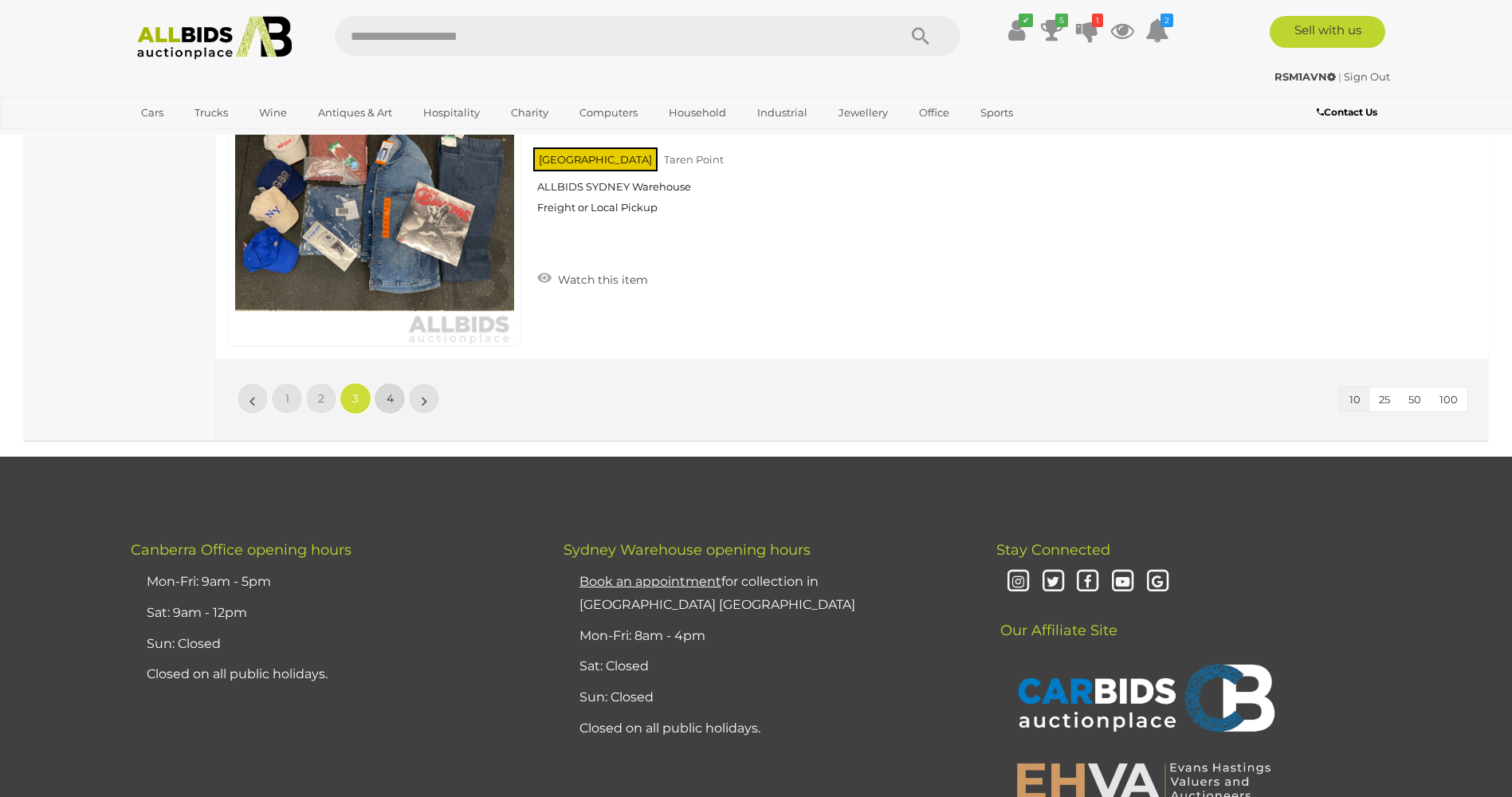
click at [387, 399] on span "4" at bounding box center [390, 398] width 7 height 14
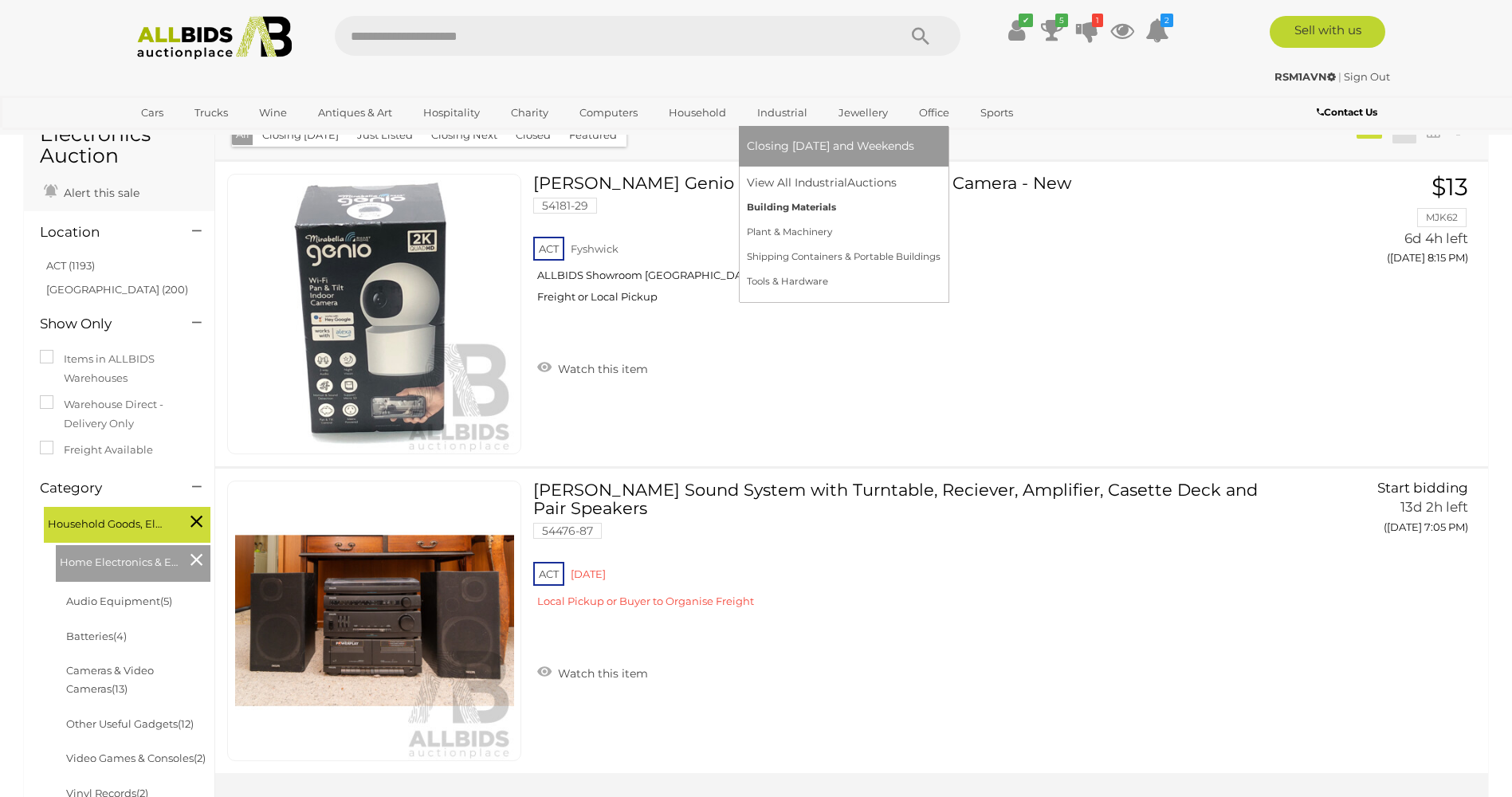
click at [789, 206] on link "Building Materials" at bounding box center [844, 207] width 194 height 25
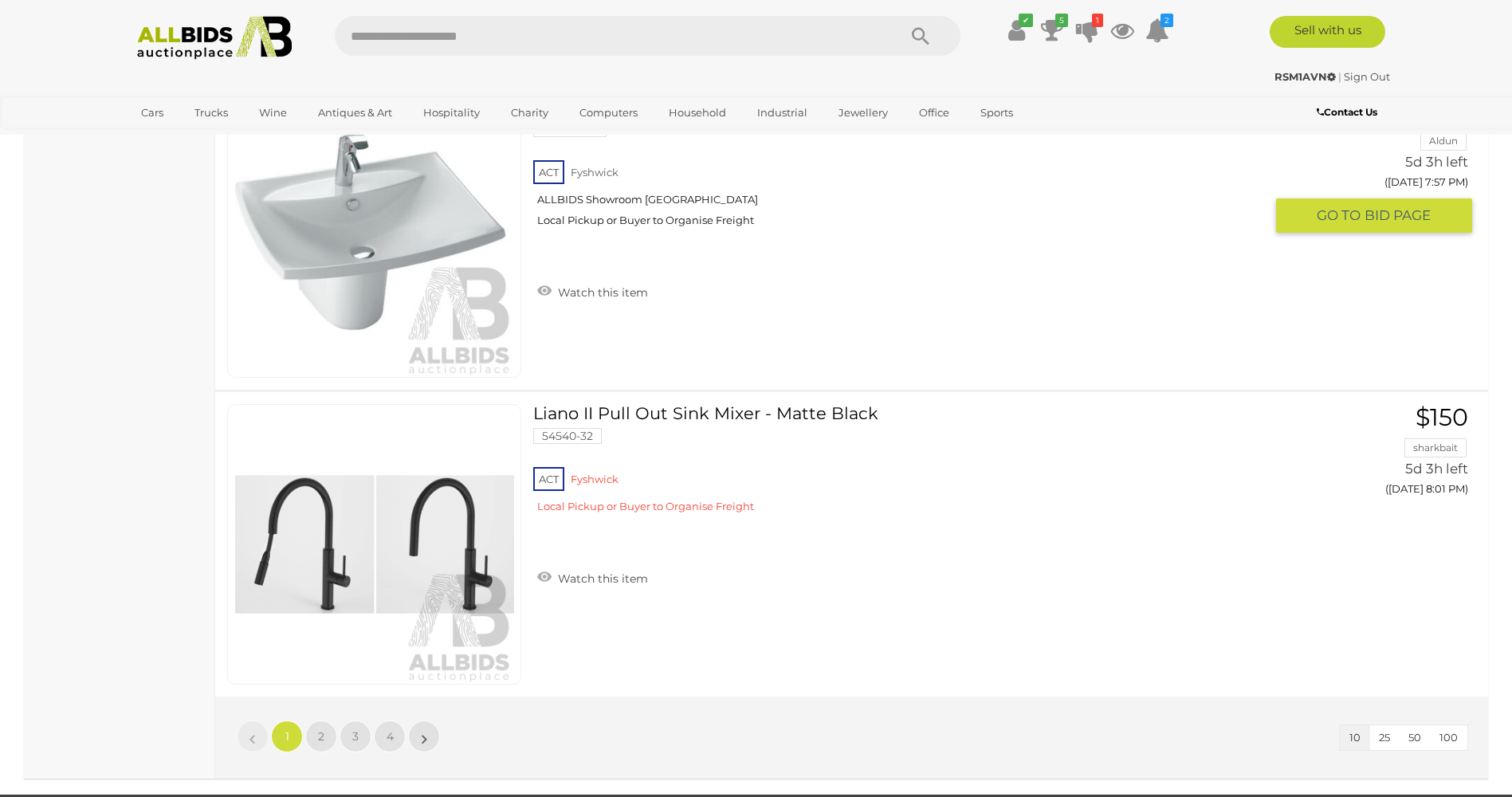
scroll to position [3028, 0]
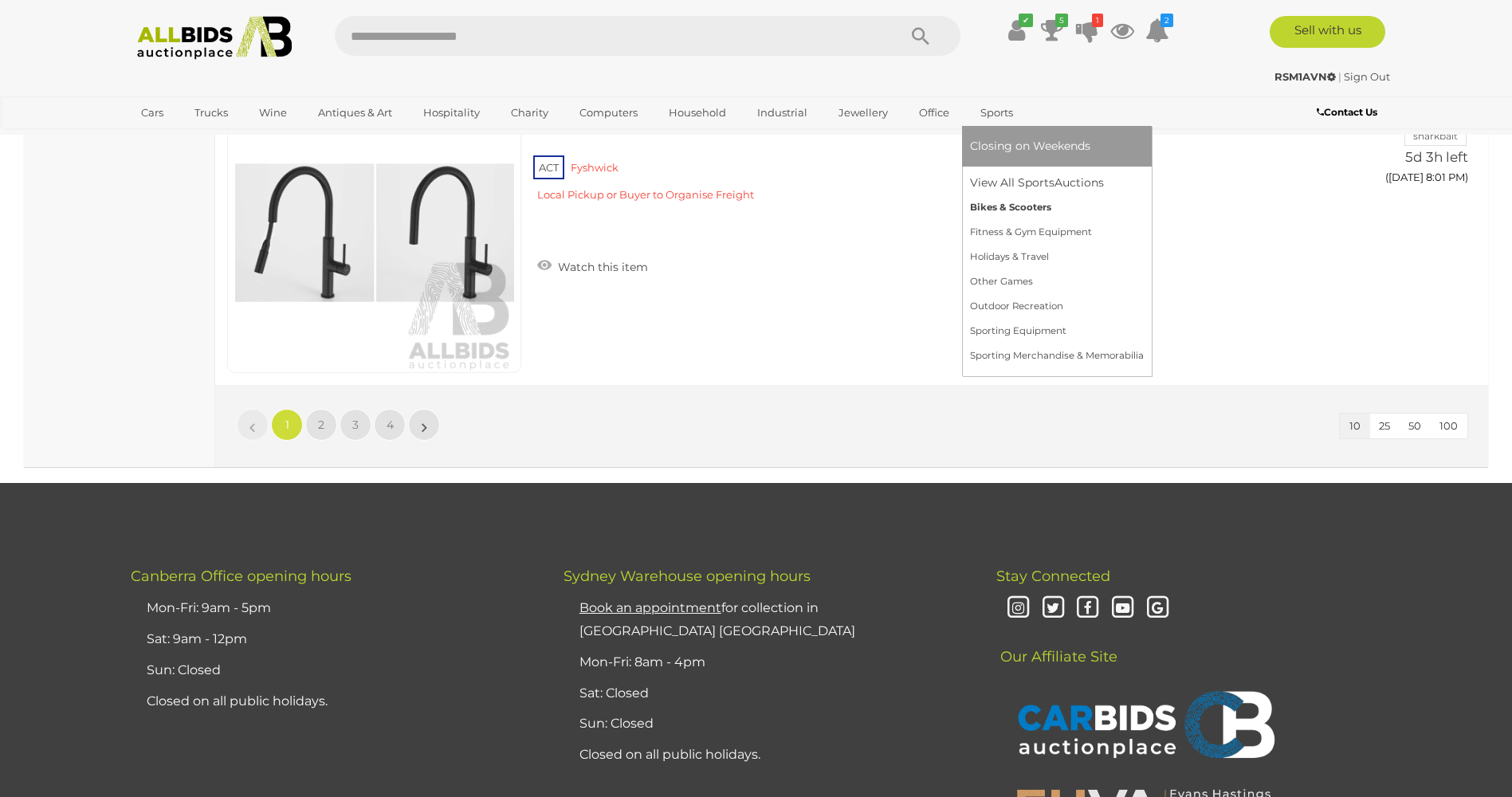
click at [1022, 206] on link "Bikes & Scooters" at bounding box center [1057, 207] width 174 height 25
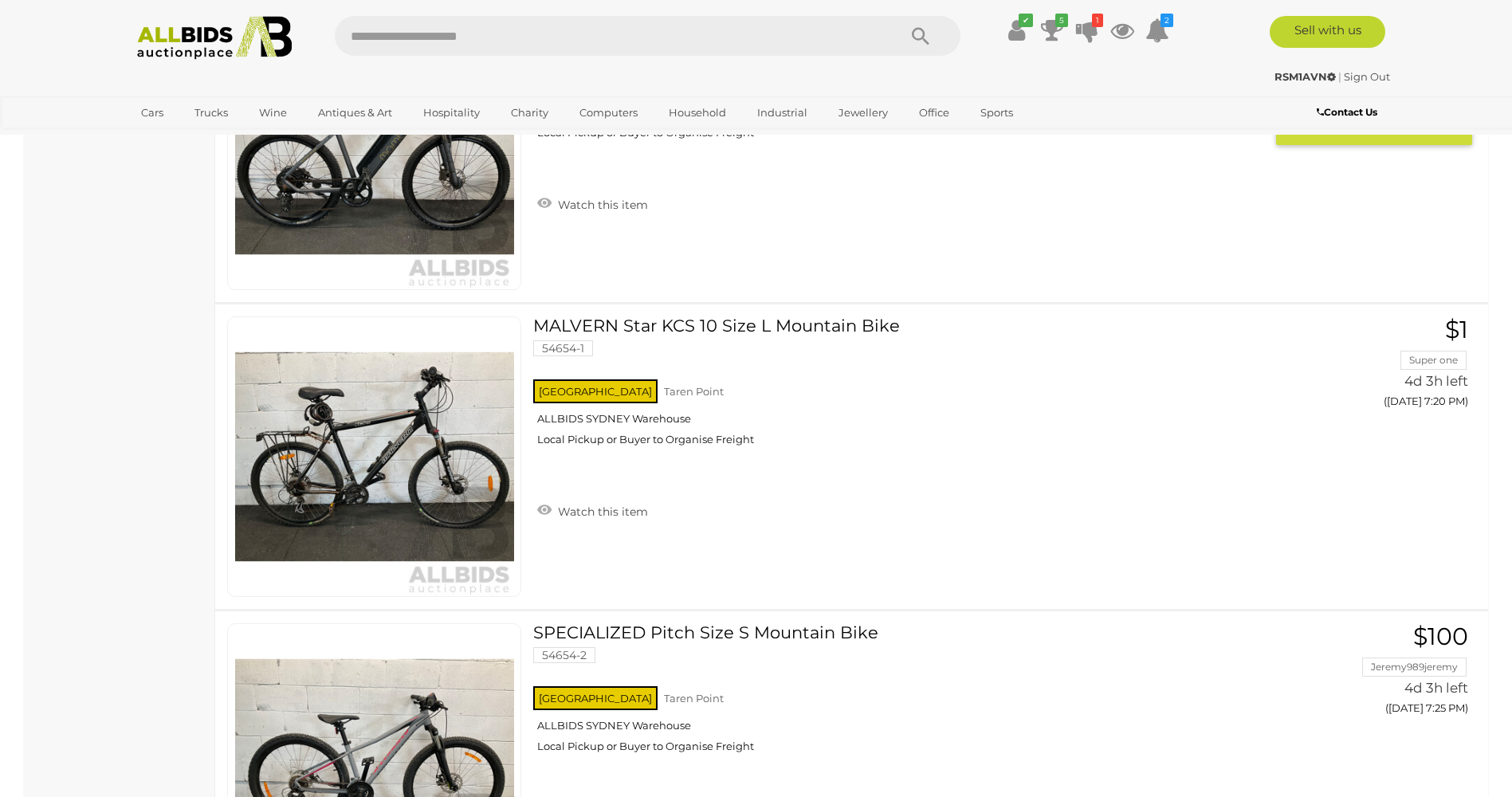
scroll to position [2948, 0]
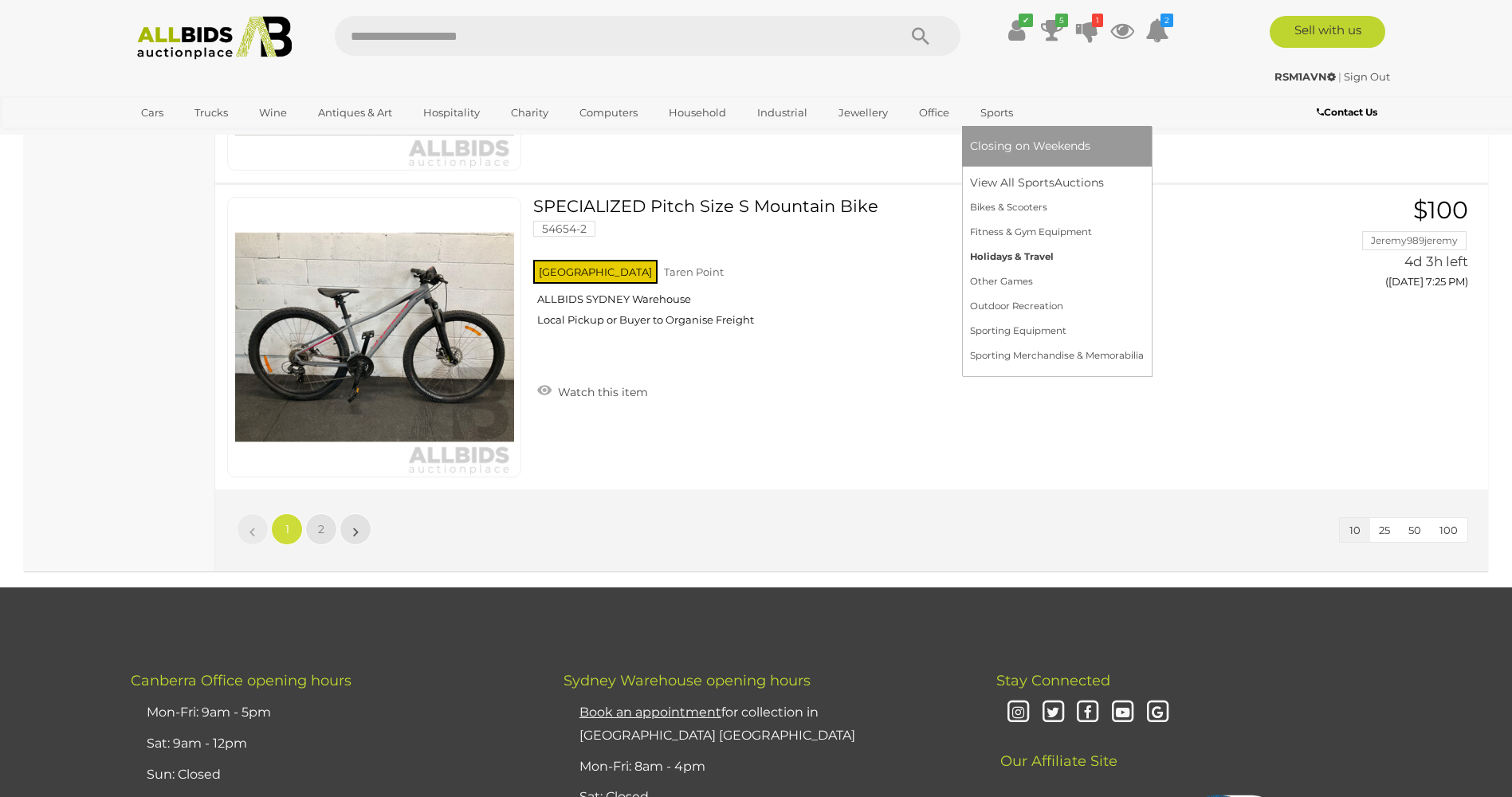
click at [1011, 257] on link "Holidays & Travel" at bounding box center [1057, 257] width 174 height 25
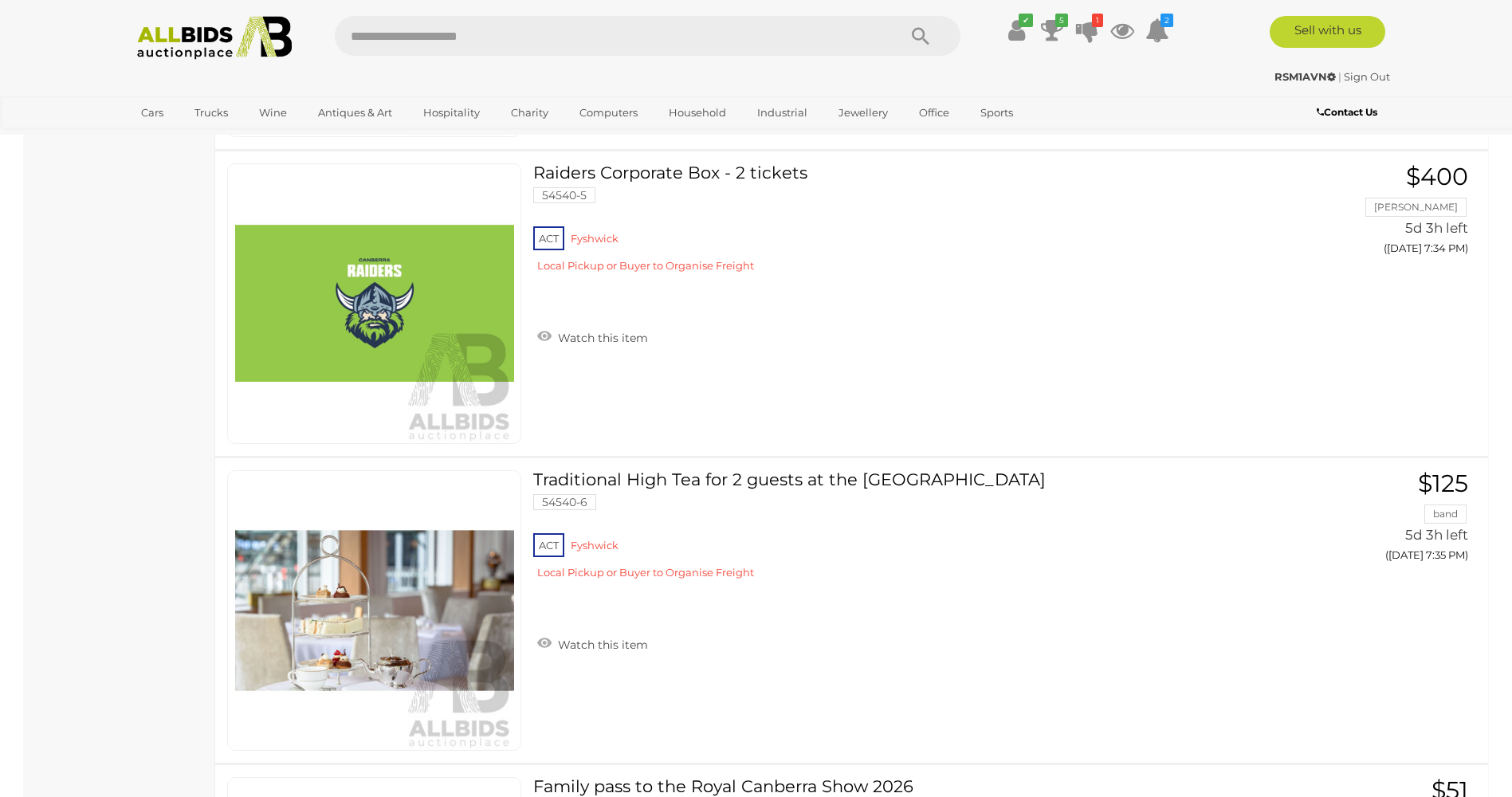
scroll to position [1116, 0]
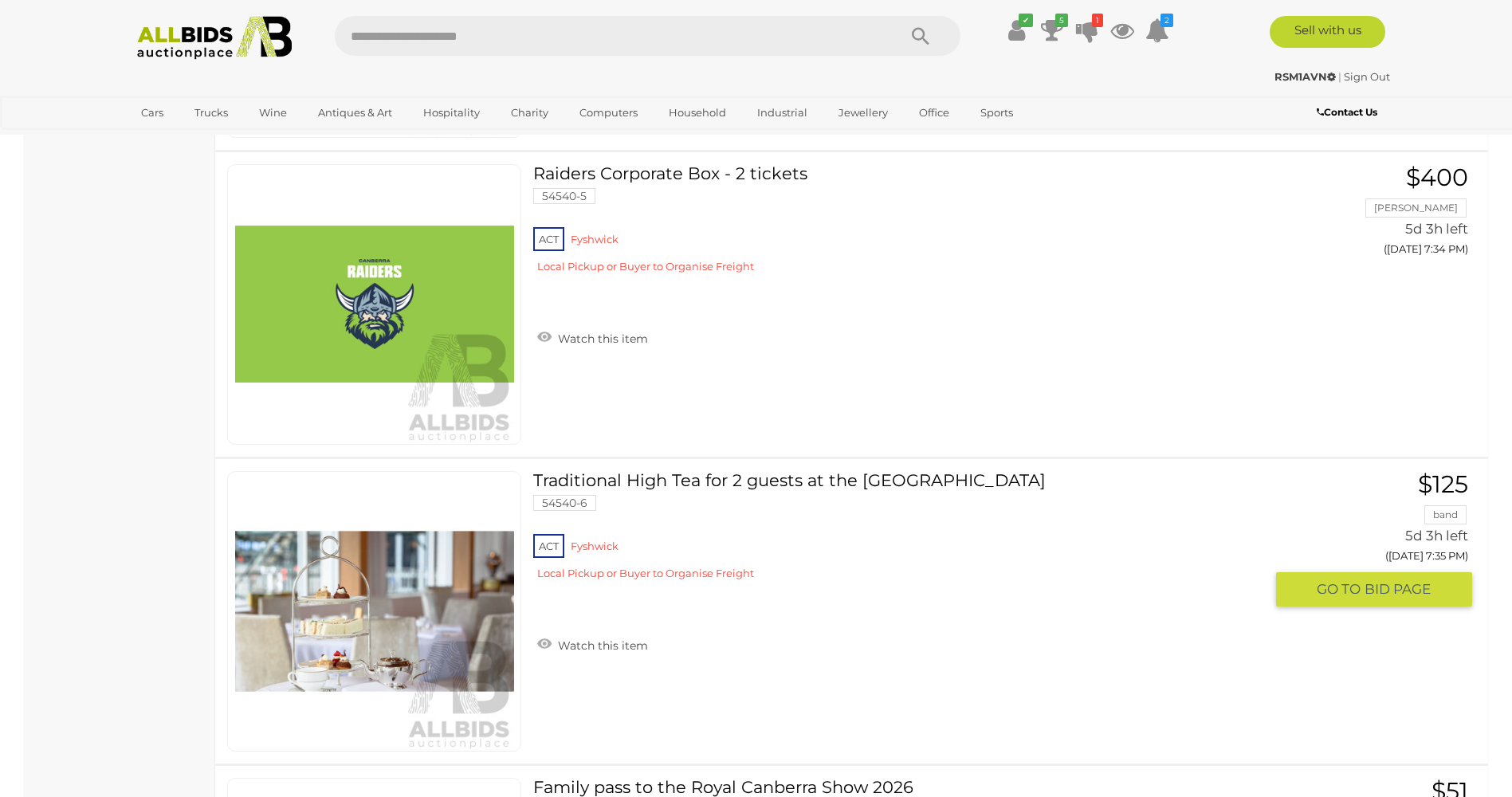
click at [663, 482] on link "Traditional High Tea for 2 guests at the [GEOGRAPHIC_DATA] 54540-6 ACT [GEOGRAP…" at bounding box center [905, 532] width 719 height 121
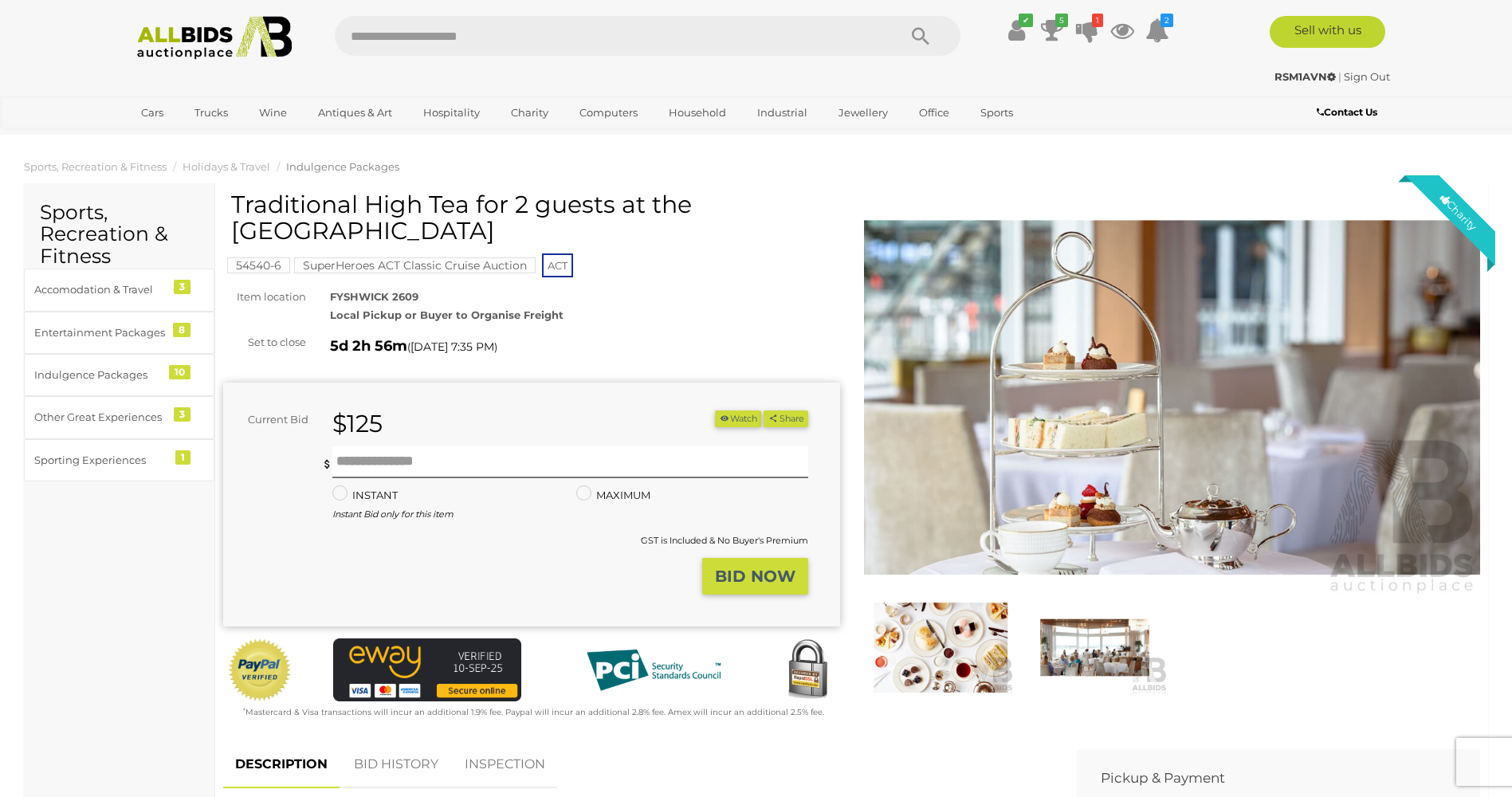
click at [1081, 452] on img at bounding box center [1173, 398] width 617 height 398
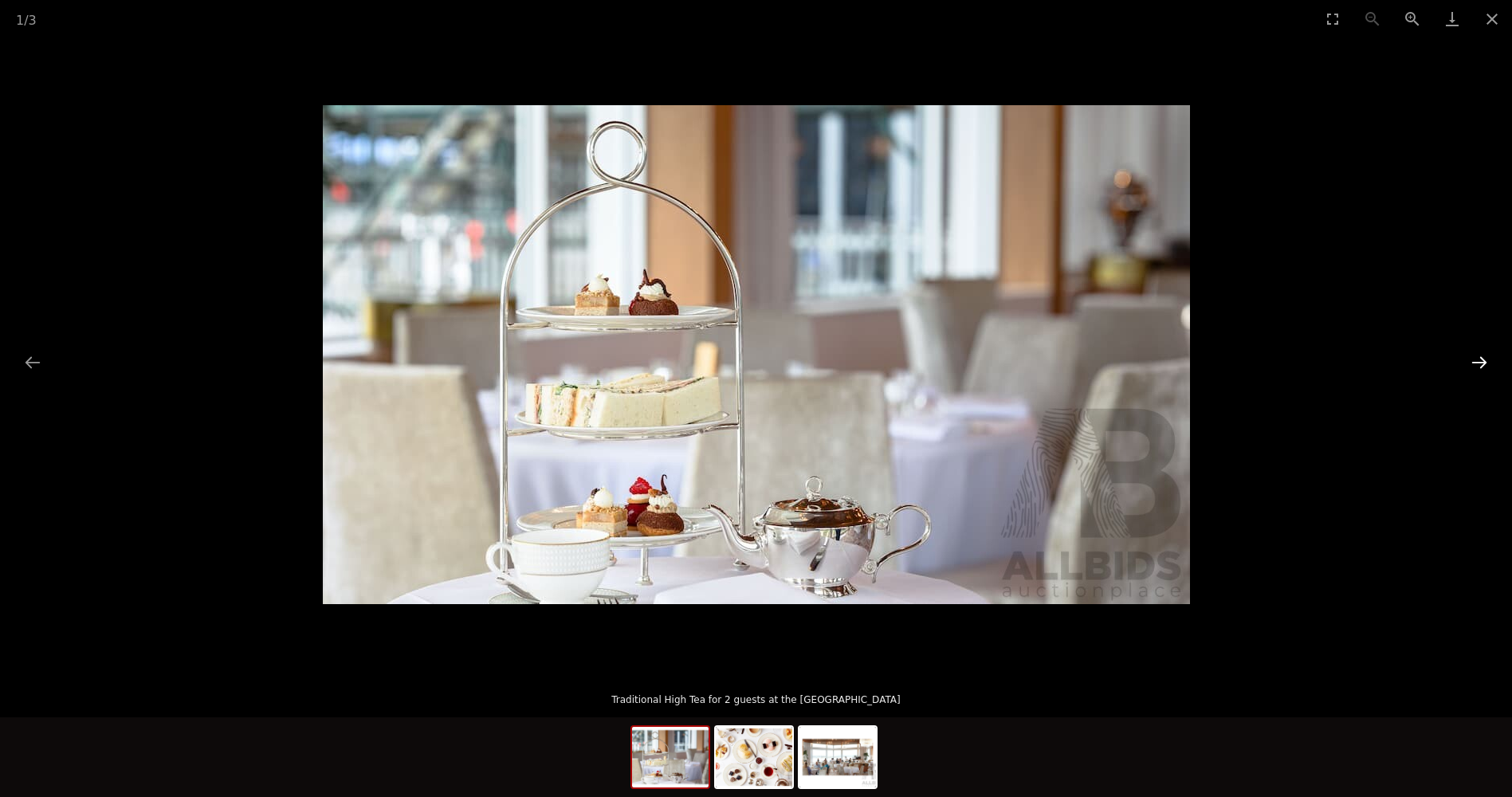
click at [1483, 359] on button "Next slide" at bounding box center [1479, 362] width 33 height 31
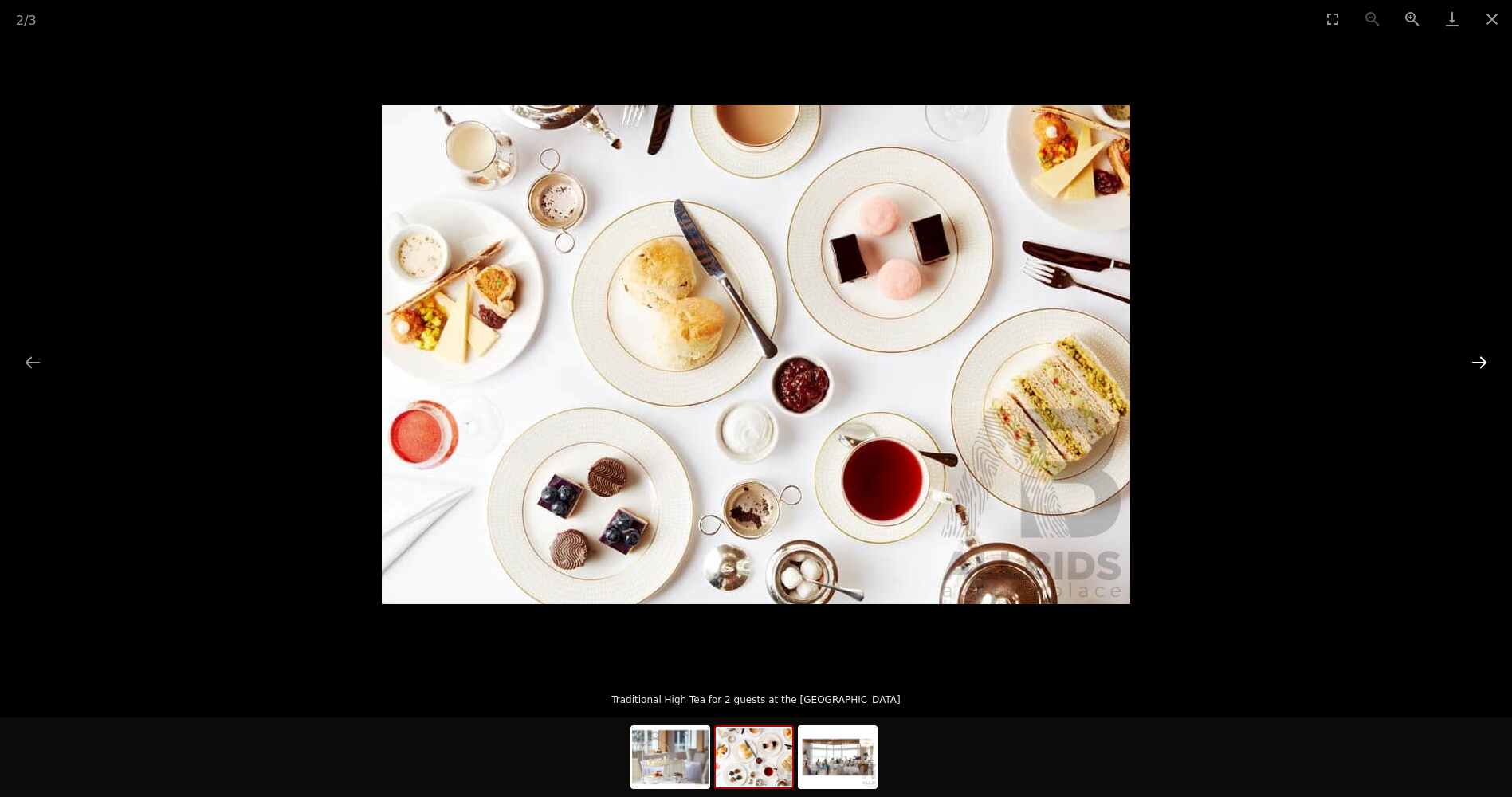
click at [1483, 359] on button "Next slide" at bounding box center [1479, 362] width 33 height 31
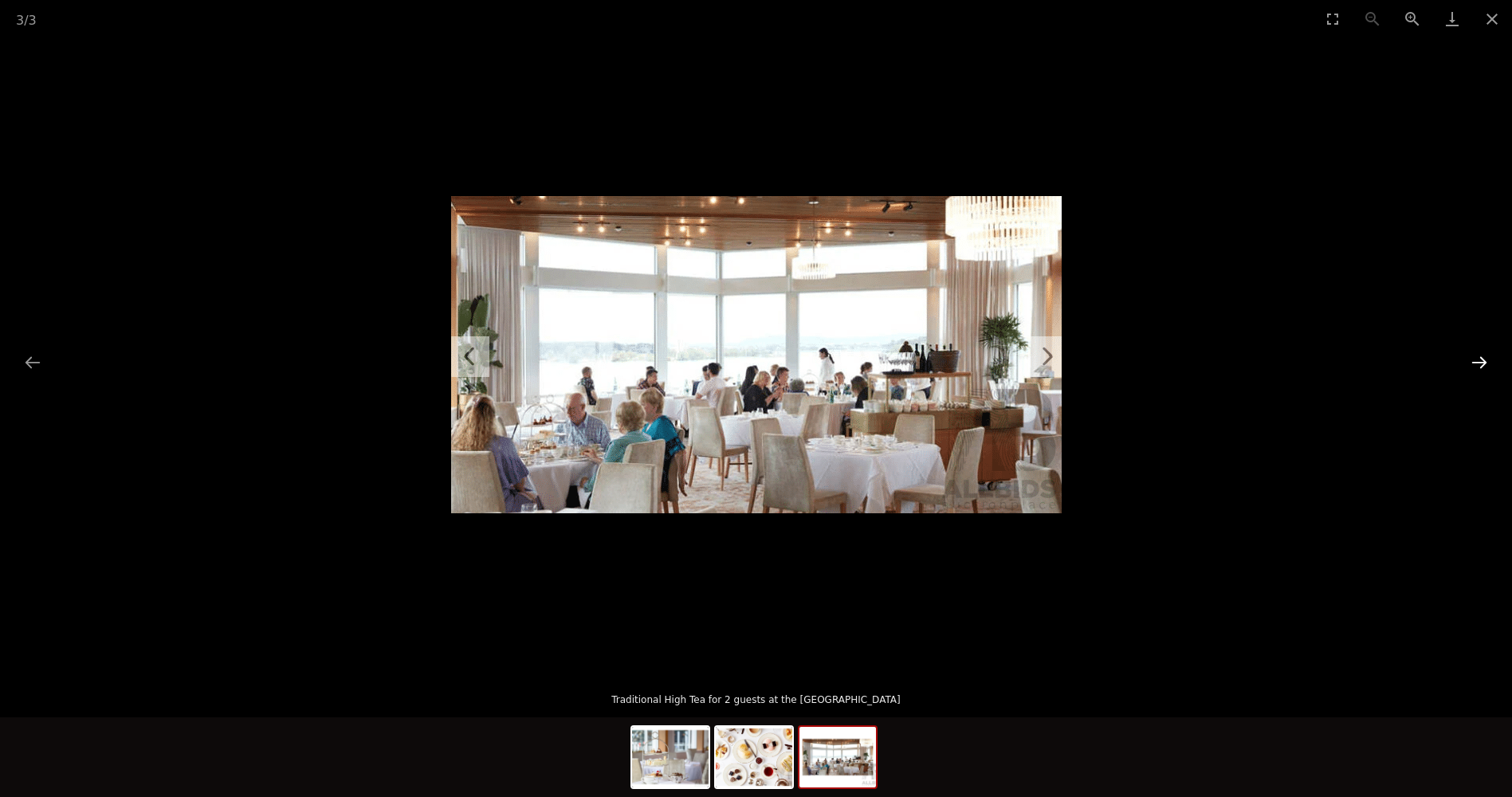
click at [1483, 359] on button "Next slide" at bounding box center [1479, 362] width 33 height 31
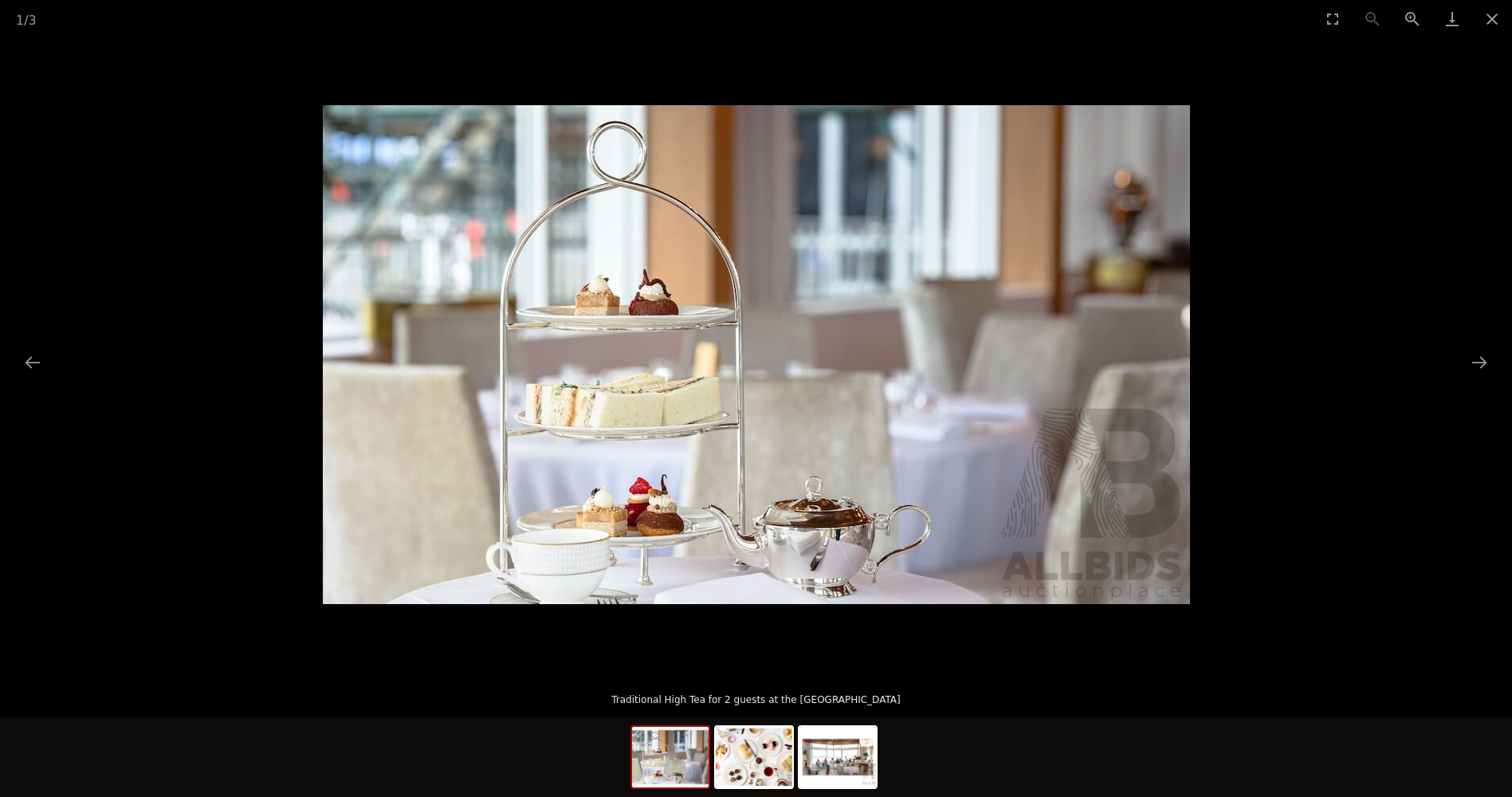
click at [171, 528] on picture at bounding box center [756, 355] width 1512 height 634
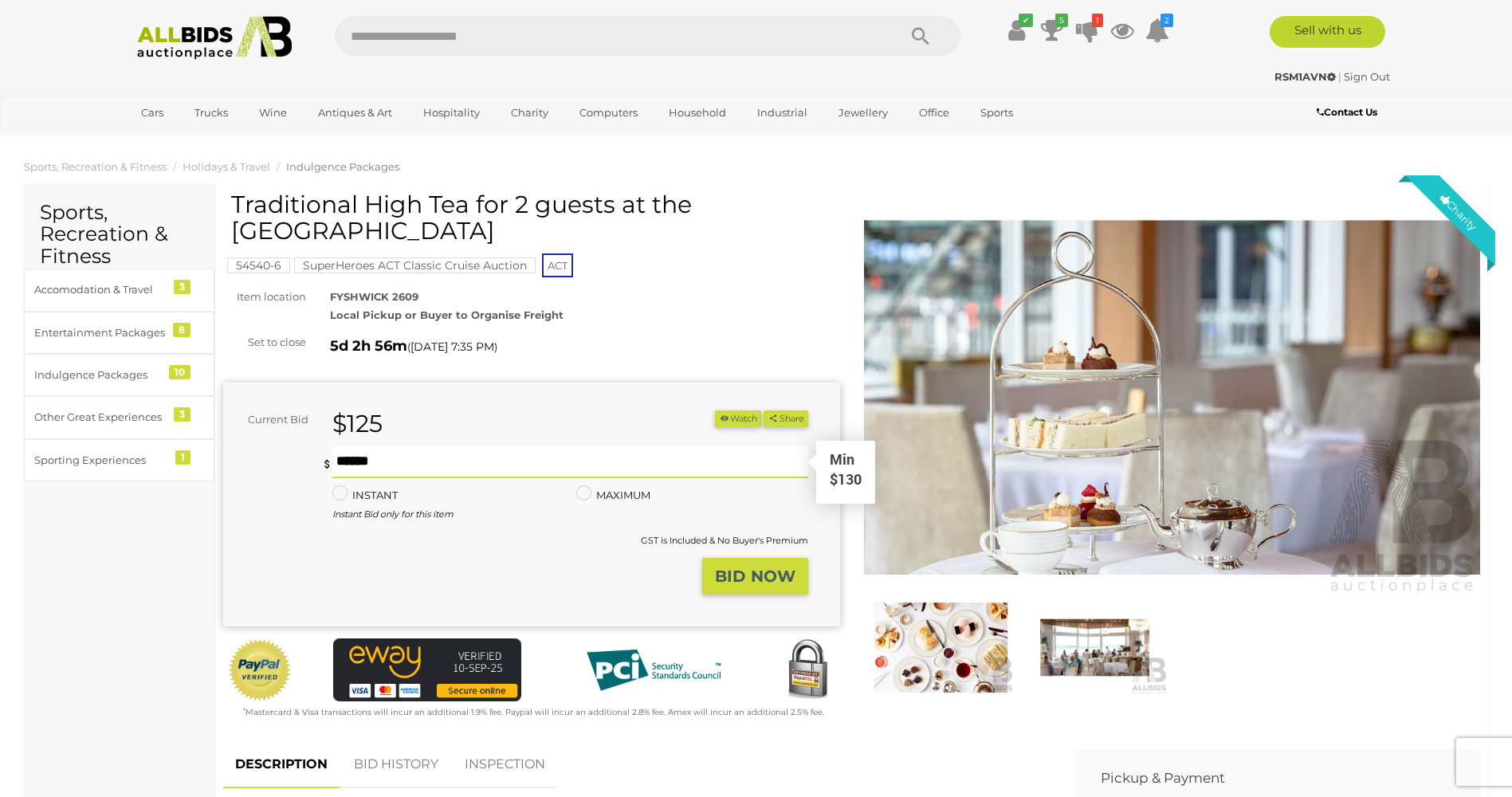
click at [343, 446] on input "text" at bounding box center [570, 462] width 475 height 32
type input "***"
click at [734, 567] on strong "BID NOW" at bounding box center [755, 576] width 81 height 19
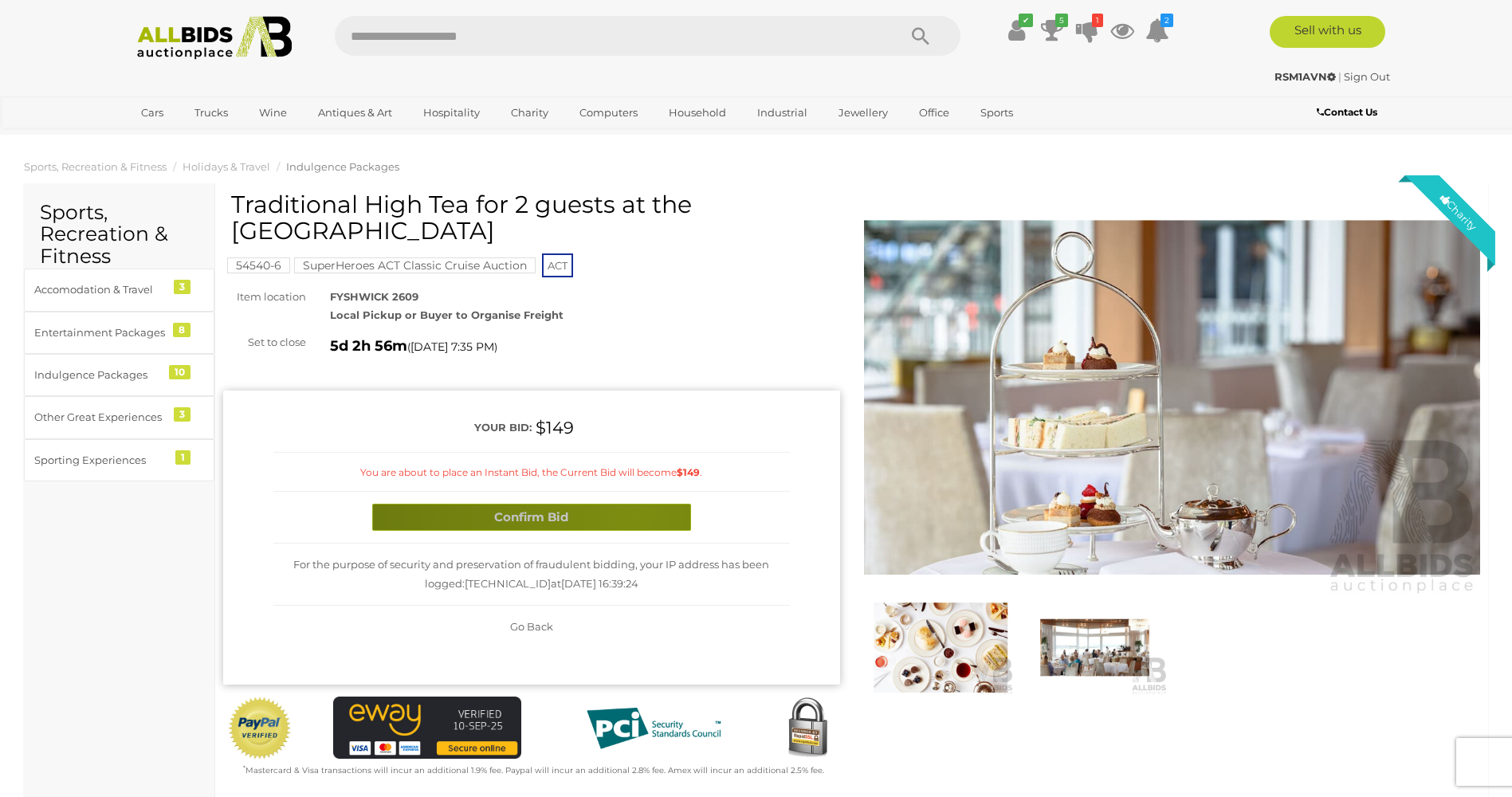
click at [634, 504] on button "Confirm Bid" at bounding box center [532, 517] width 319 height 28
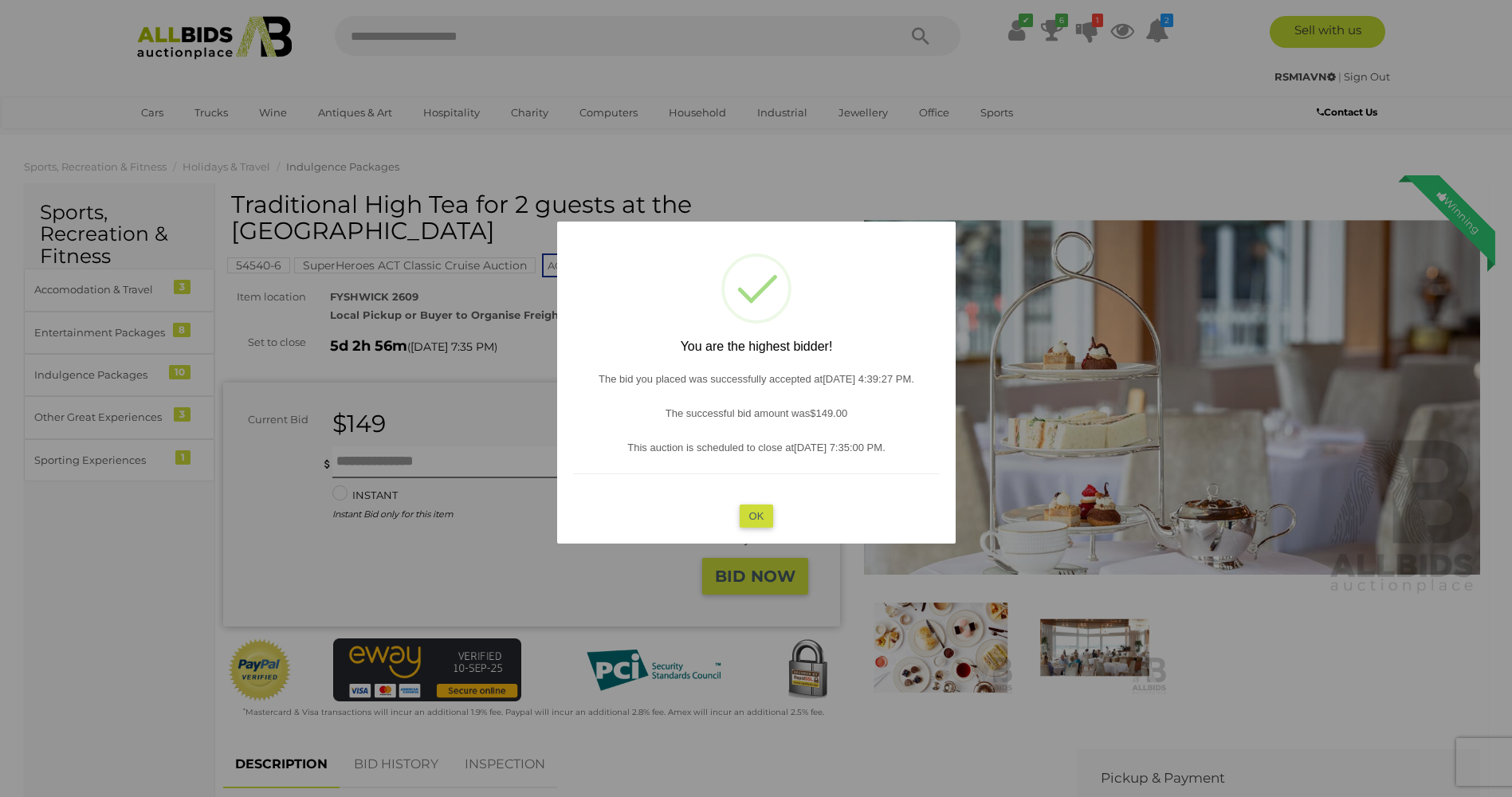
click at [755, 515] on button "OK" at bounding box center [756, 516] width 34 height 23
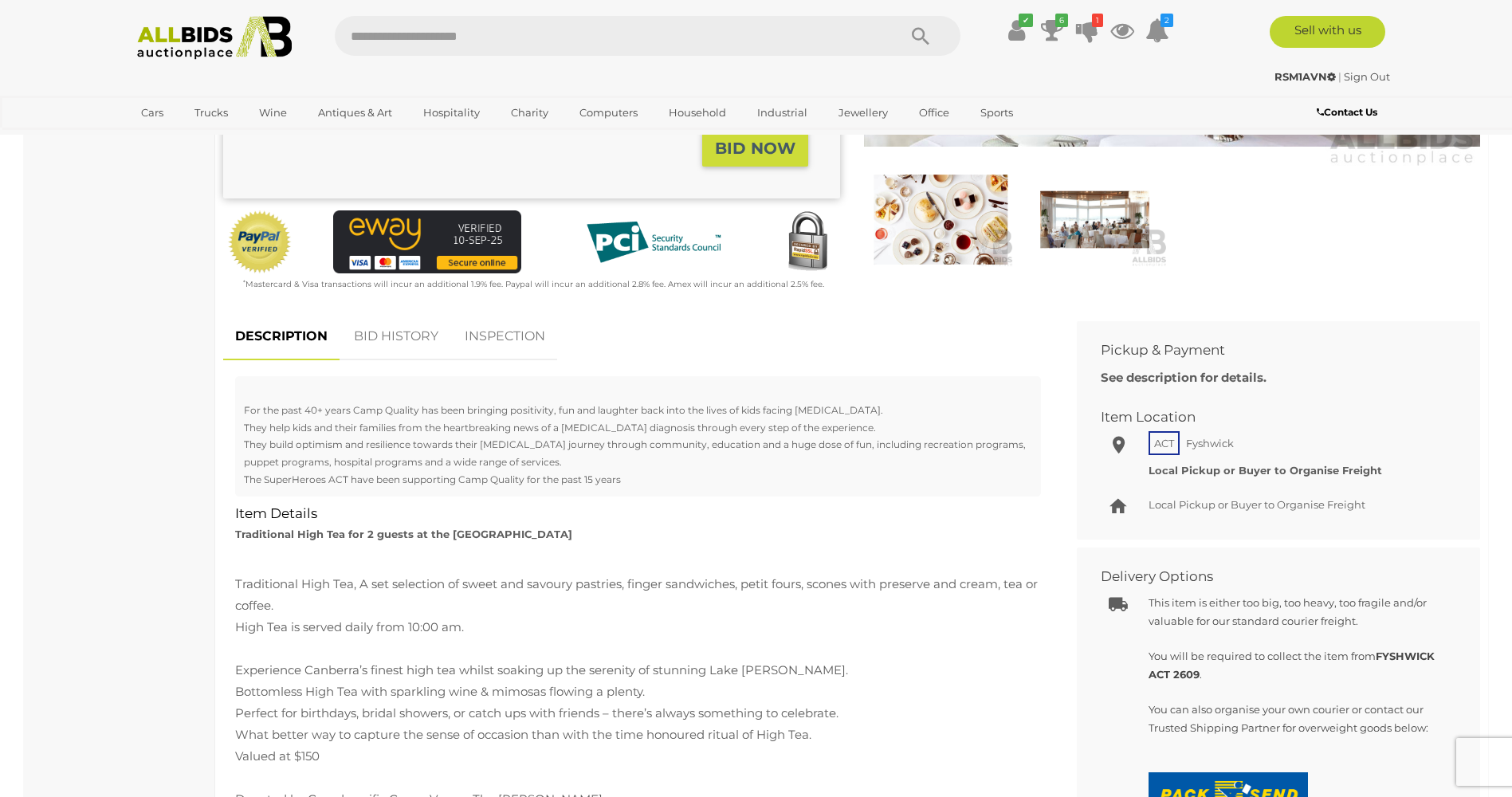
scroll to position [478, 0]
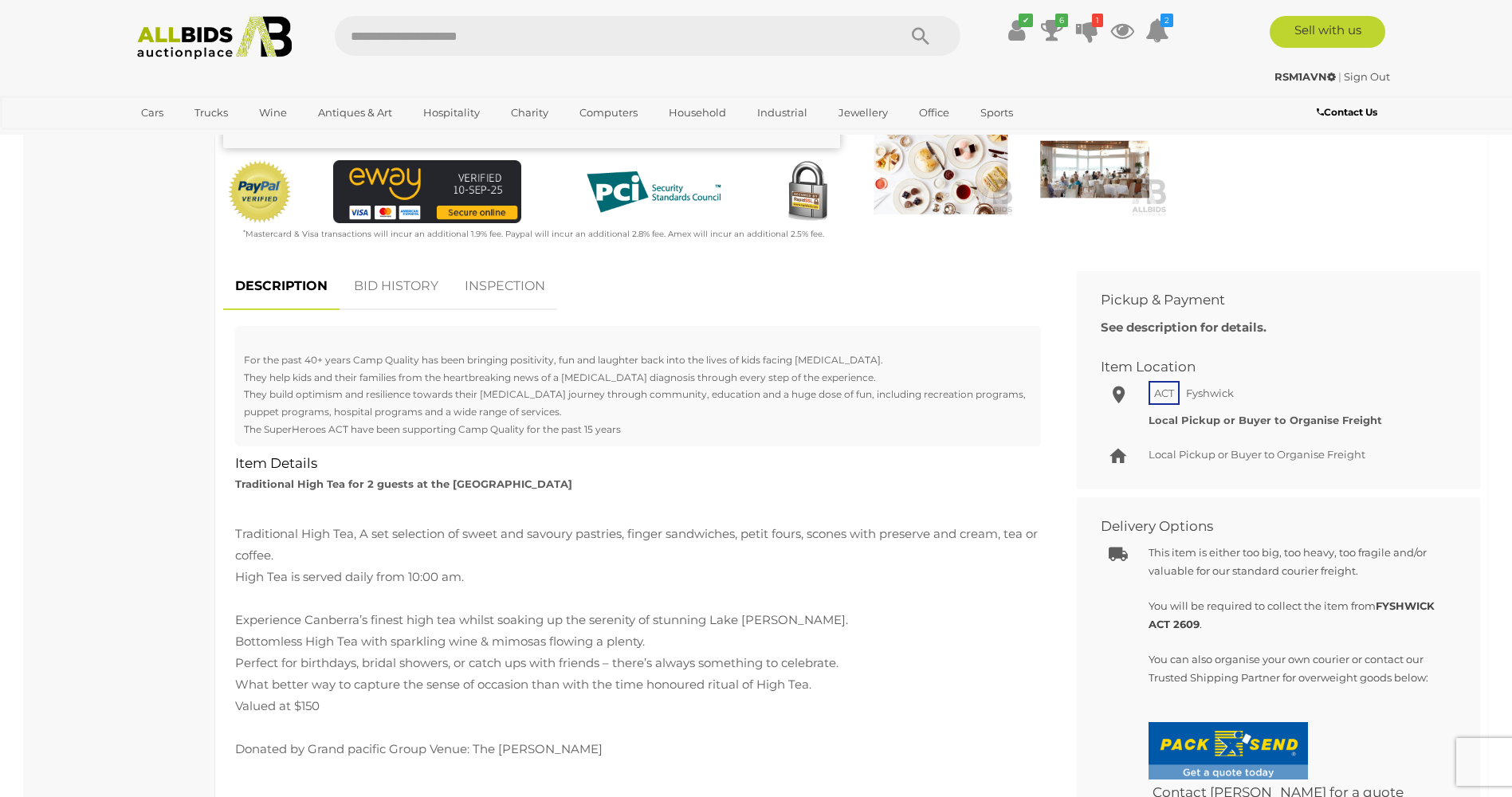
click at [387, 263] on link "BID HISTORY" at bounding box center [396, 286] width 108 height 47
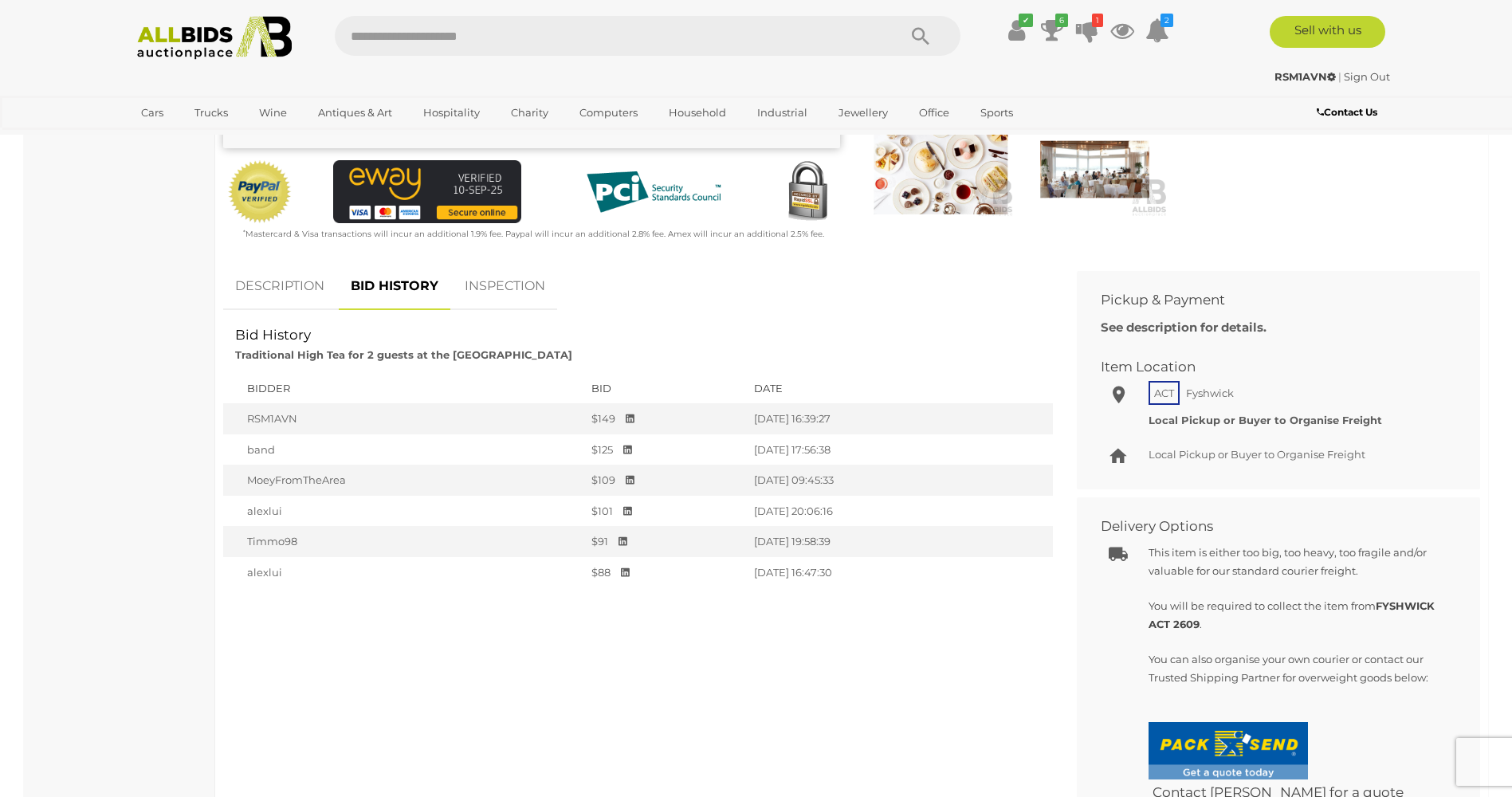
click at [136, 317] on div "Sports, Recreation & Fitness Accomodation & Travel 3 Entertainment Packages 8 I…" at bounding box center [120, 526] width 191 height 1642
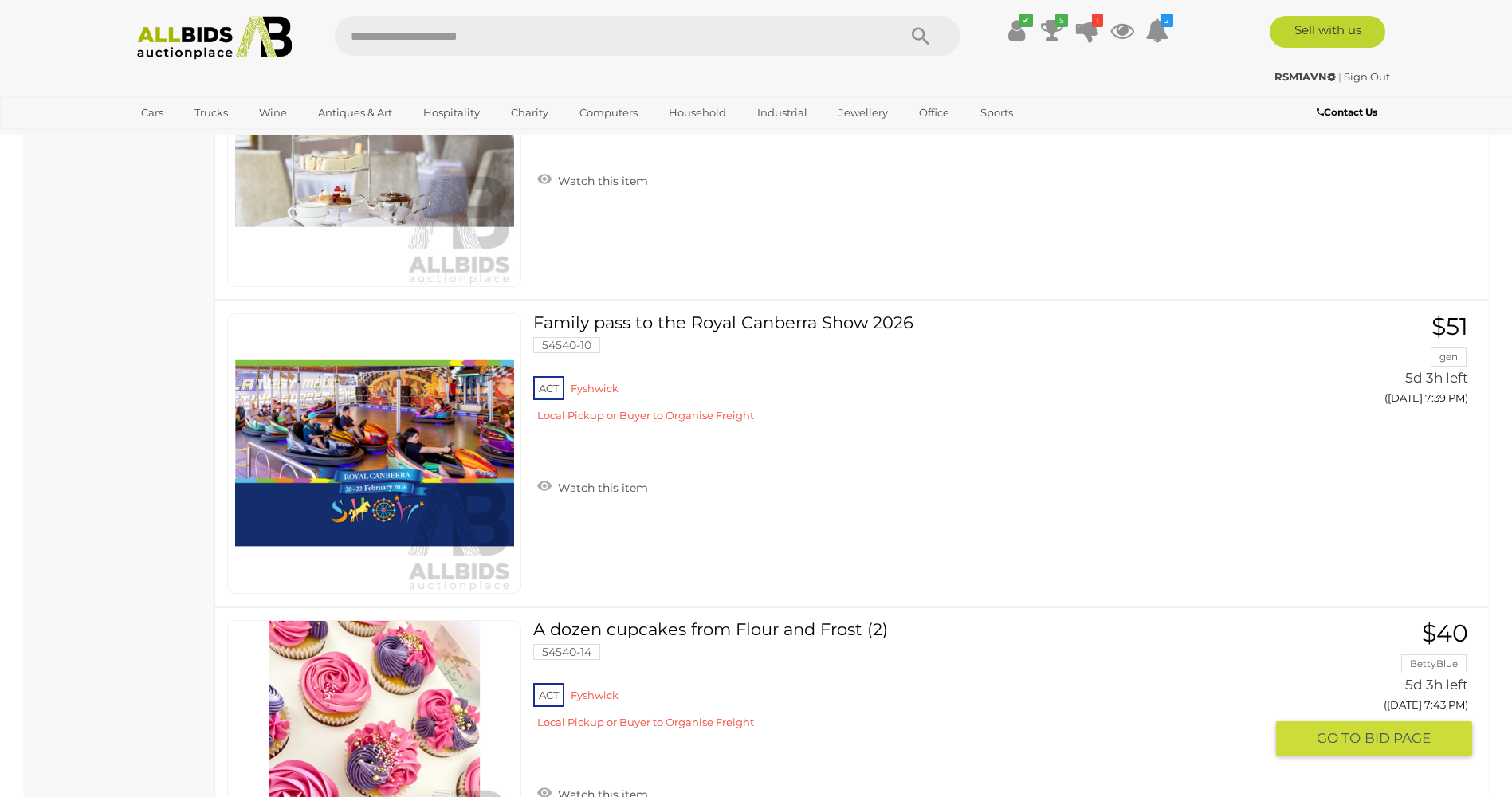
scroll to position [1570, 0]
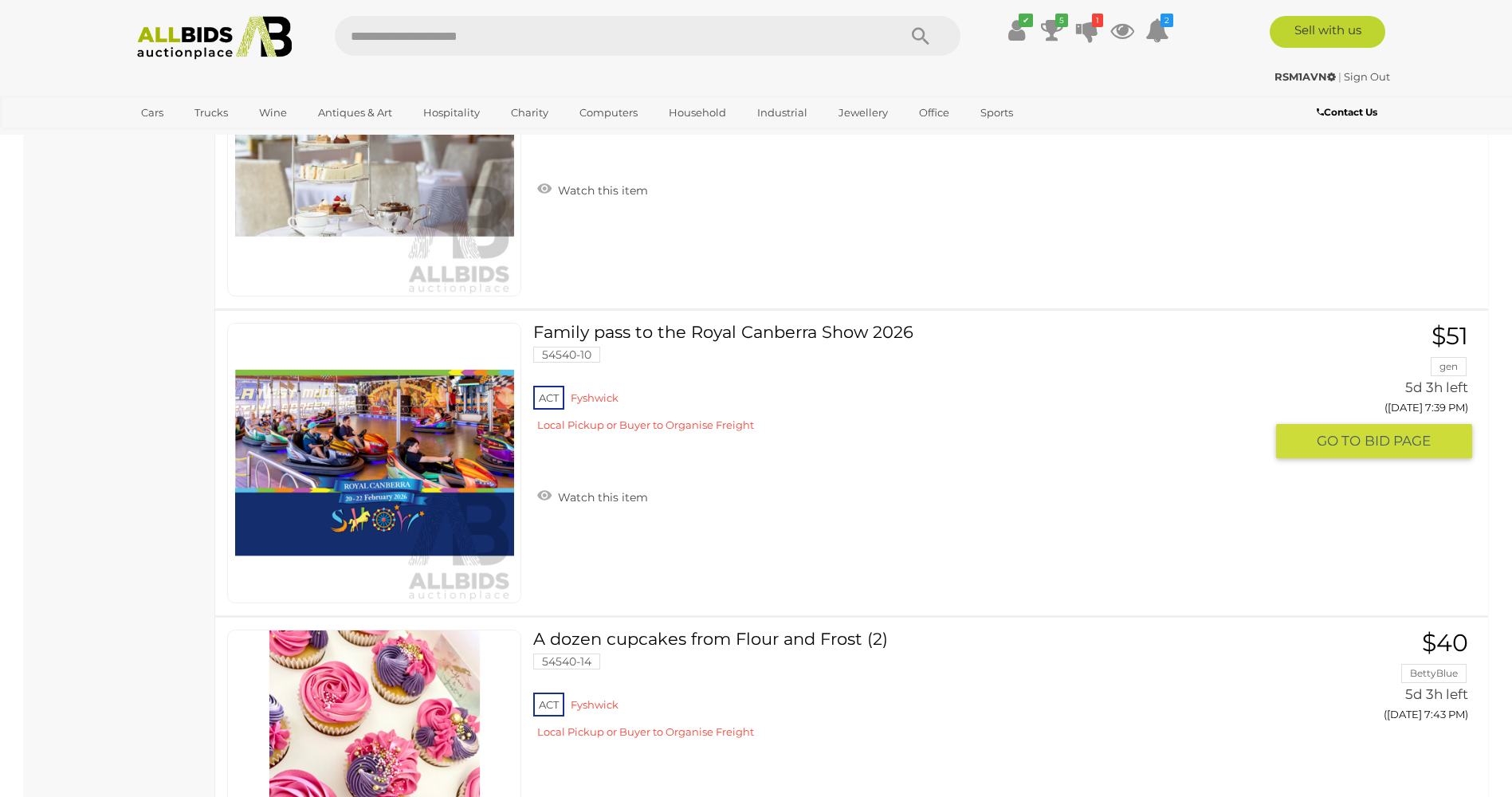
click at [640, 332] on link "Family pass to the Royal Canberra Show 2026 54540-10 ACT [GEOGRAPHIC_DATA]" at bounding box center [905, 383] width 719 height 121
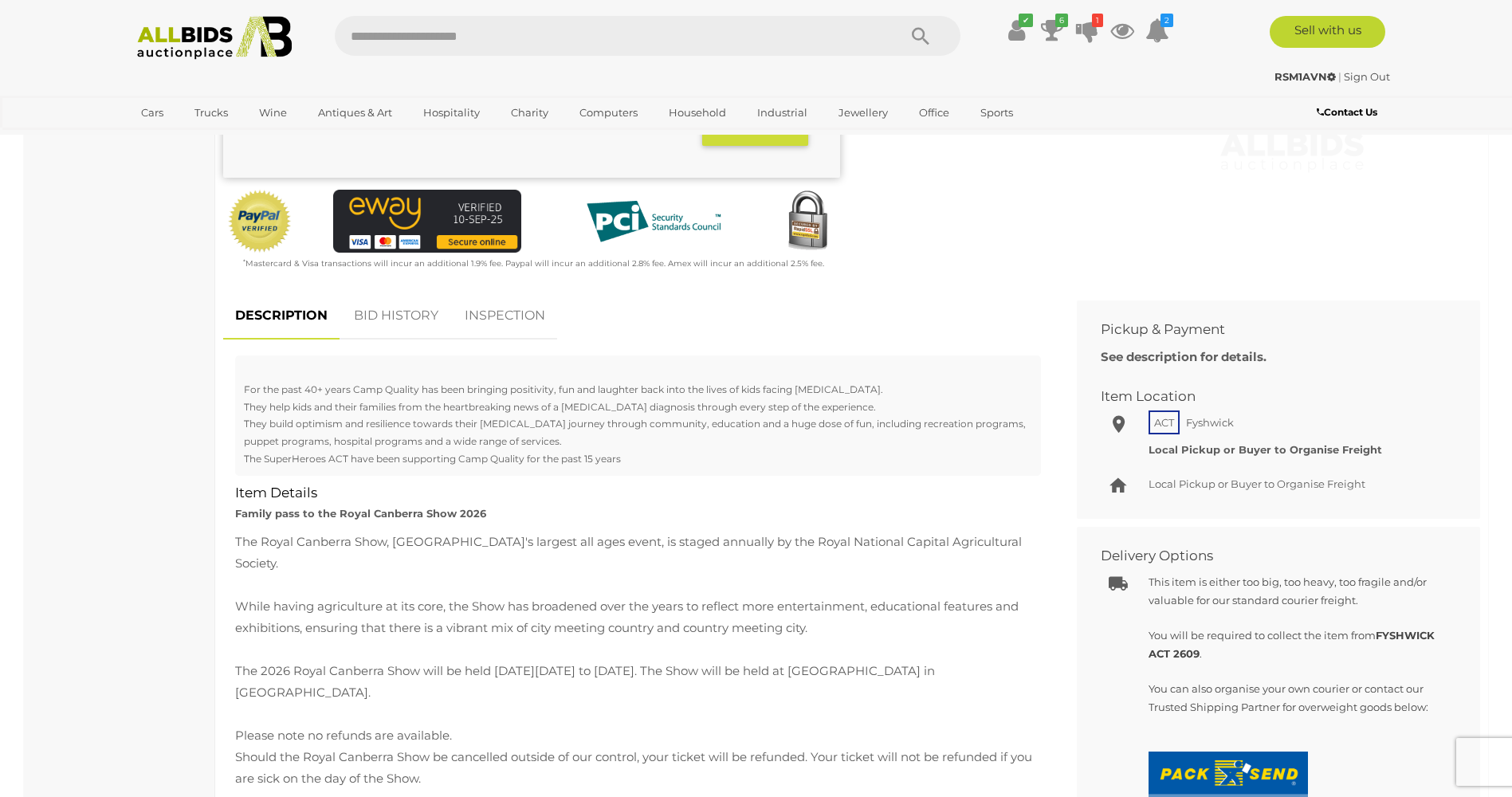
scroll to position [478, 0]
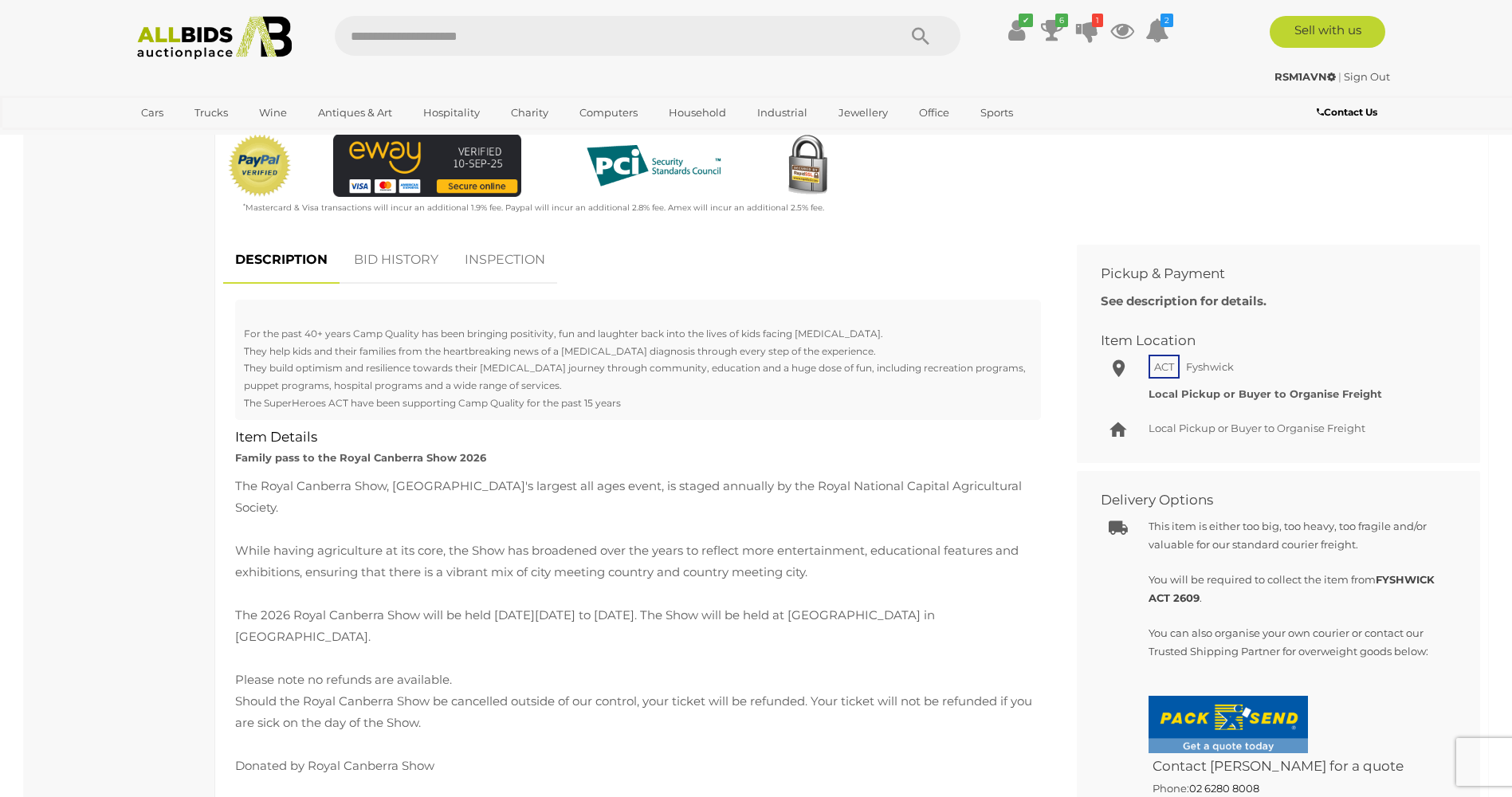
click at [415, 259] on link "BID HISTORY" at bounding box center [396, 260] width 108 height 47
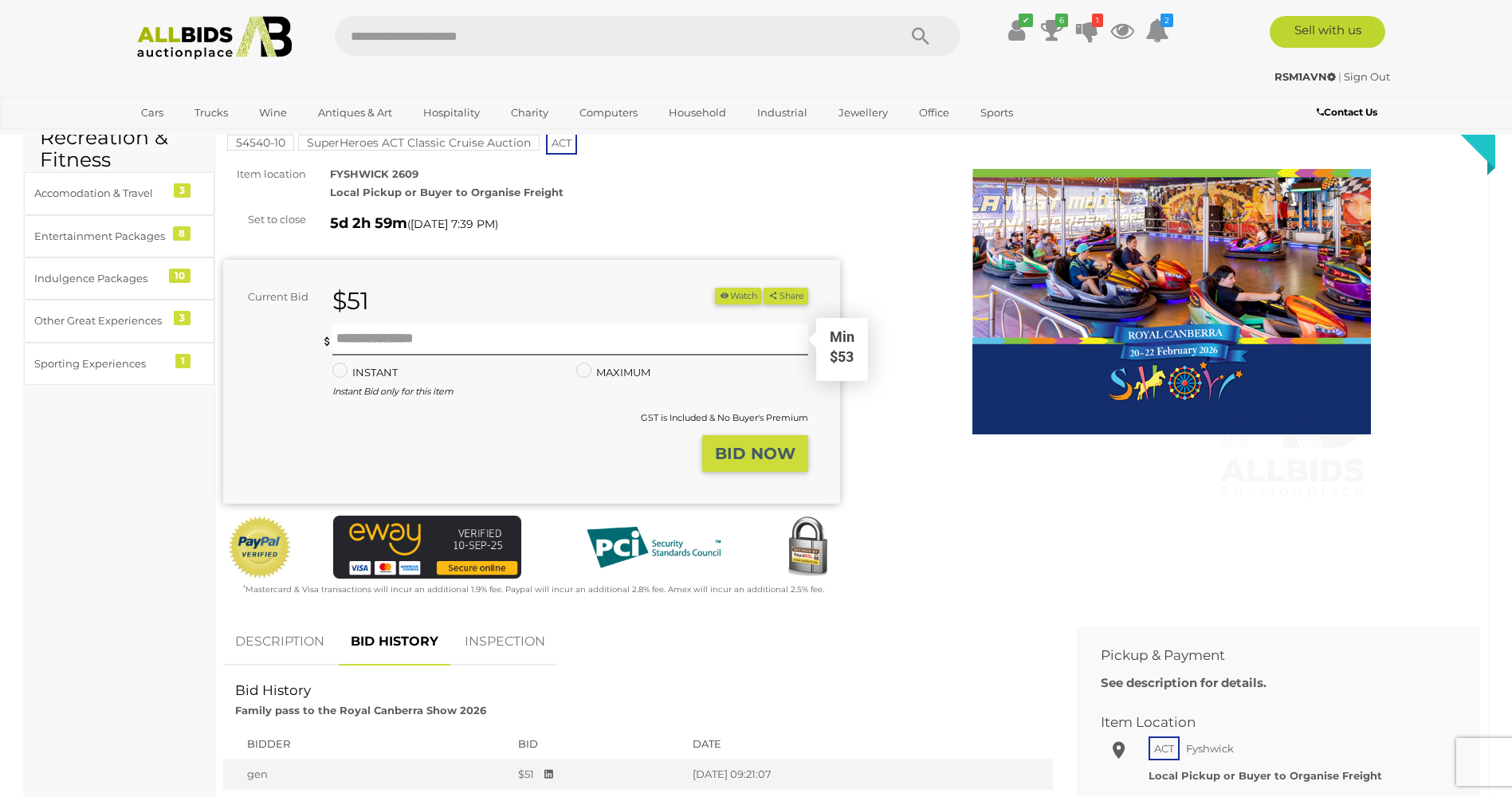
scroll to position [80, 0]
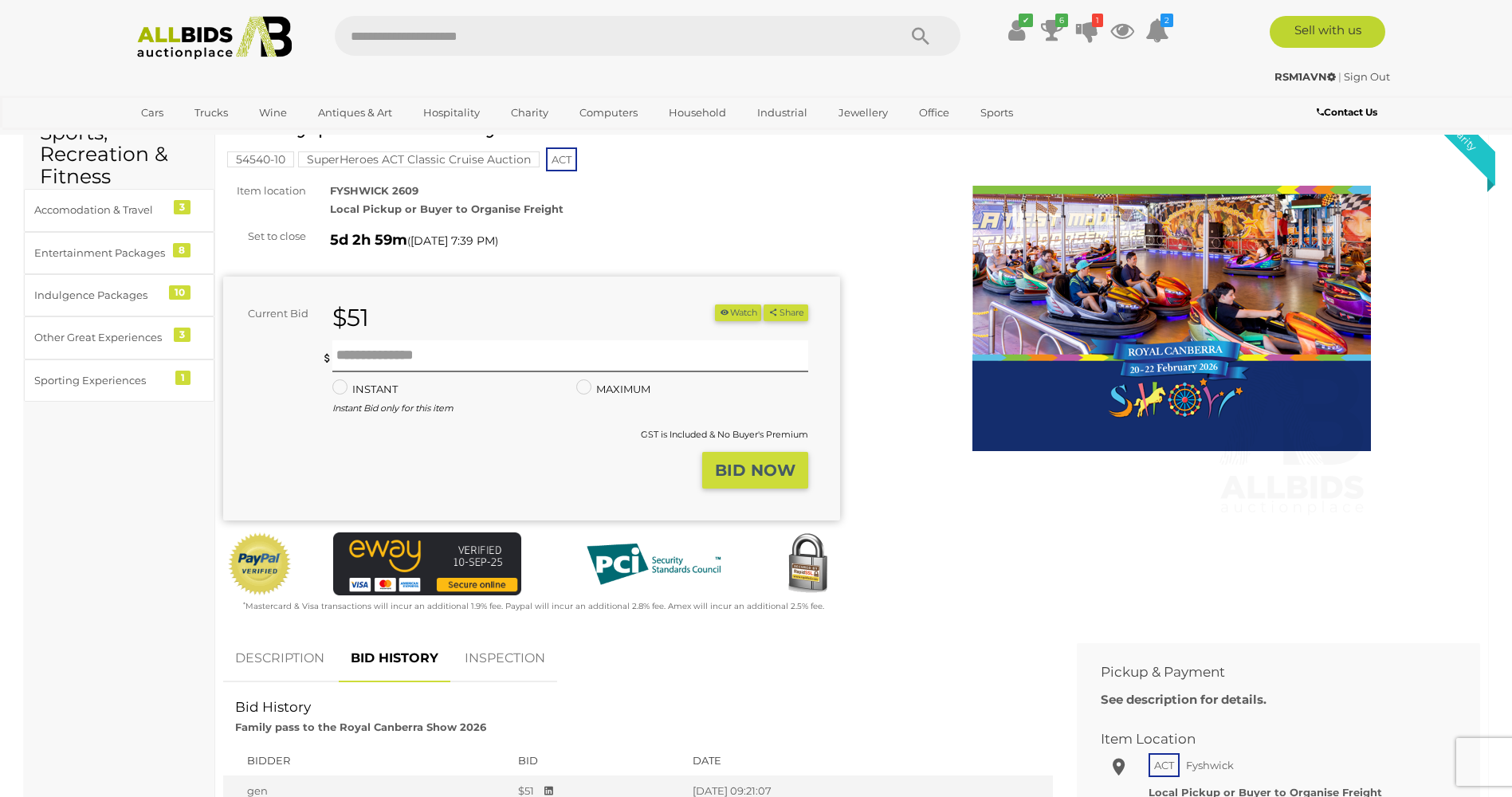
click at [1187, 336] on img at bounding box center [1172, 319] width 399 height 398
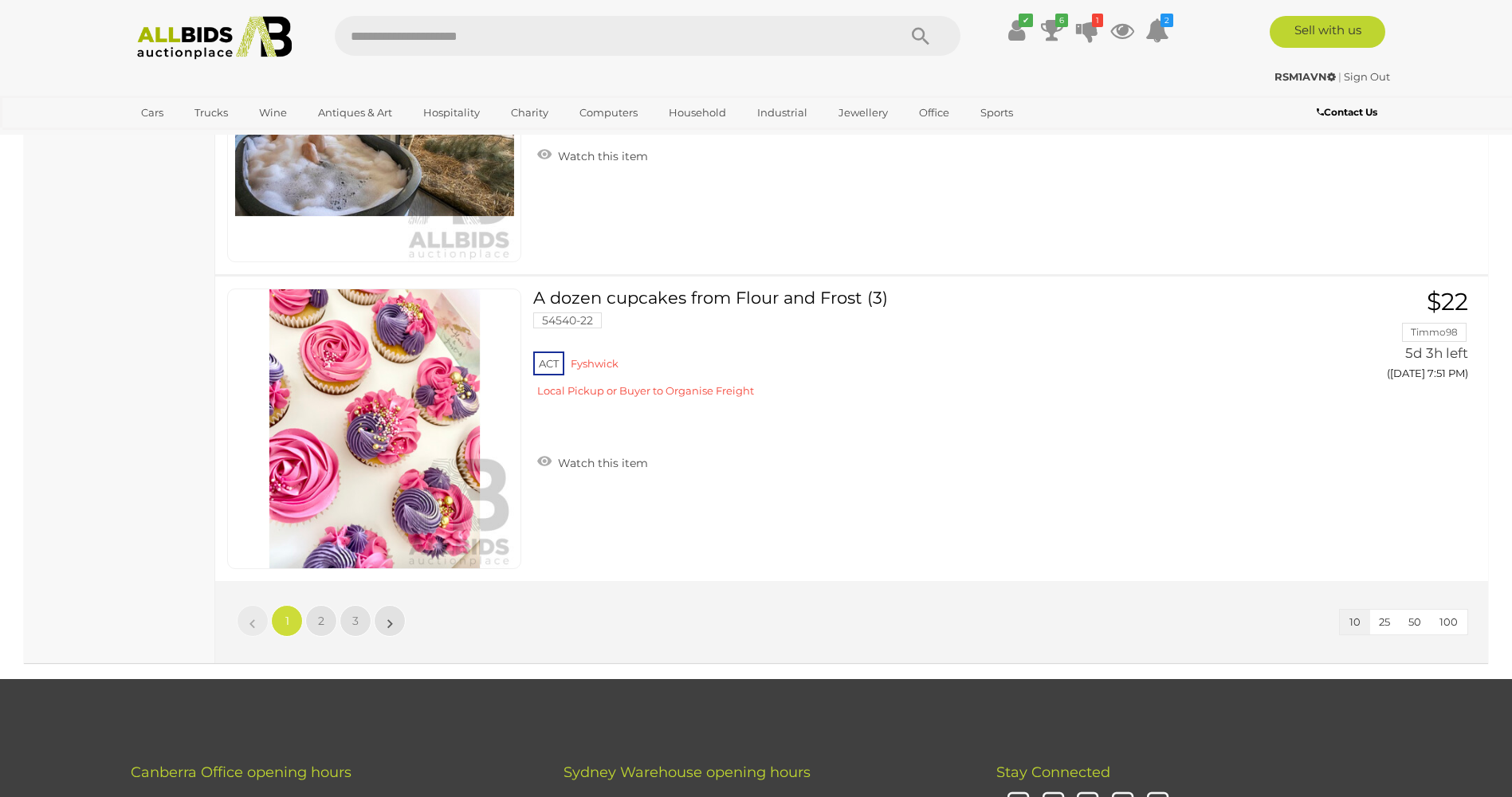
scroll to position [2834, 0]
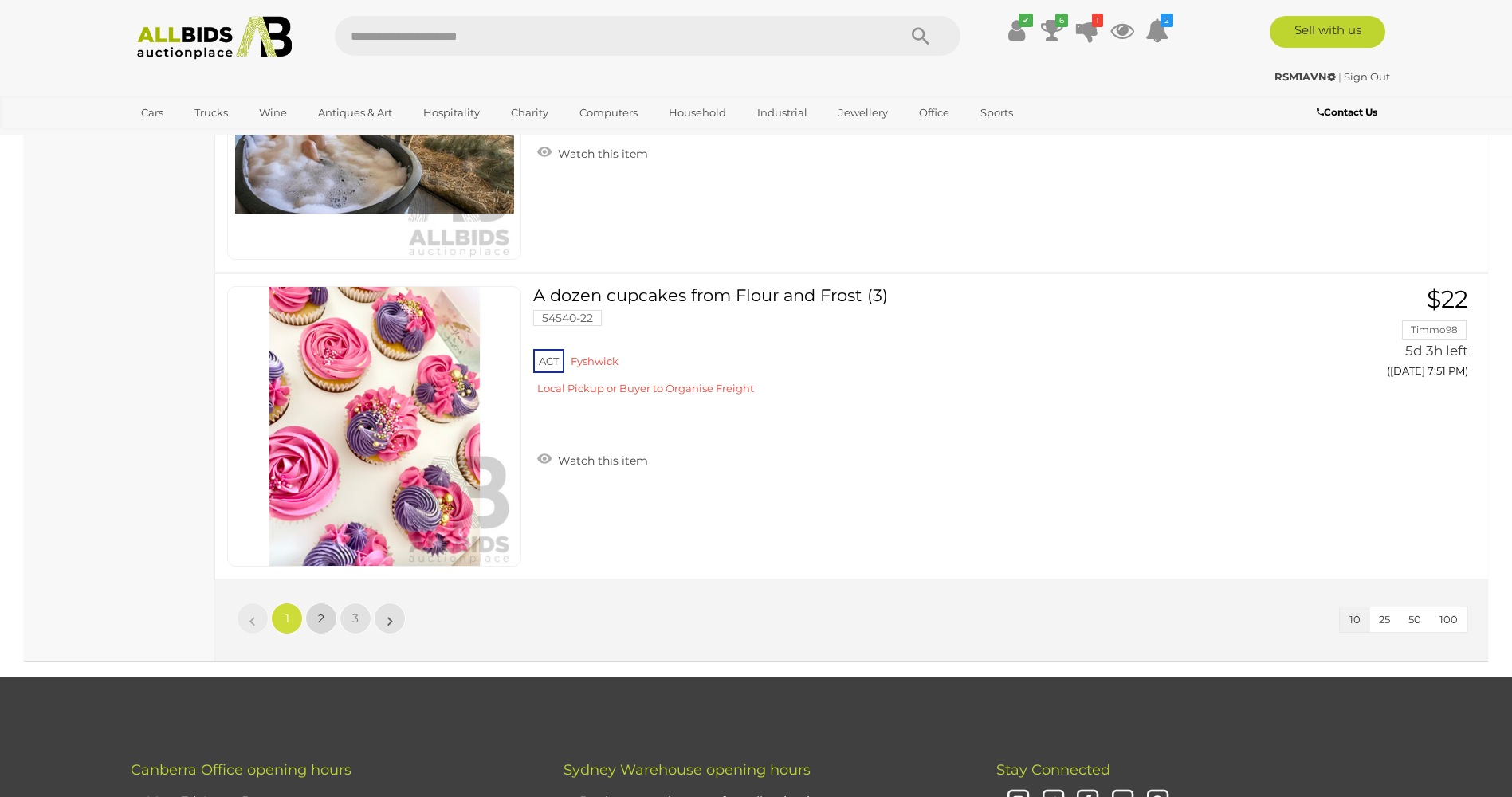
click at [316, 615] on link "2" at bounding box center [321, 618] width 32 height 32
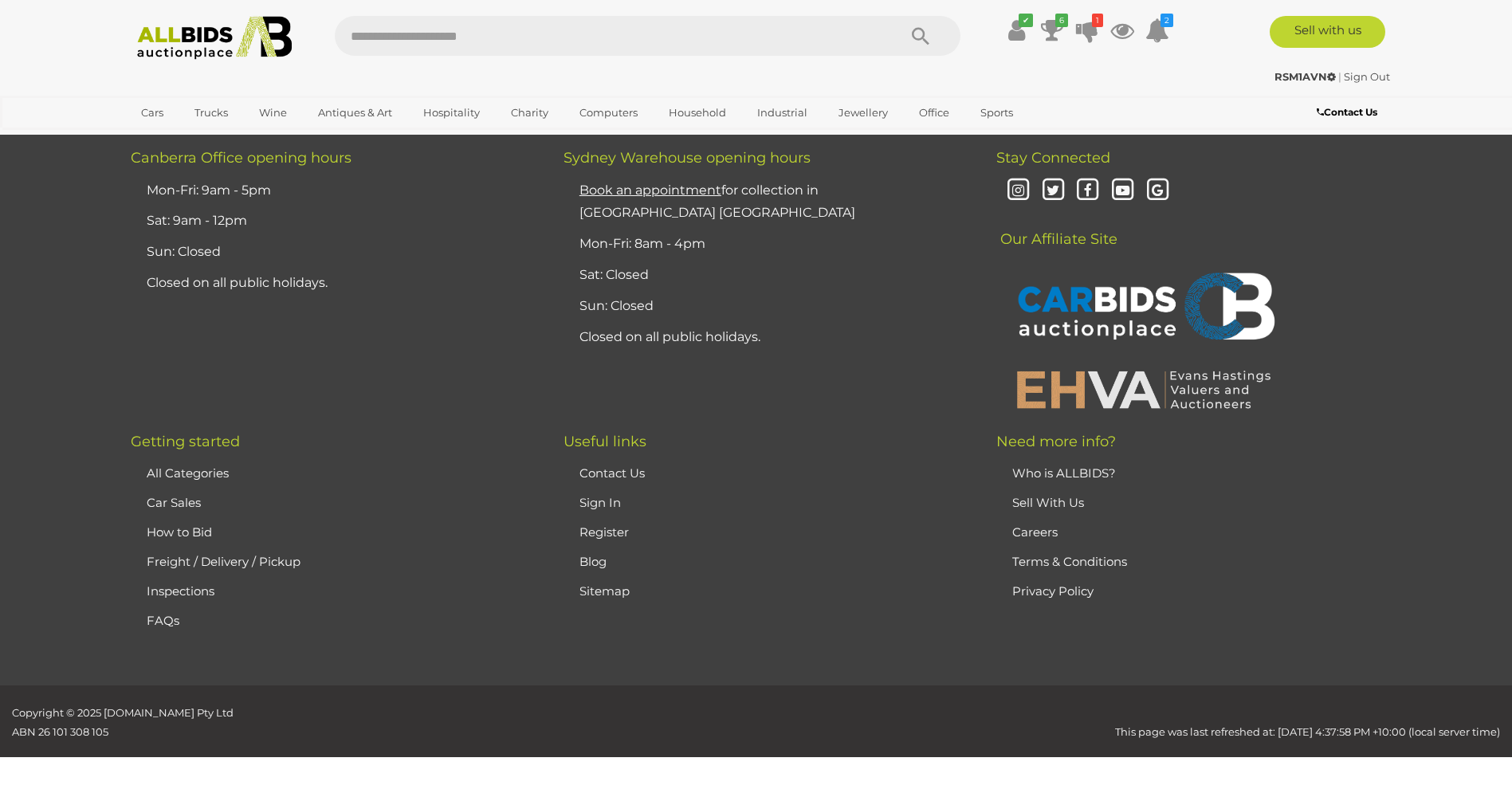
scroll to position [186, 0]
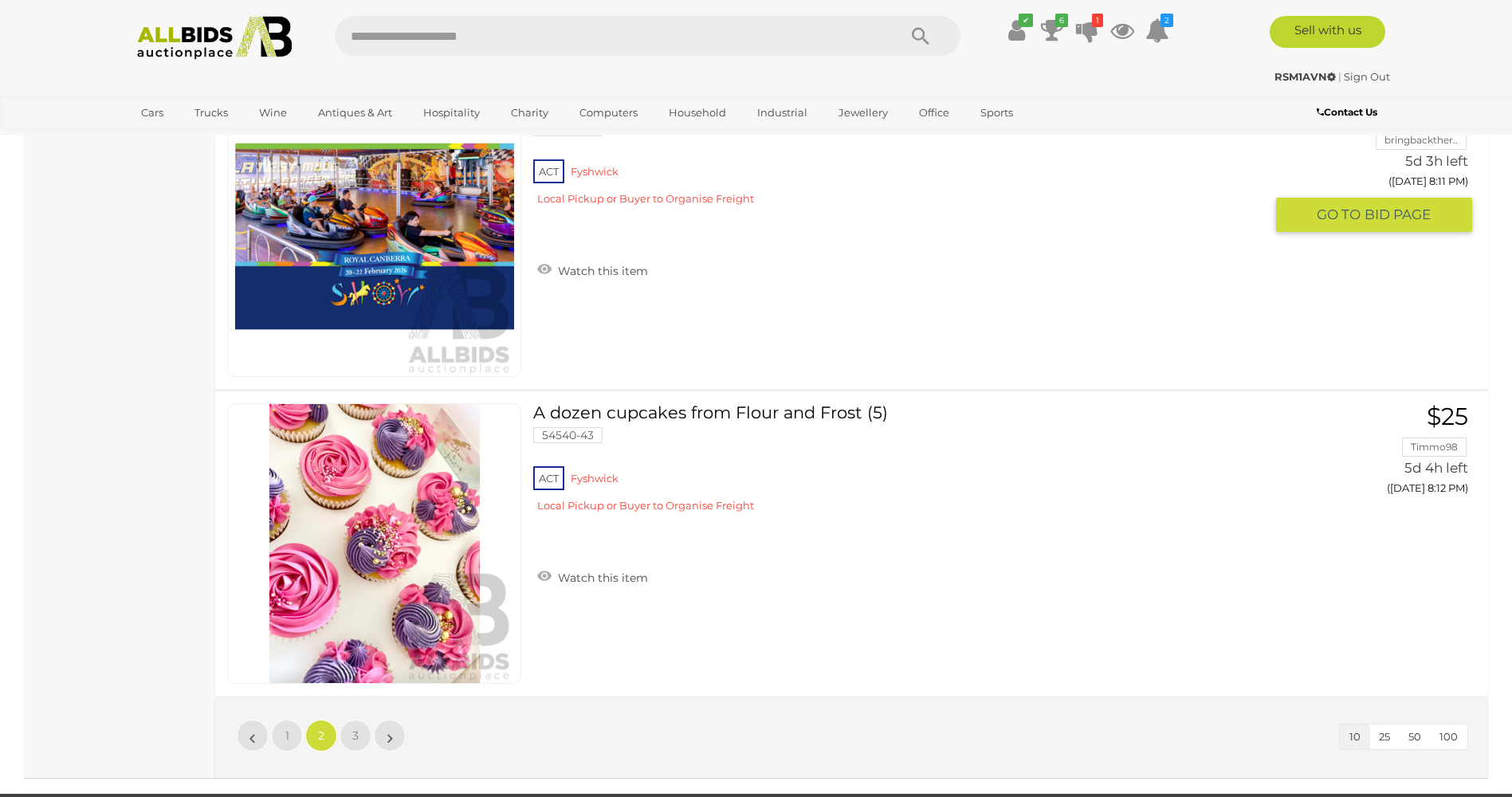
scroll to position [2735, 0]
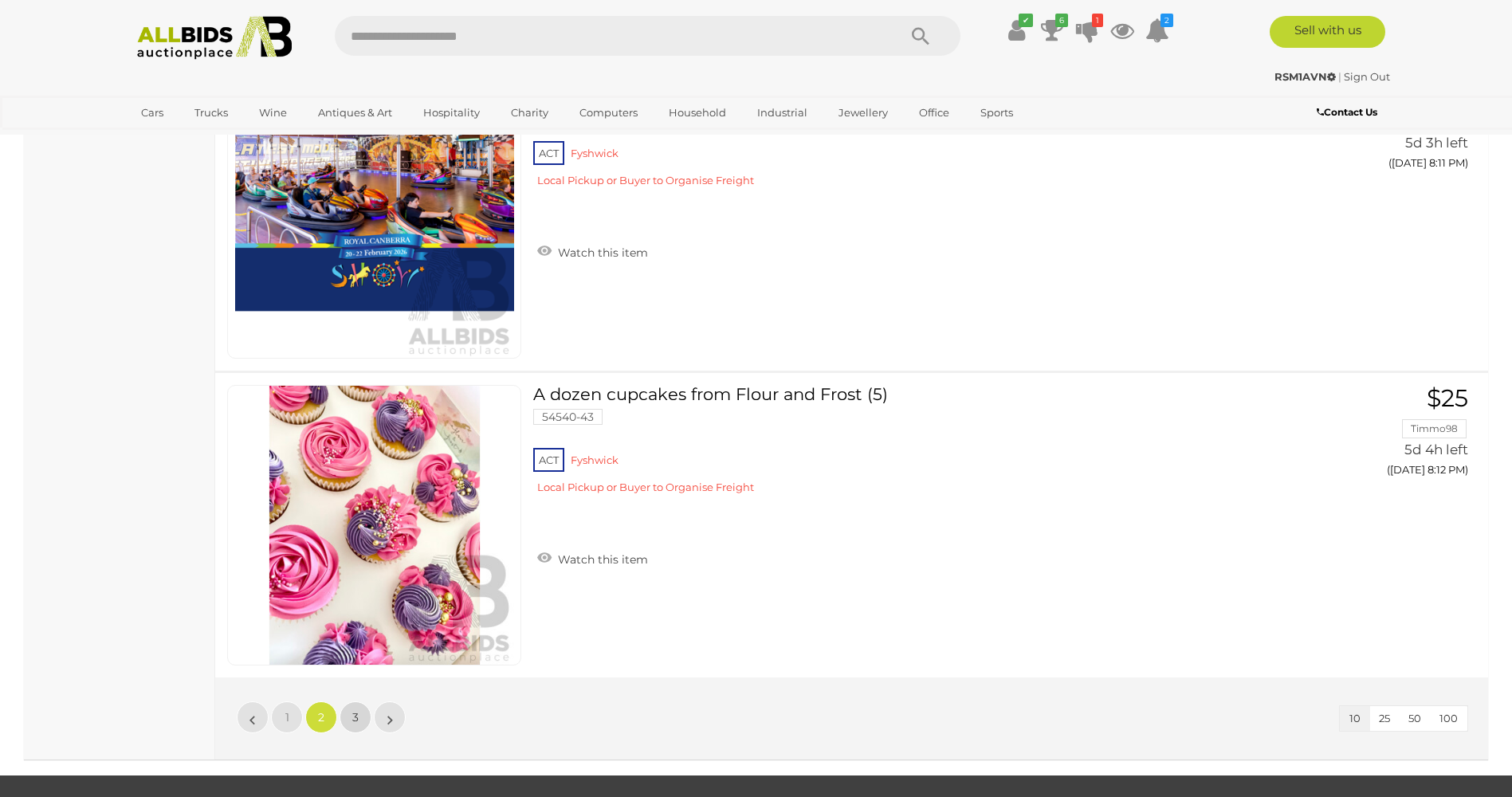
click at [352, 720] on link "3" at bounding box center [356, 717] width 32 height 32
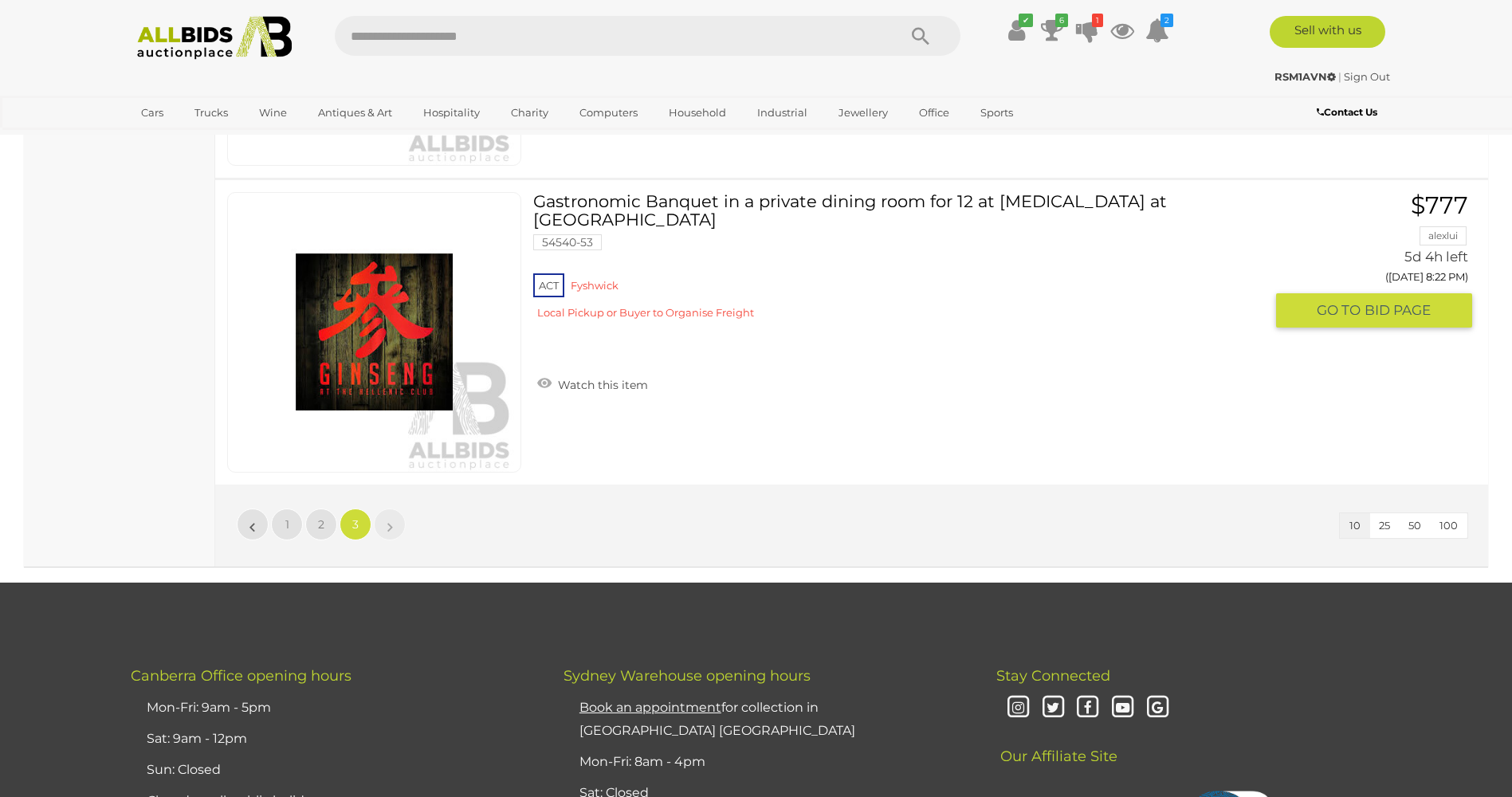
scroll to position [1460, 0]
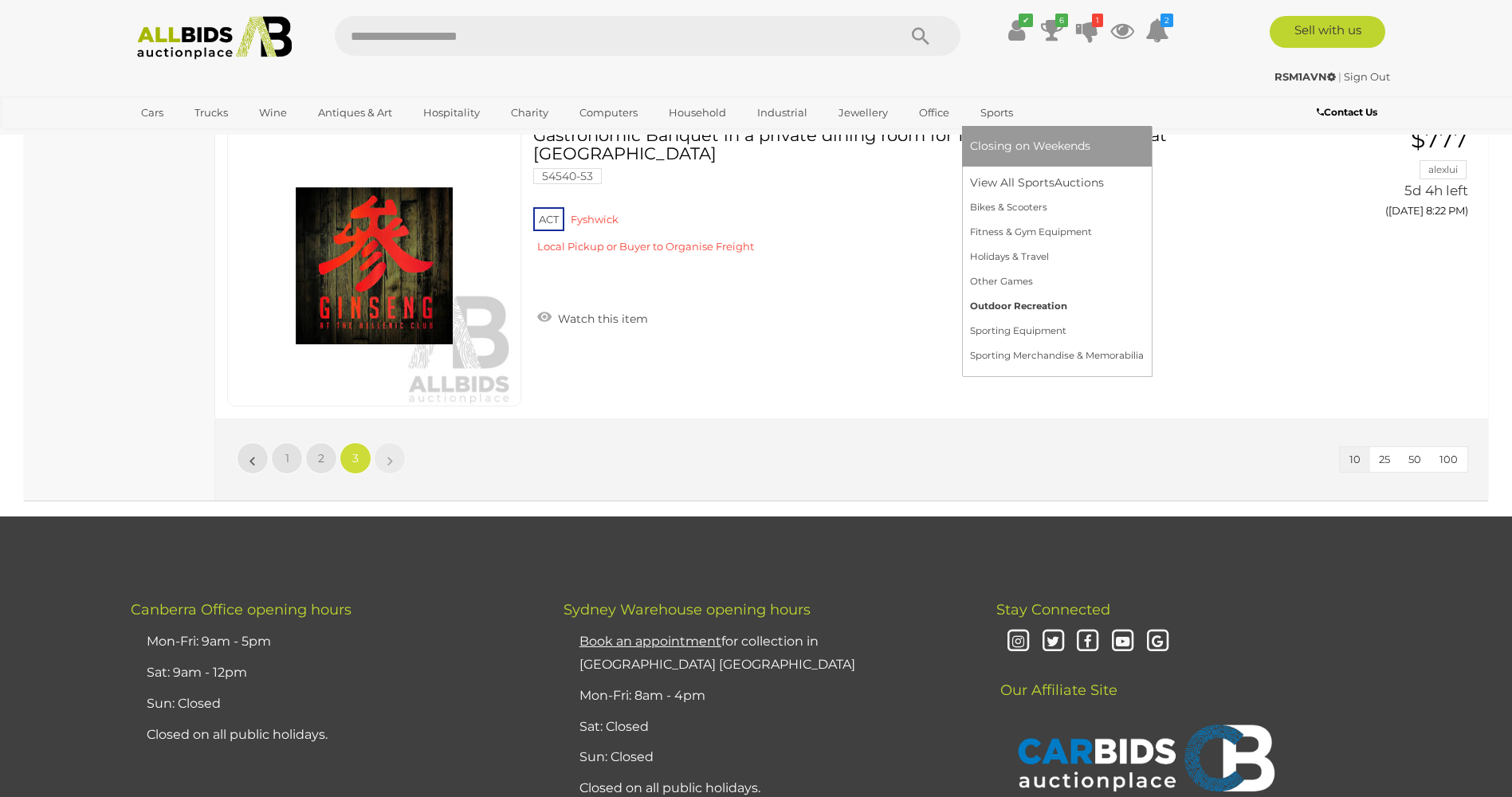
click at [994, 302] on link "Outdoor Recreation" at bounding box center [1057, 306] width 174 height 25
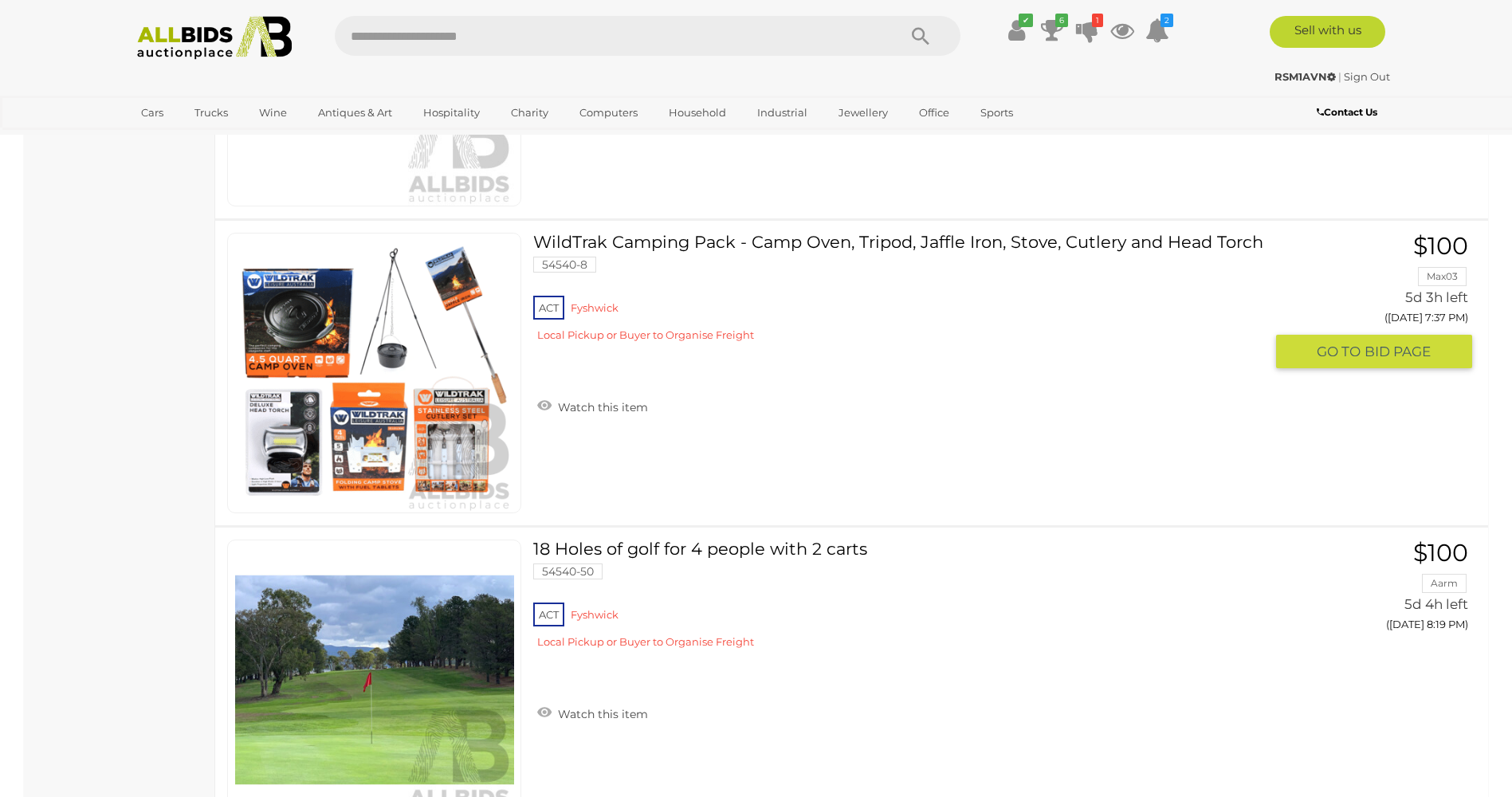
scroll to position [1992, 0]
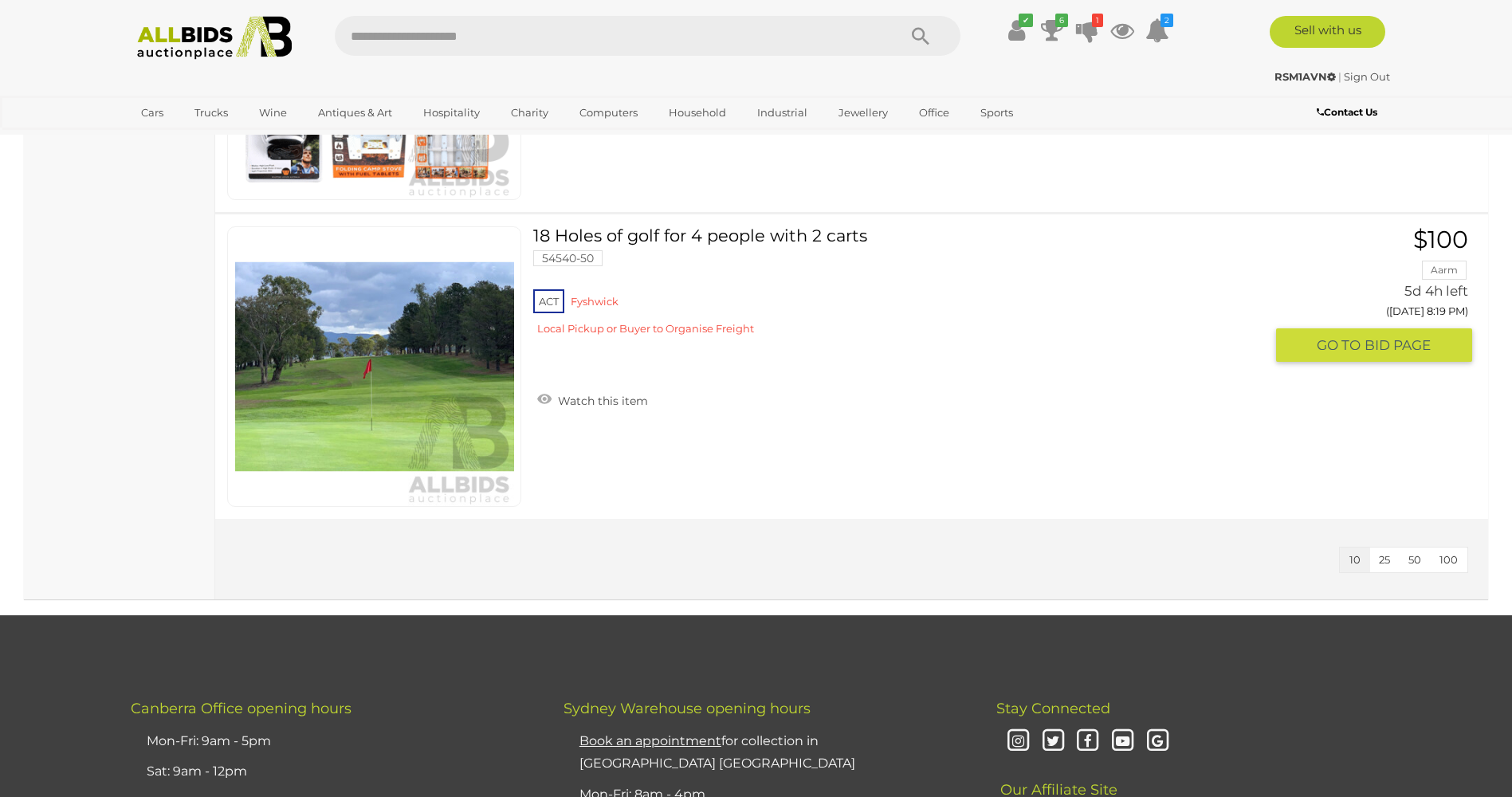
click at [623, 236] on link "18 Holes of golf for 4 people with 2 carts 54540-50 ACT [GEOGRAPHIC_DATA]" at bounding box center [905, 287] width 719 height 121
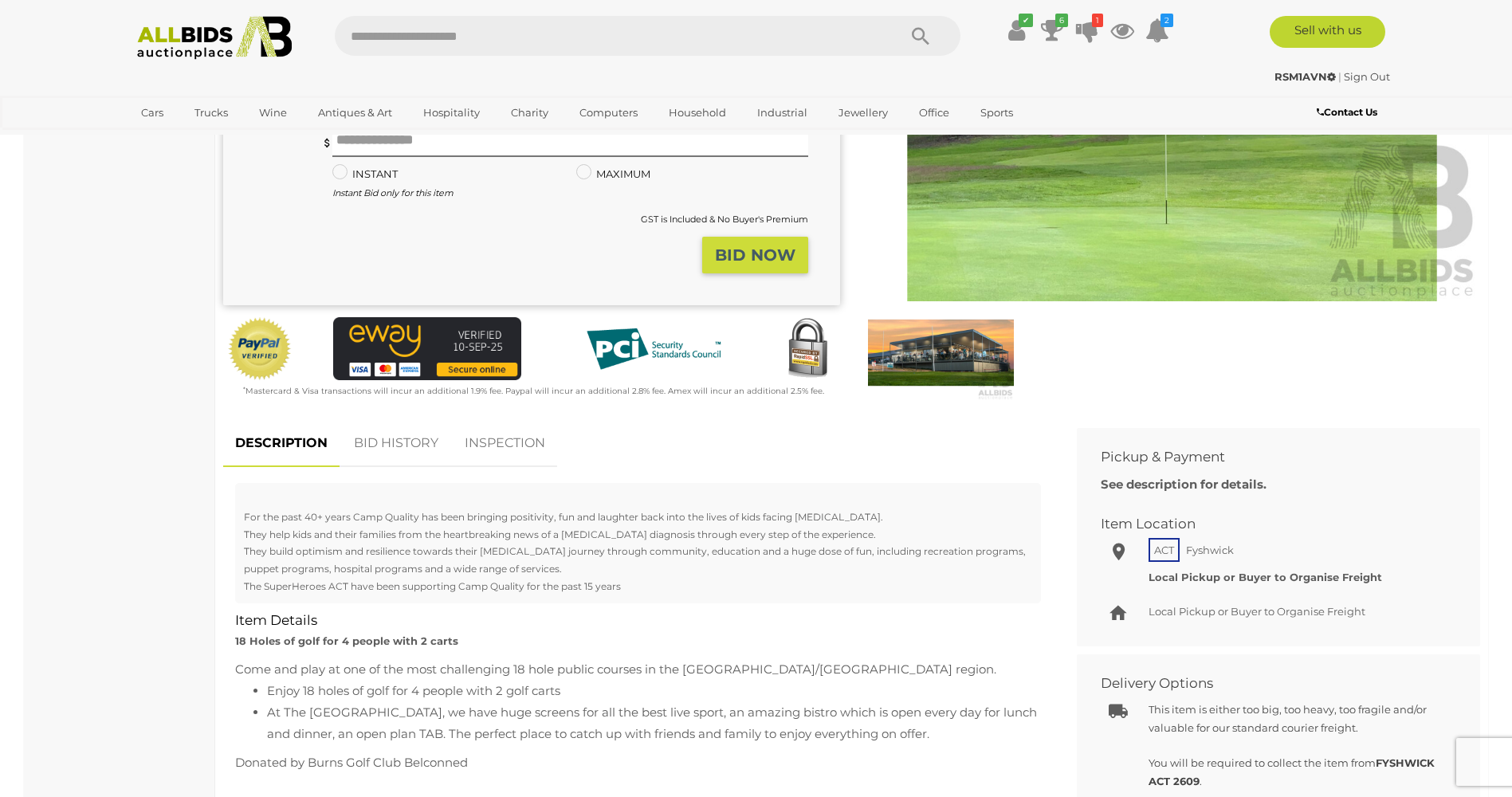
scroll to position [319, 0]
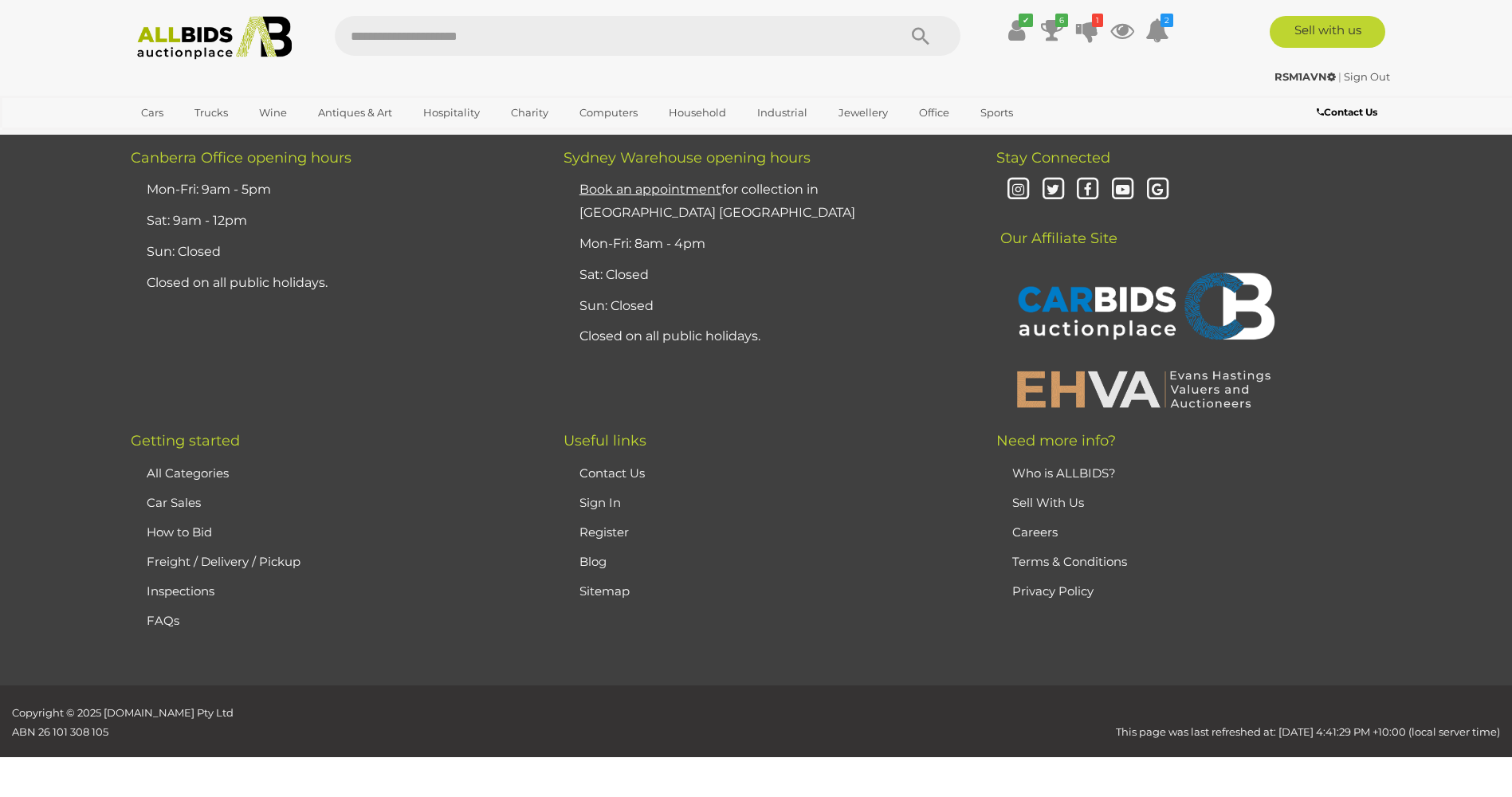
scroll to position [2122, 0]
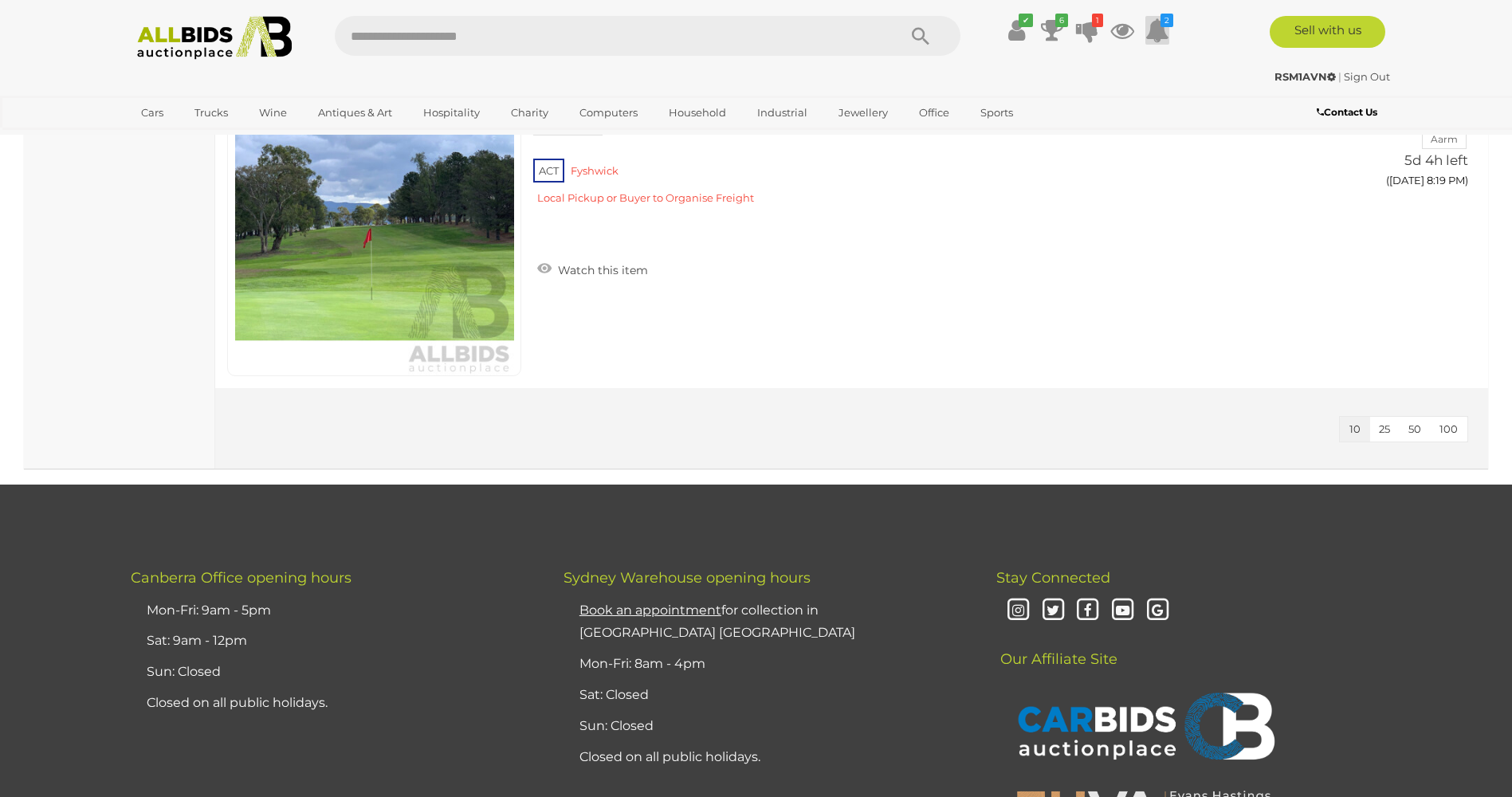
click at [1158, 29] on icon at bounding box center [1158, 30] width 24 height 29
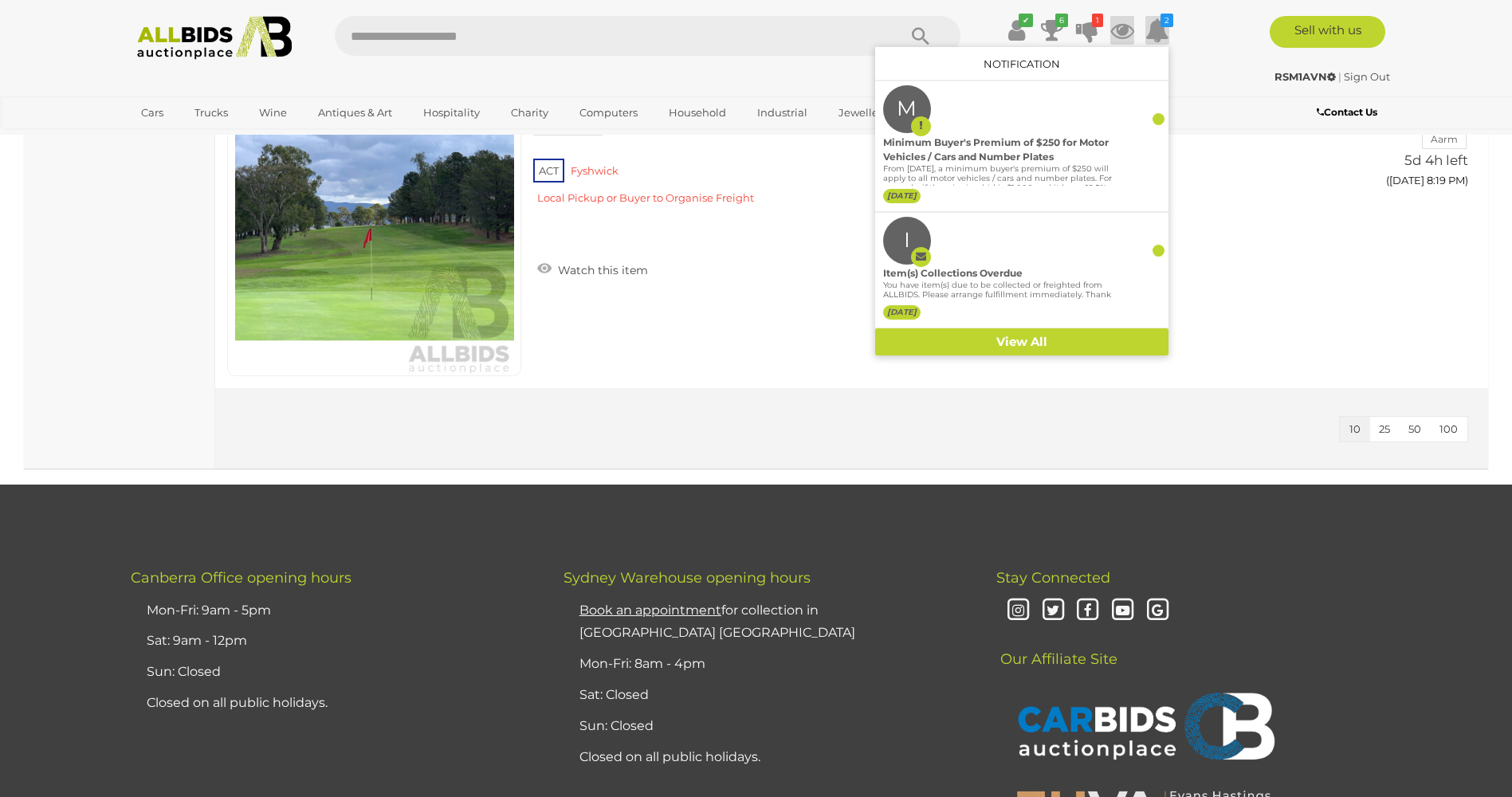
click at [1122, 35] on icon at bounding box center [1123, 30] width 24 height 29
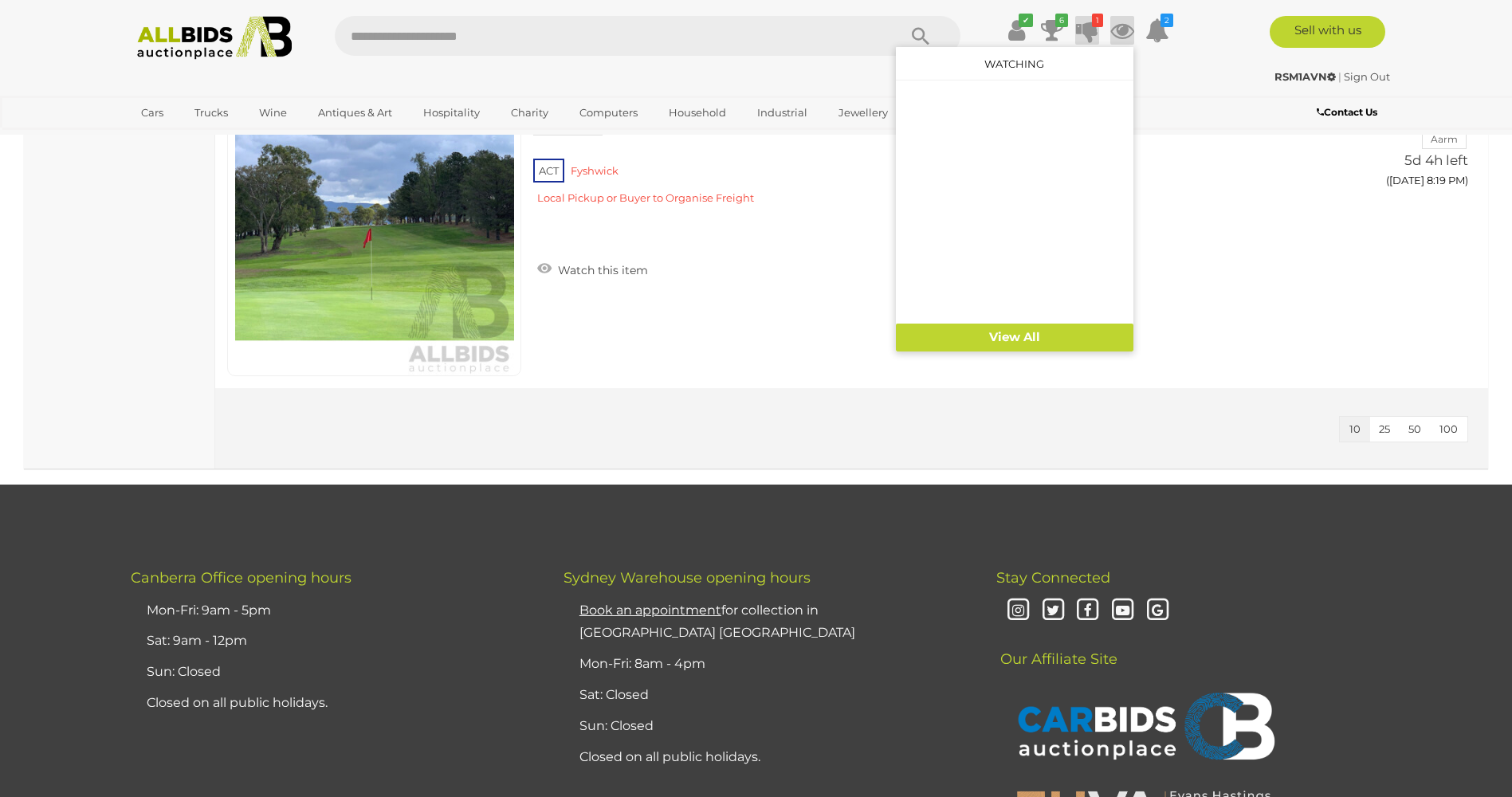
click at [1088, 33] on icon at bounding box center [1088, 30] width 22 height 29
click at [586, 522] on div "﻿ [GEOGRAPHIC_DATA] Office opening hours Mon-Fri: 9am - 5pm Sat: 9am - 12pm Sun…" at bounding box center [756, 812] width 1512 height 586
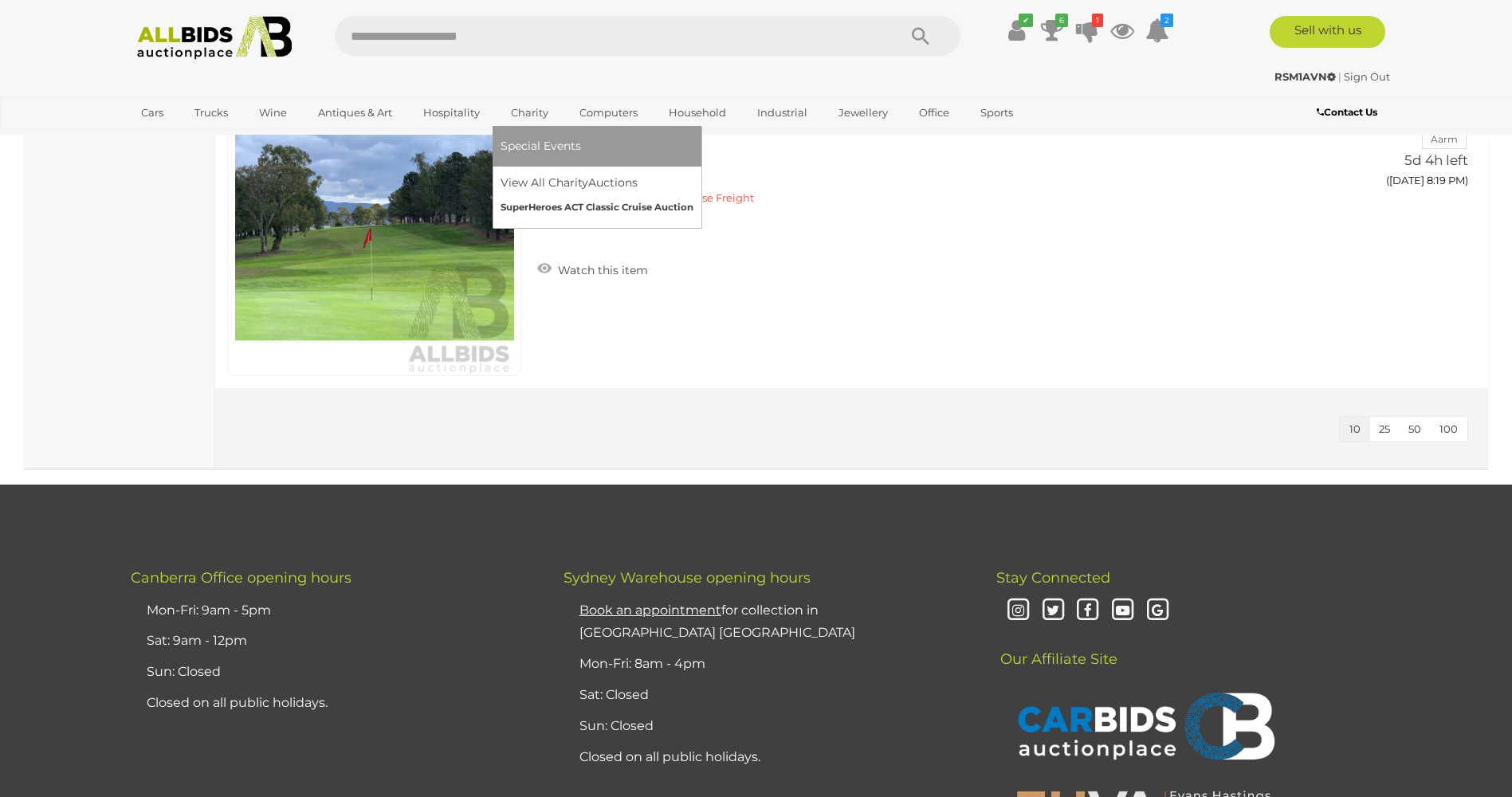
click at [582, 205] on link "SuperHeroes ACT Classic Cruise Auction" at bounding box center [597, 207] width 193 height 25
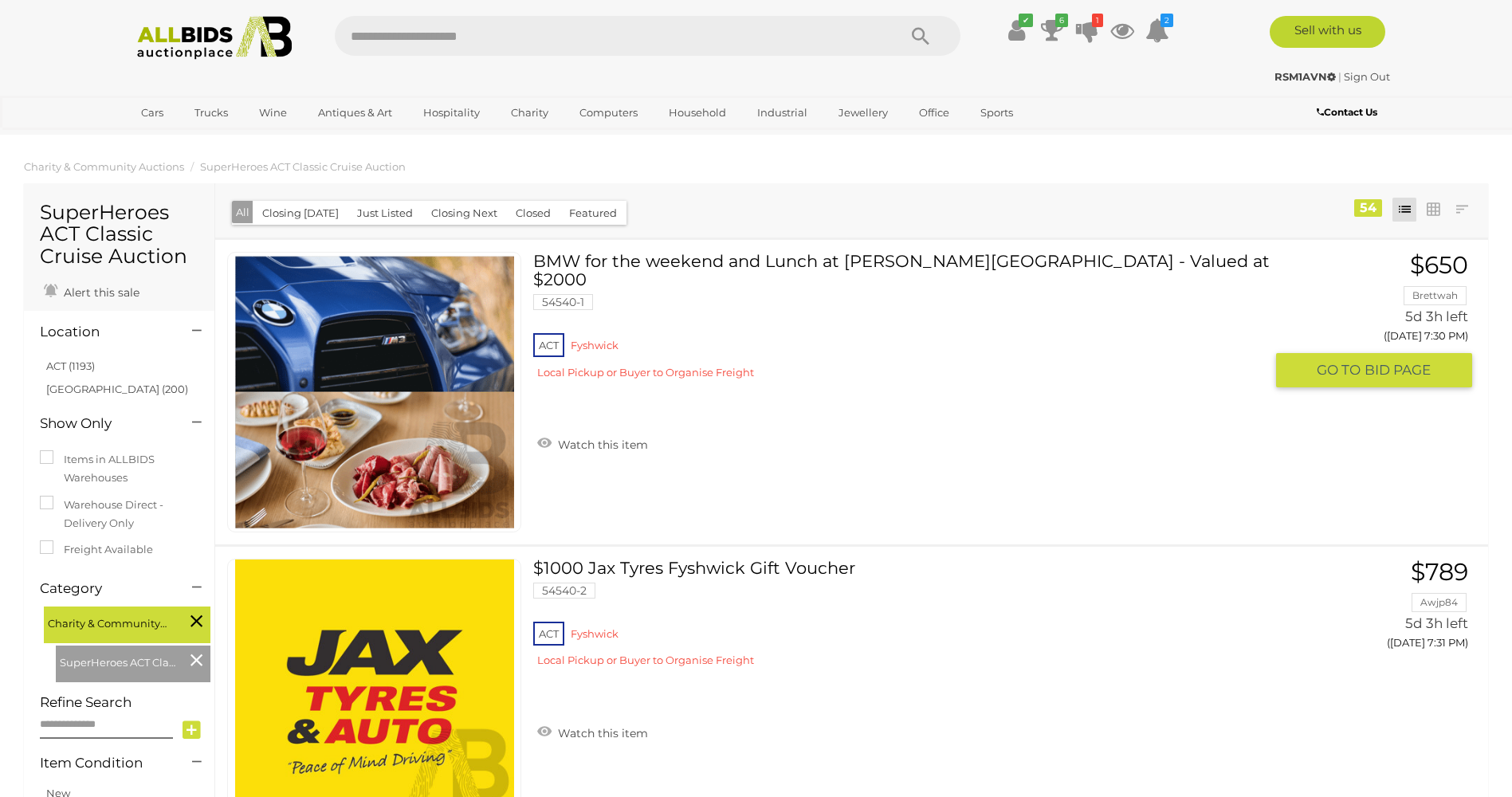
click at [719, 268] on link "BMW for the weekend and Lunch at [PERSON_NAME][GEOGRAPHIC_DATA] - Valued at $20…" at bounding box center [905, 321] width 719 height 139
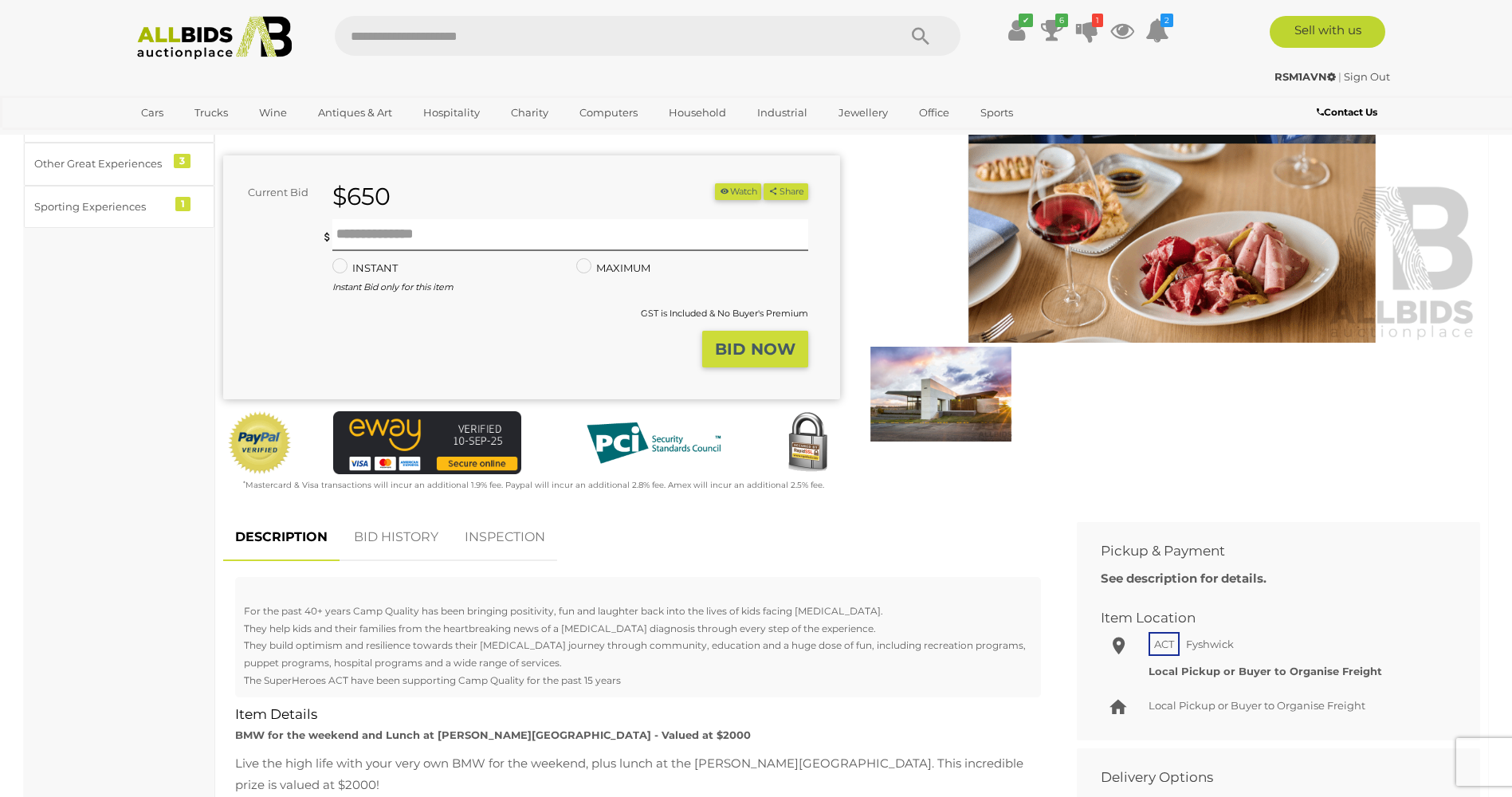
scroll to position [239, 0]
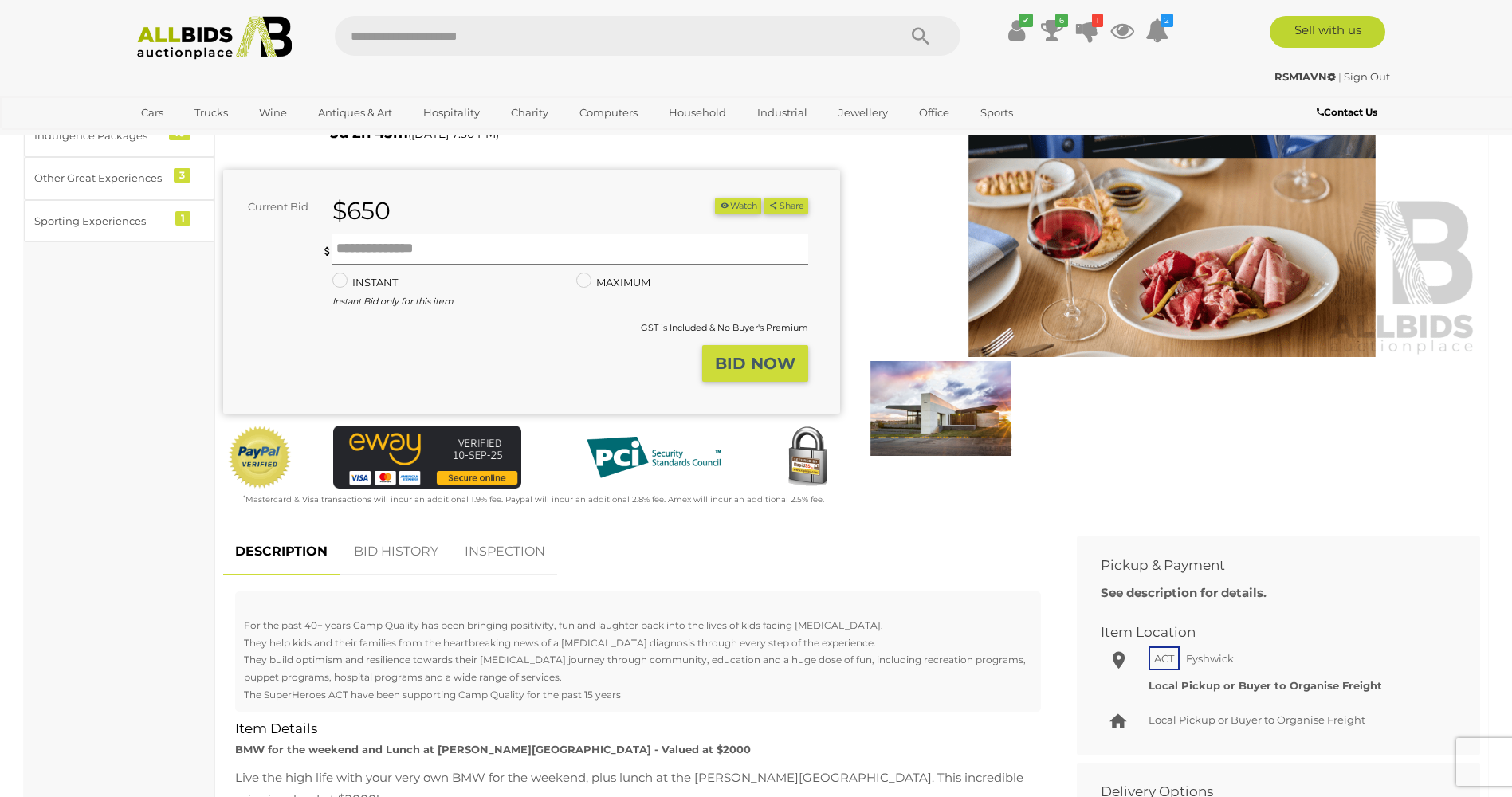
click at [1169, 237] on img at bounding box center [1173, 159] width 617 height 398
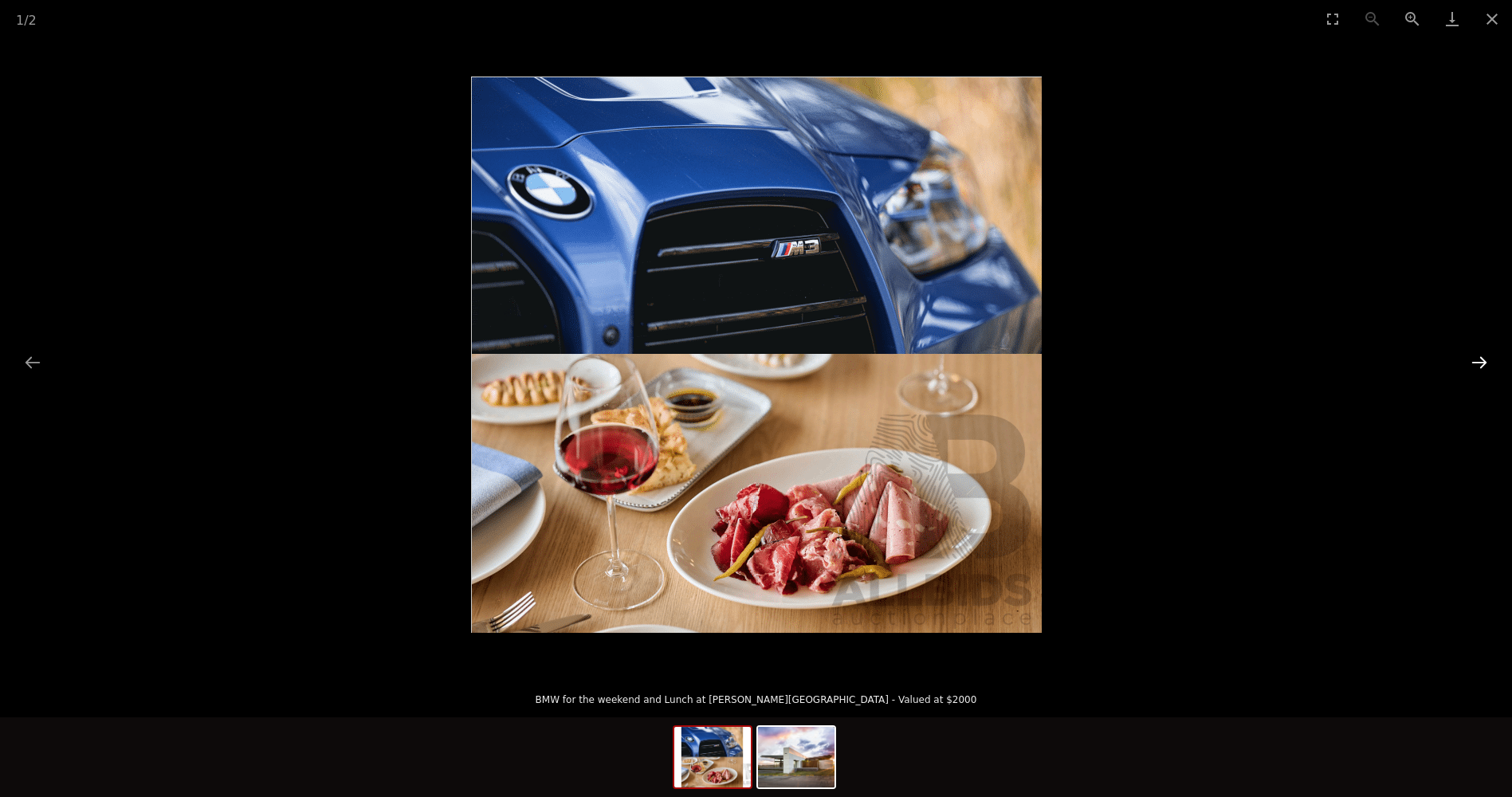
click at [1484, 363] on button "Next slide" at bounding box center [1479, 362] width 33 height 31
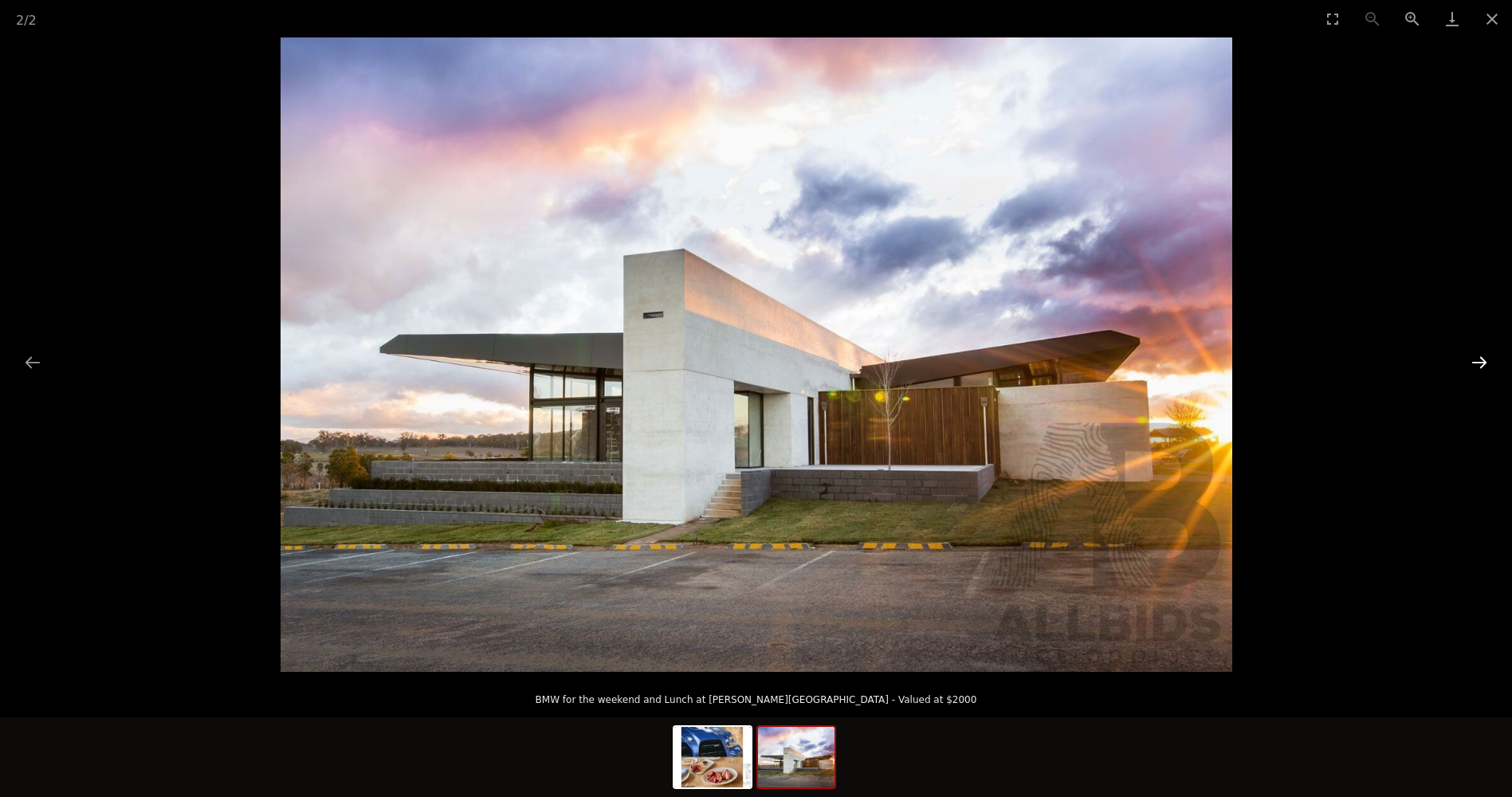
click at [1475, 355] on button "Next slide" at bounding box center [1479, 362] width 33 height 31
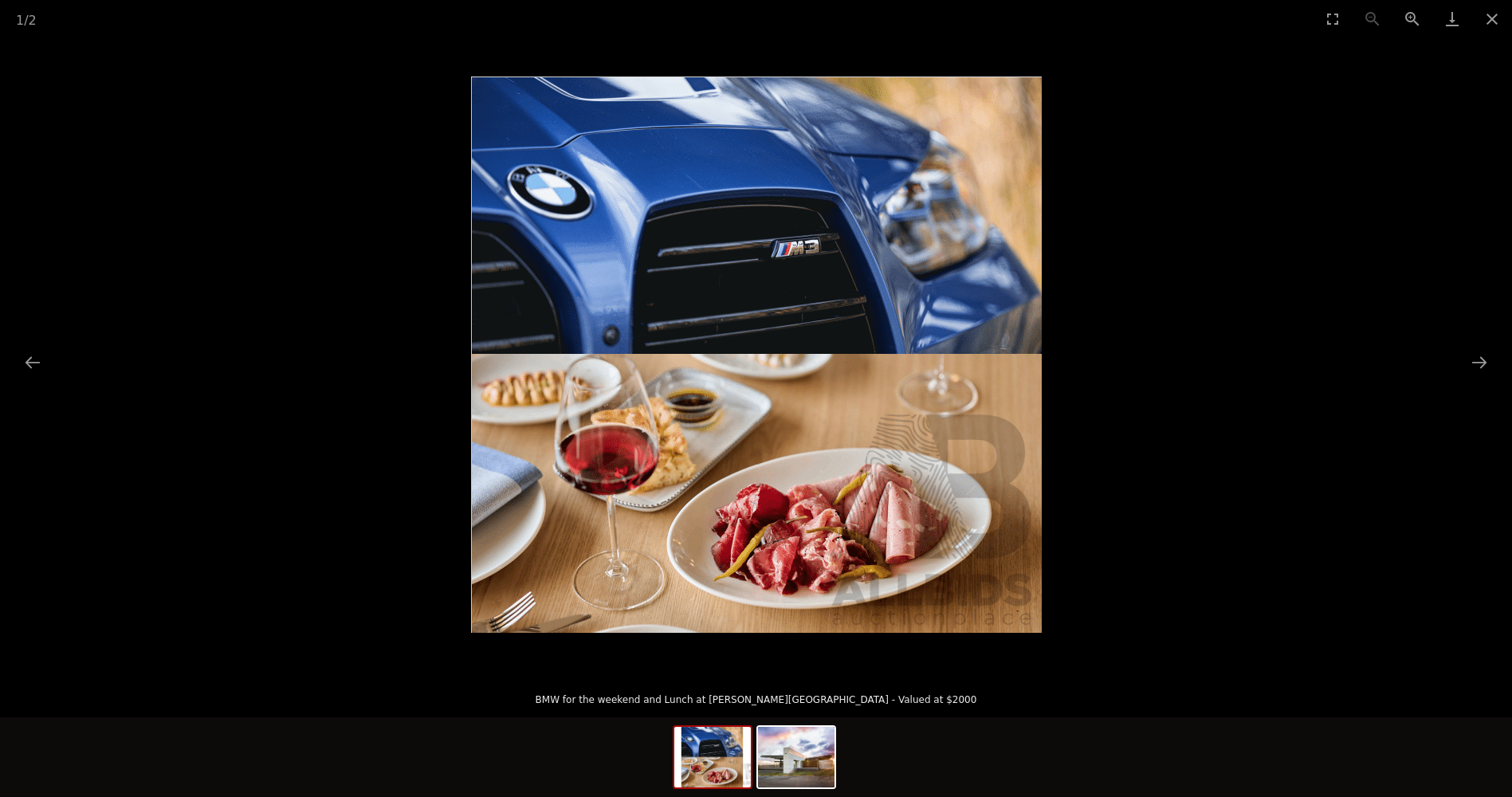
click at [106, 330] on picture at bounding box center [756, 355] width 1512 height 634
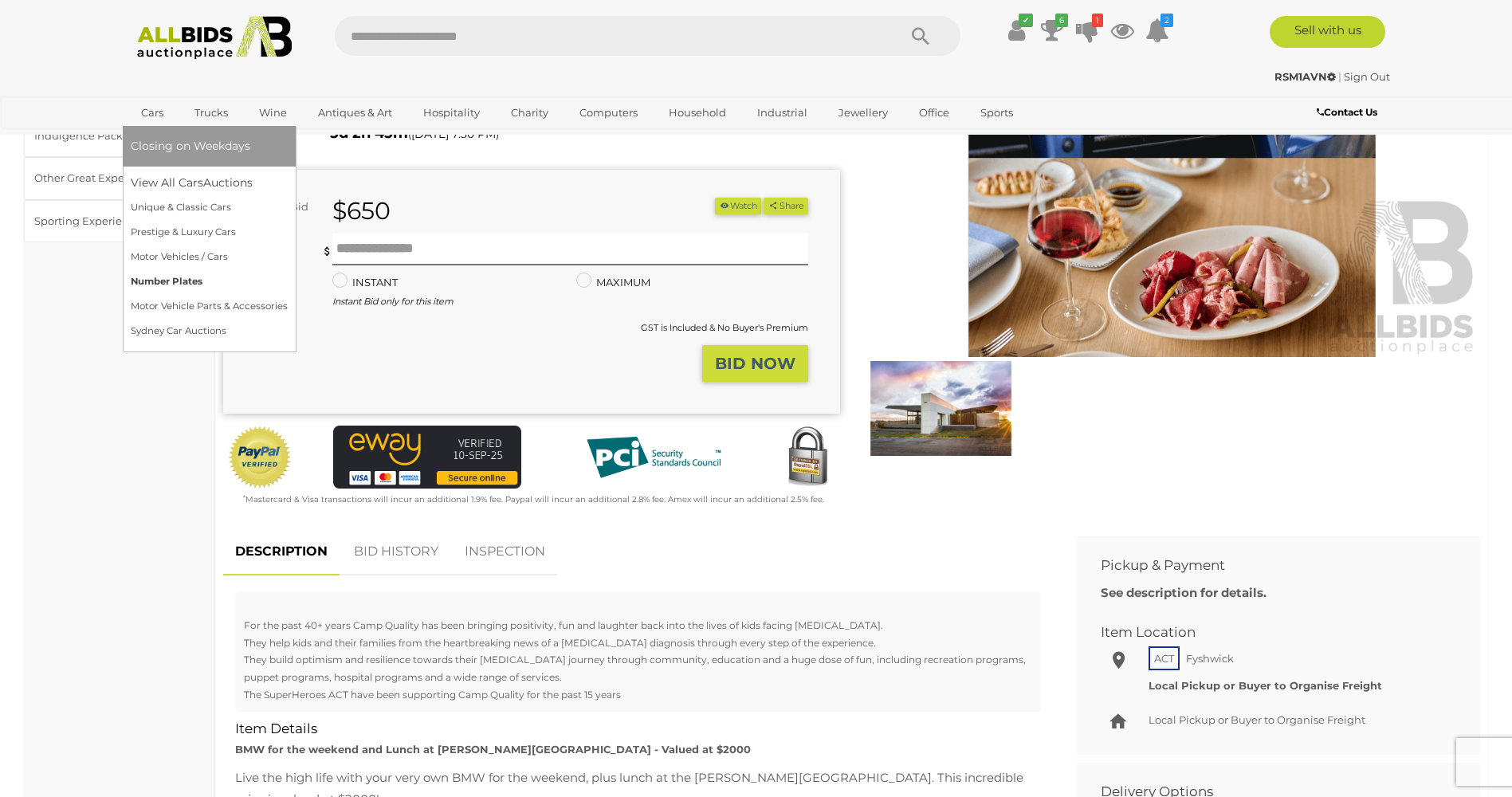
click at [149, 279] on link "Number Plates" at bounding box center [209, 281] width 157 height 25
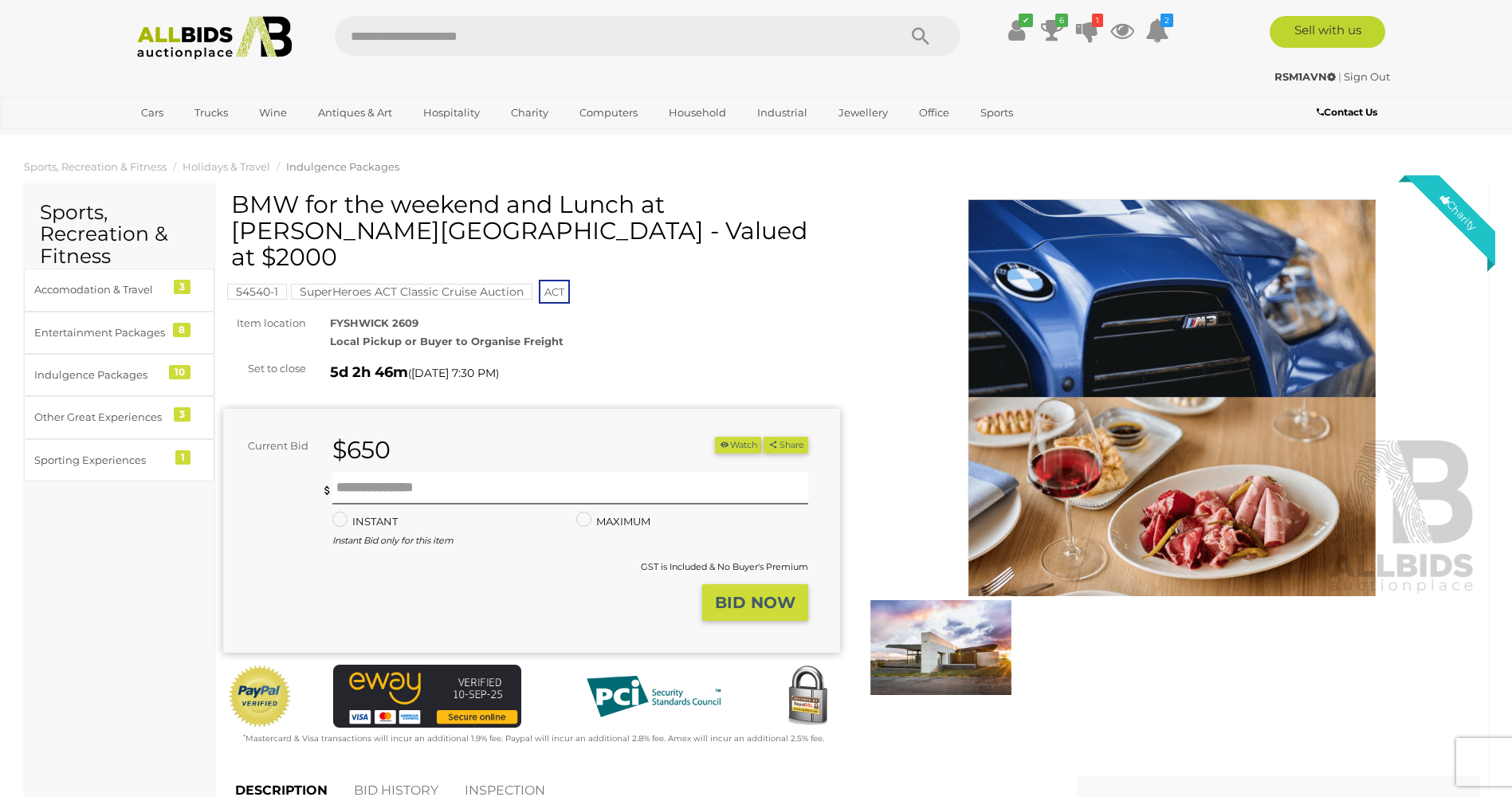
scroll to position [241, 0]
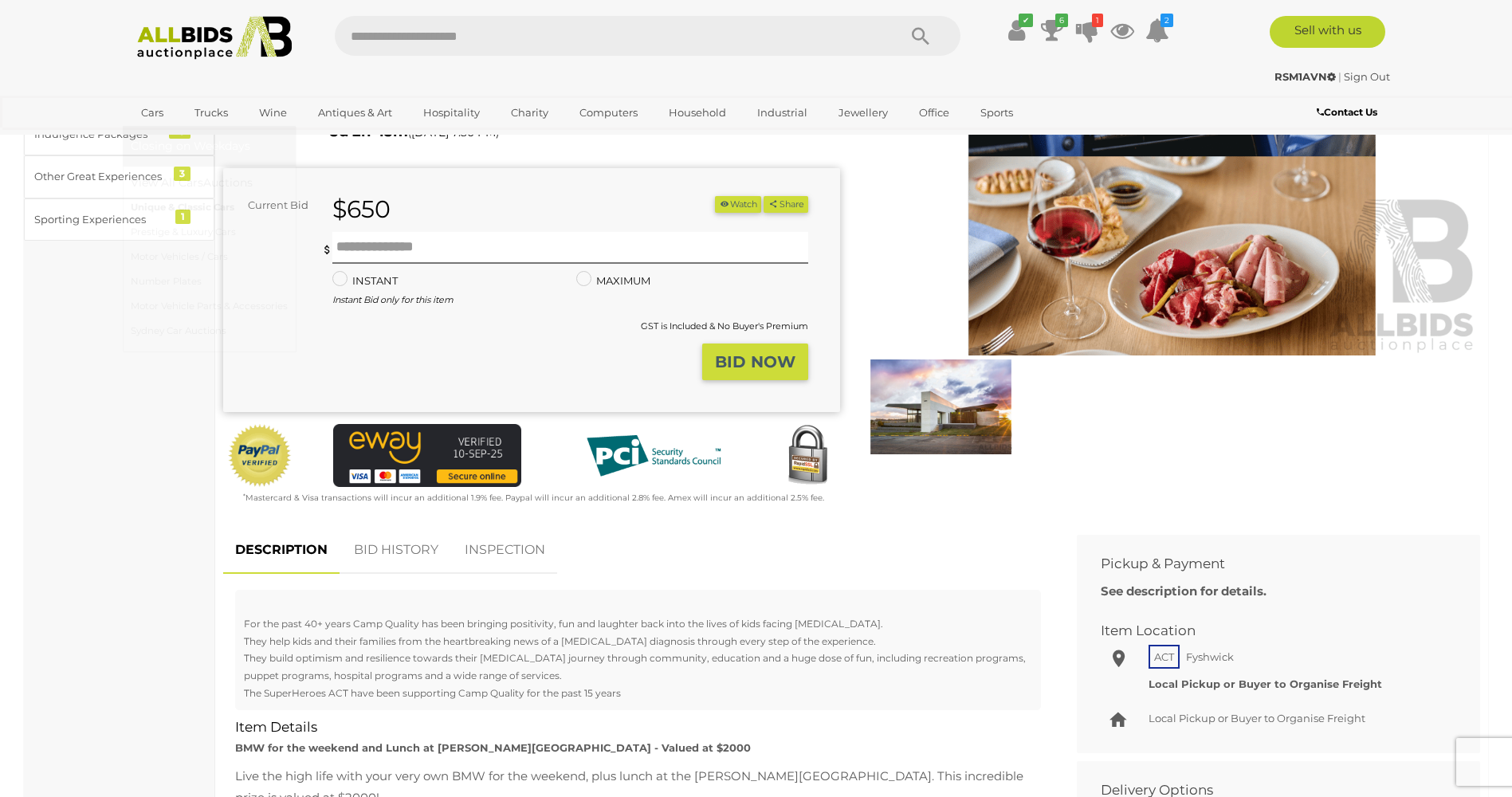
click at [162, 210] on link "Unique & Classic Cars" at bounding box center [209, 207] width 157 height 25
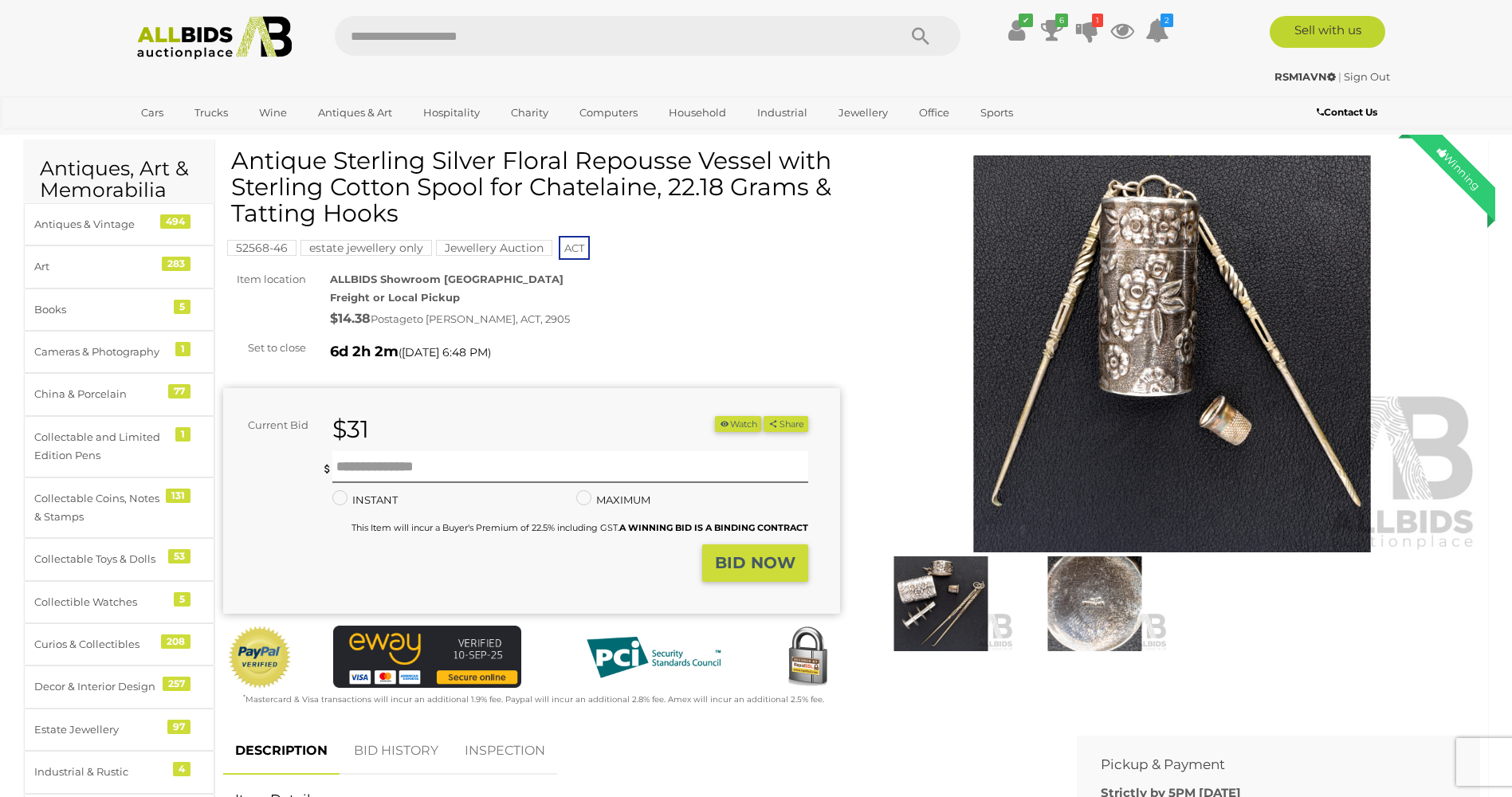
scroll to position [398, 0]
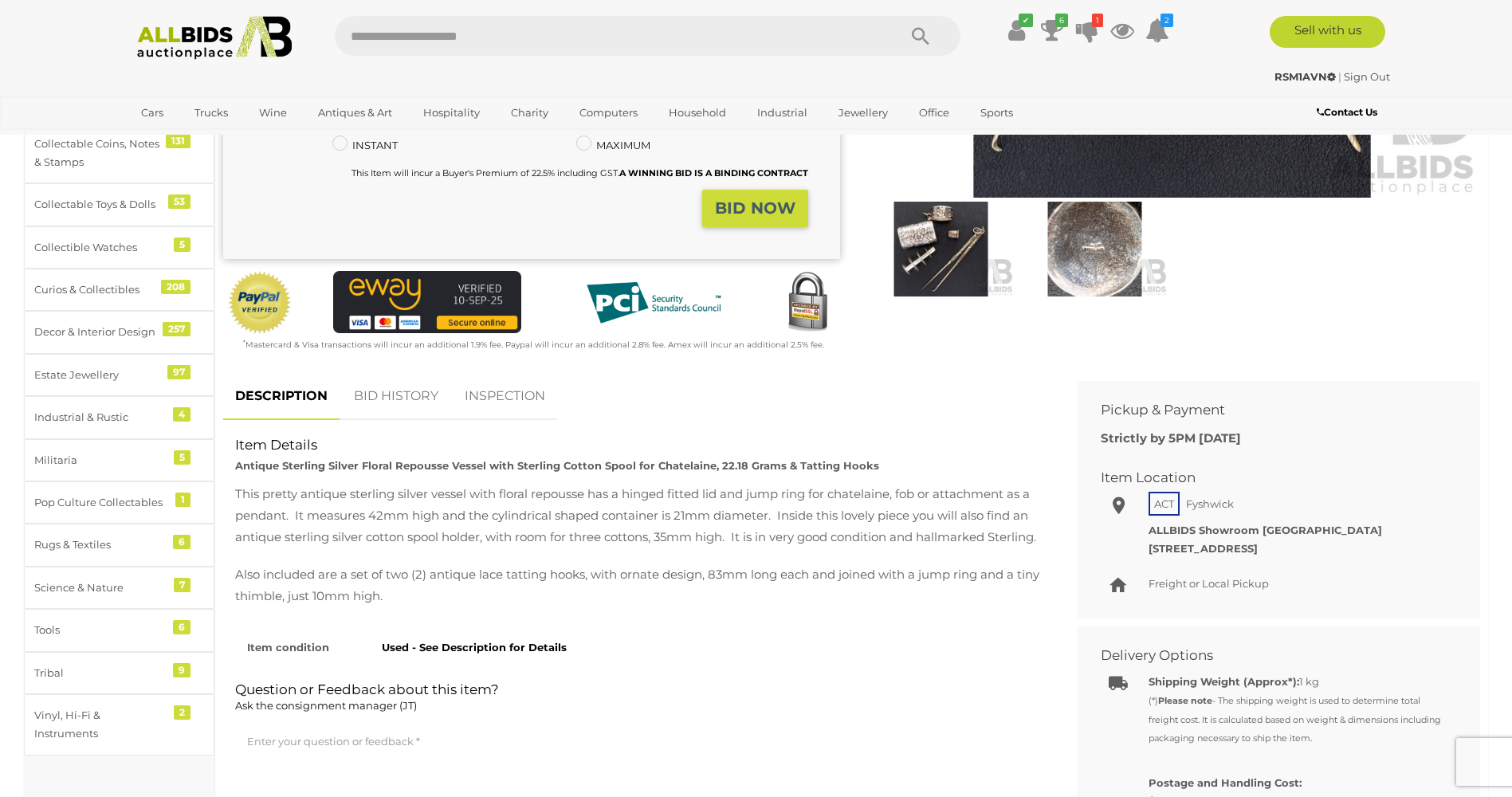
click at [391, 396] on link "BID HISTORY" at bounding box center [396, 396] width 108 height 47
